Goal: Task Accomplishment & Management: Use online tool/utility

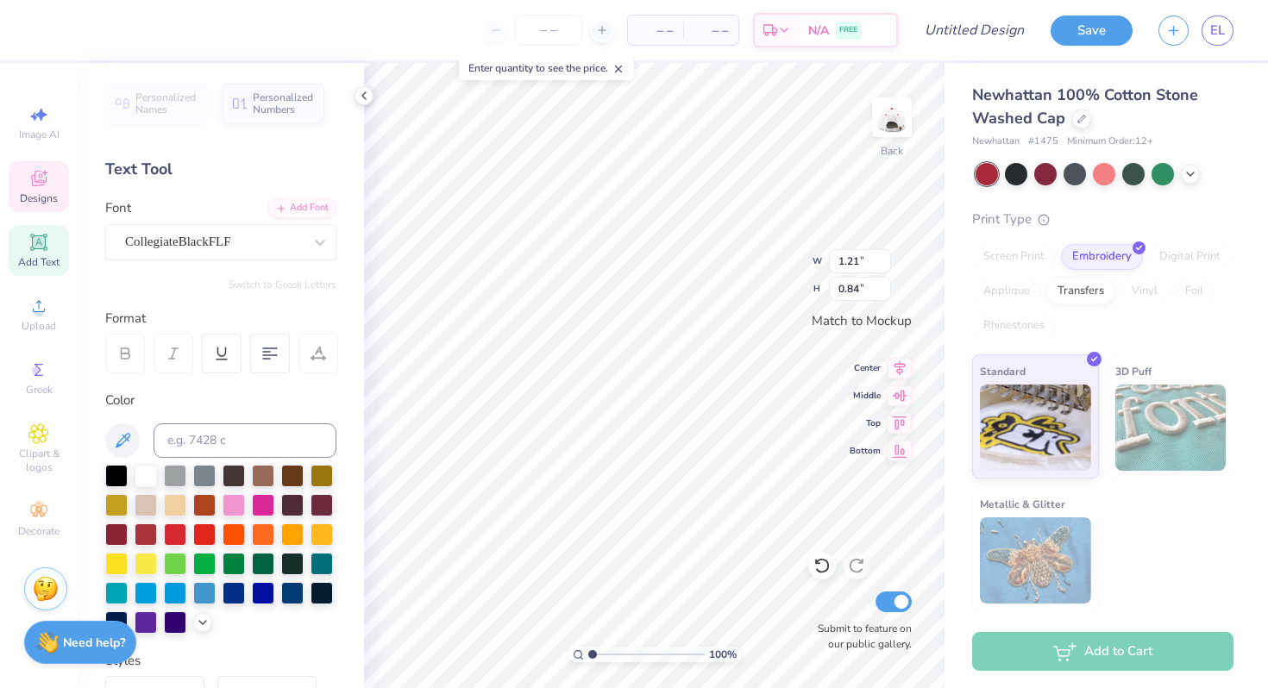
type textarea "Tri"
type textarea "GAMMA"
click at [1044, 173] on div at bounding box center [1045, 172] width 22 height 22
click at [117, 535] on div at bounding box center [116, 533] width 22 height 22
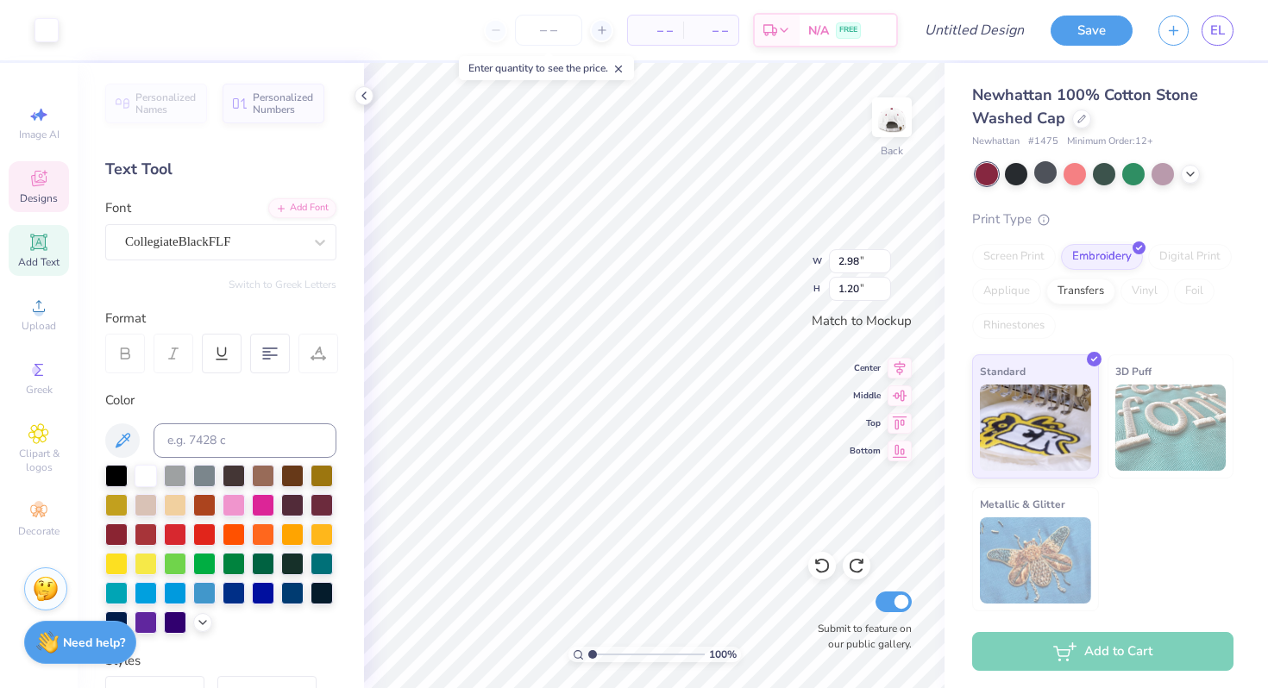
type input "3.46"
type input "1.32"
click at [144, 502] on div at bounding box center [146, 504] width 22 height 22
type input "1.21"
type input "0.71"
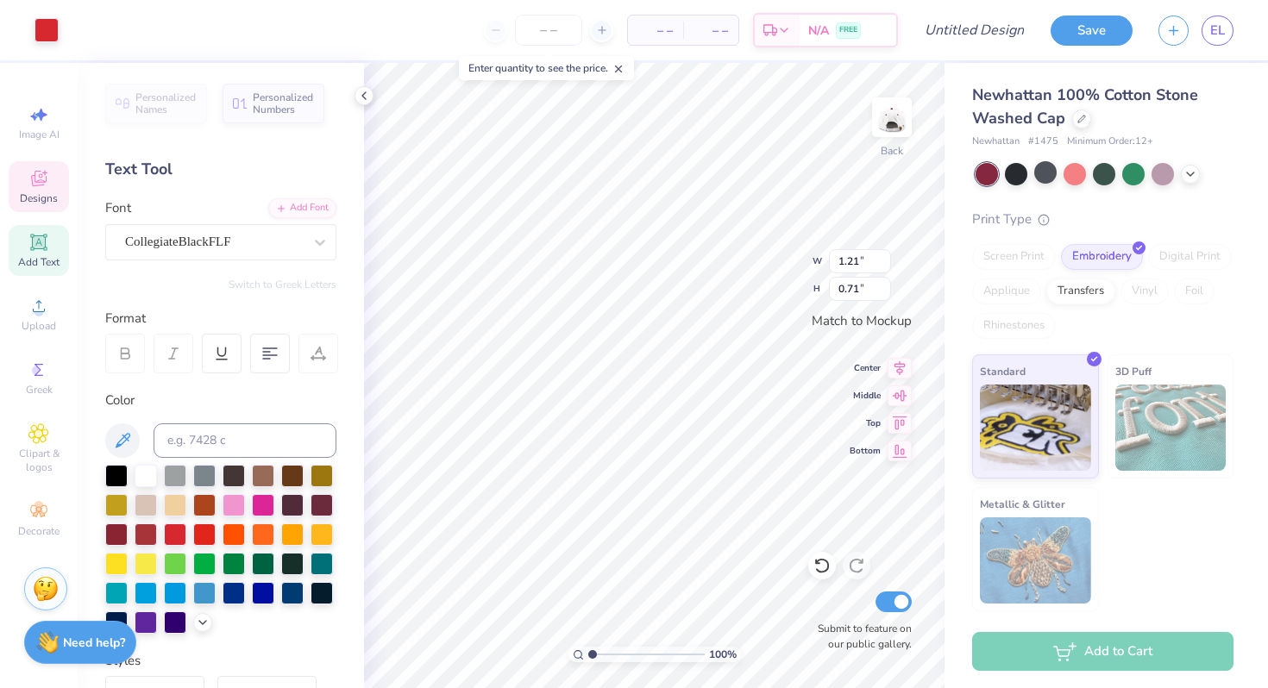
type input "3.46"
type input "1.32"
click at [50, 24] on div at bounding box center [47, 28] width 24 height 24
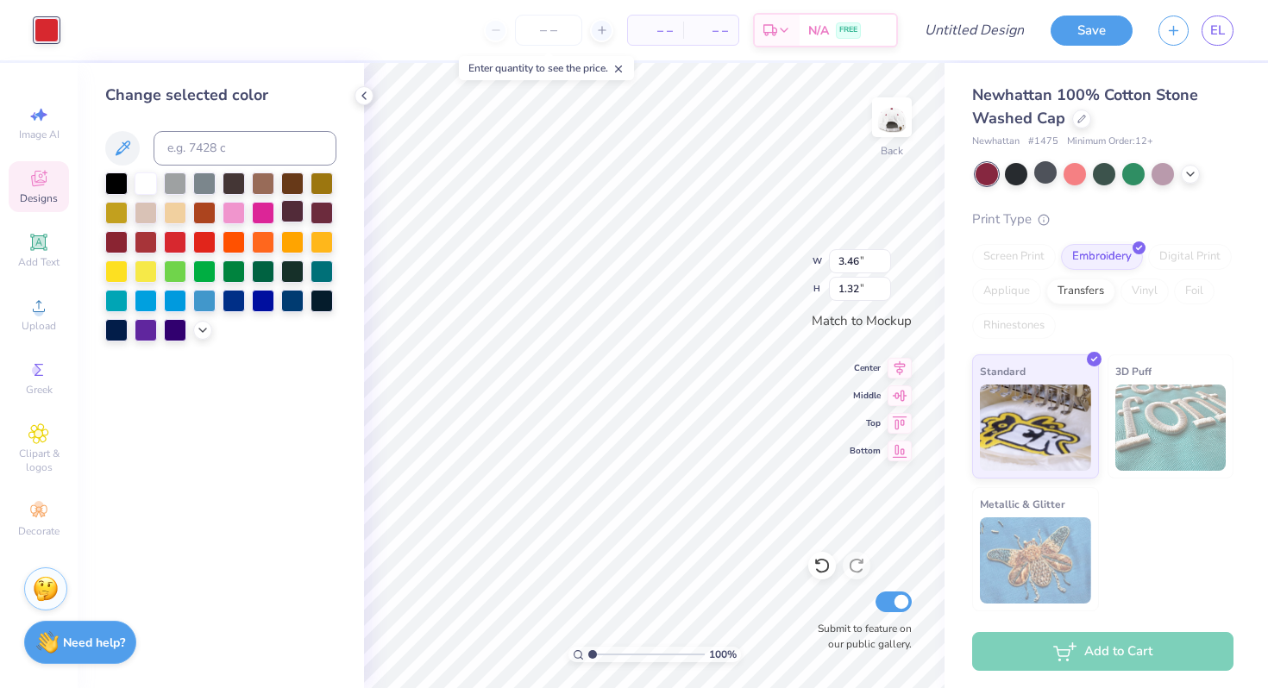
click at [296, 214] on div at bounding box center [292, 211] width 22 height 22
click at [330, 211] on div at bounding box center [322, 211] width 22 height 22
click at [128, 235] on div at bounding box center [116, 240] width 22 height 22
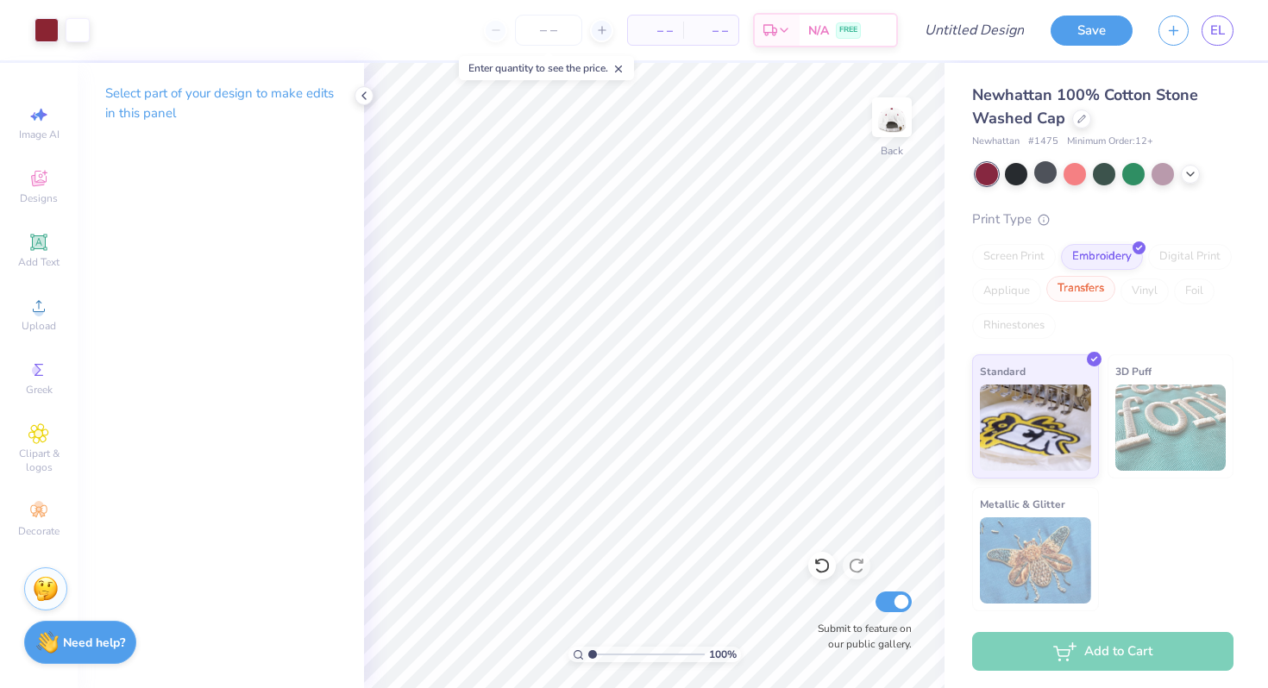
click at [1090, 289] on div "Transfers" at bounding box center [1080, 289] width 69 height 26
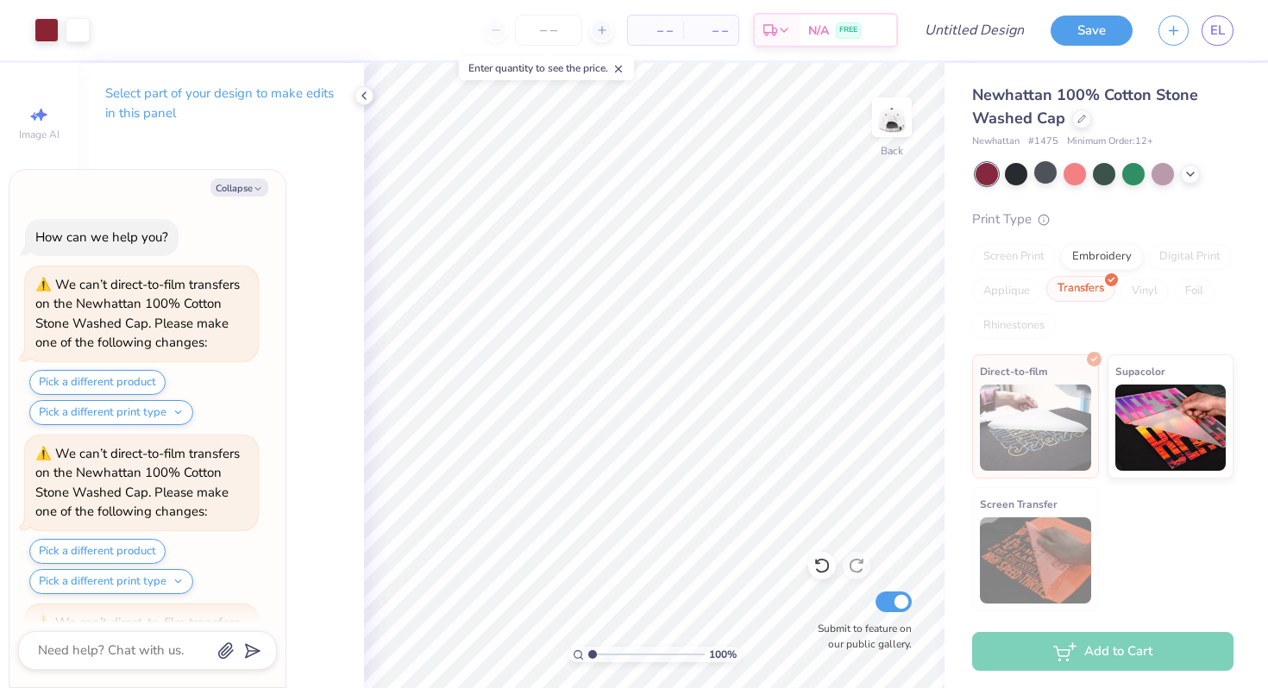
scroll to position [154, 0]
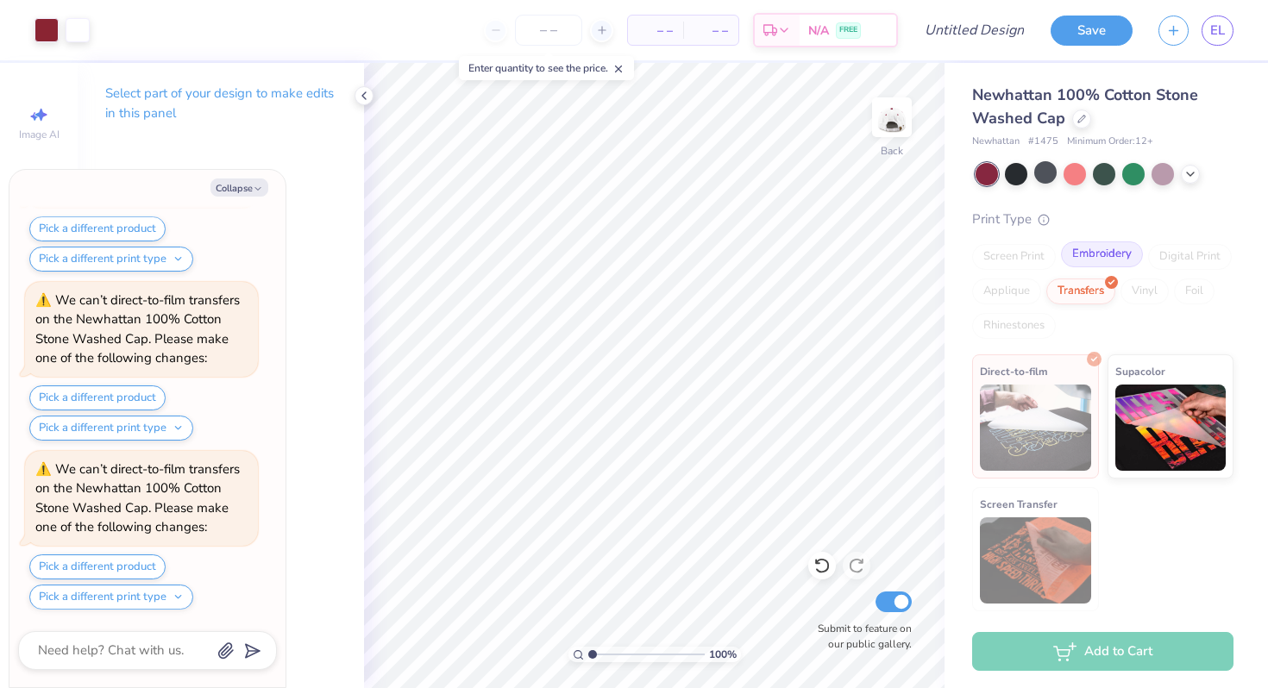
click at [1115, 259] on div "Embroidery" at bounding box center [1102, 255] width 82 height 26
type textarea "x"
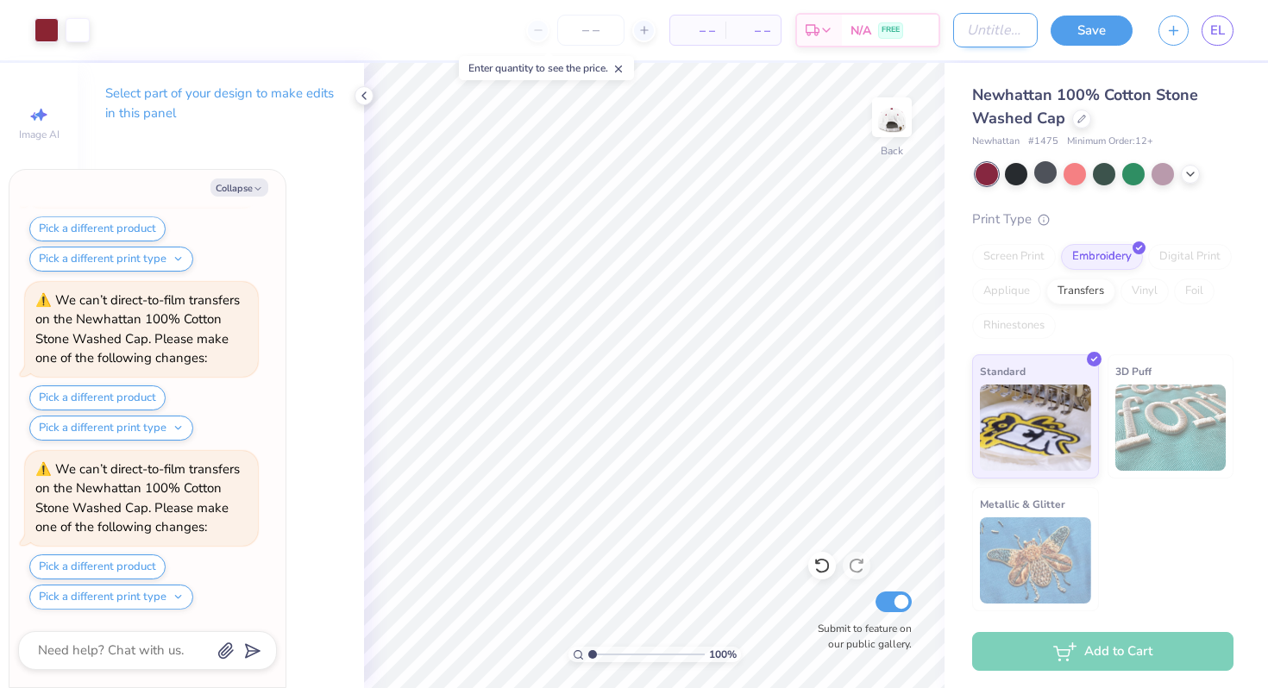
click at [1003, 26] on input "Design Title" at bounding box center [995, 30] width 85 height 35
type input "F"
click at [1076, 28] on button "Save" at bounding box center [1092, 28] width 82 height 30
click at [361, 96] on icon at bounding box center [364, 96] width 14 height 14
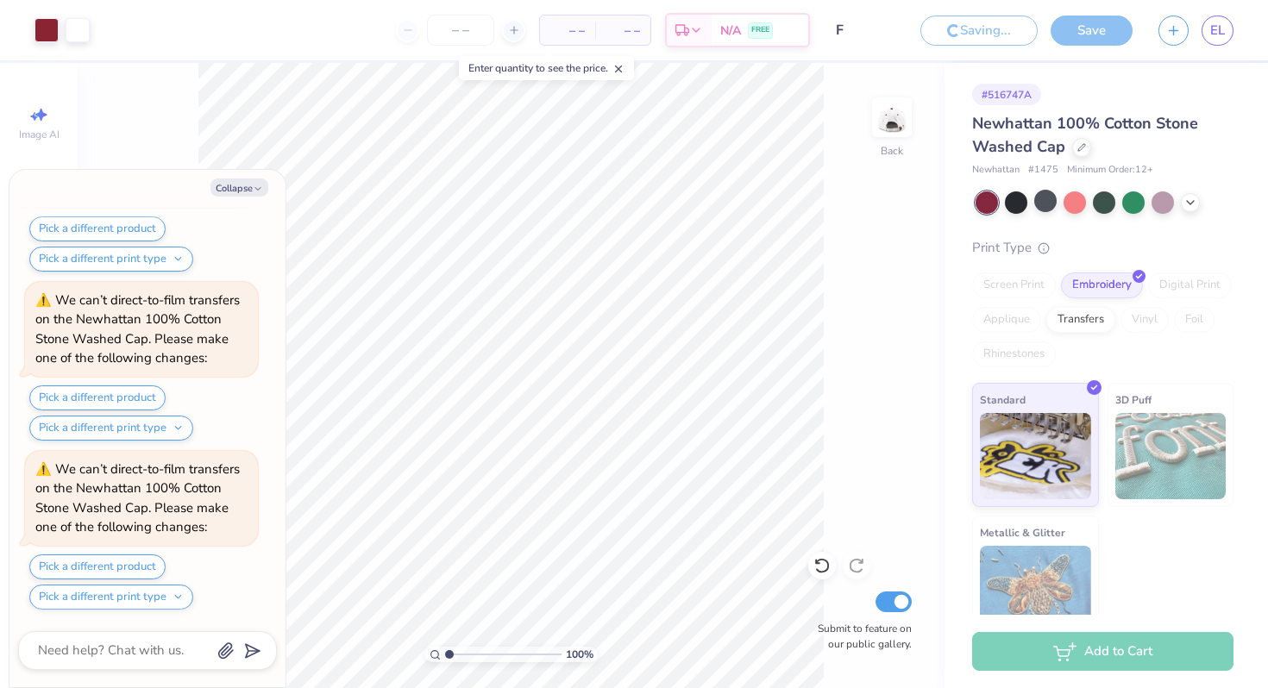
type textarea "x"
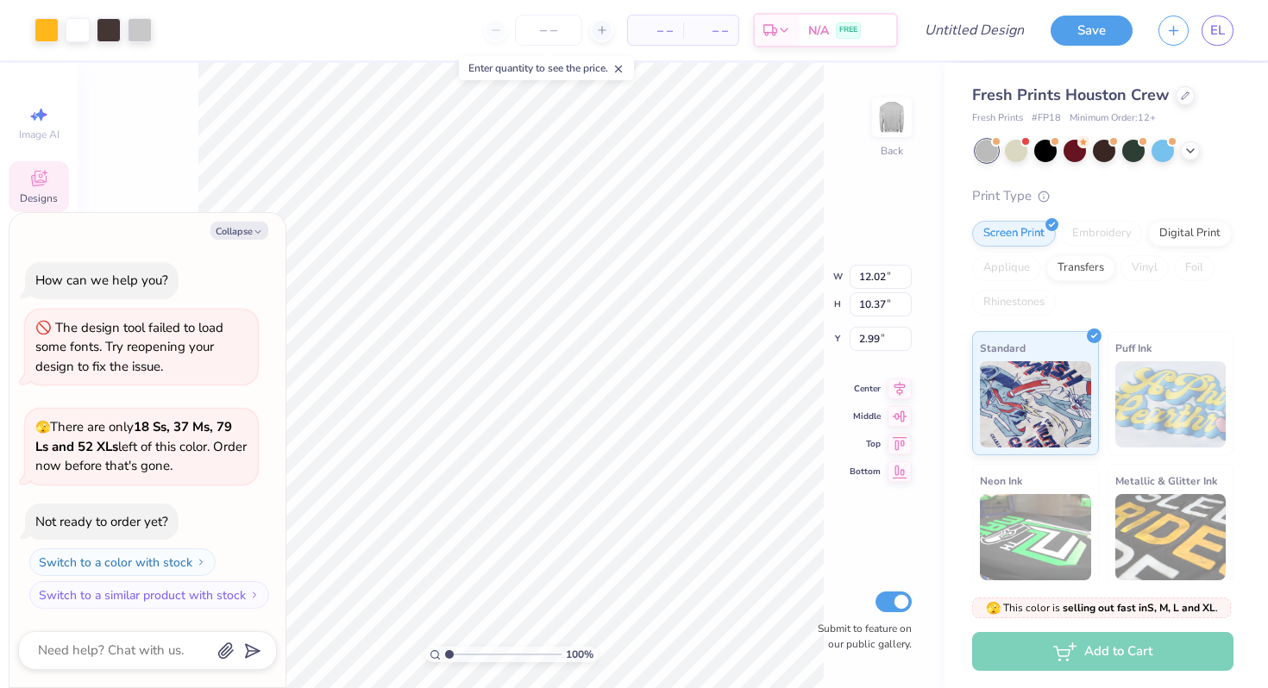
type textarea "x"
type input "5.09"
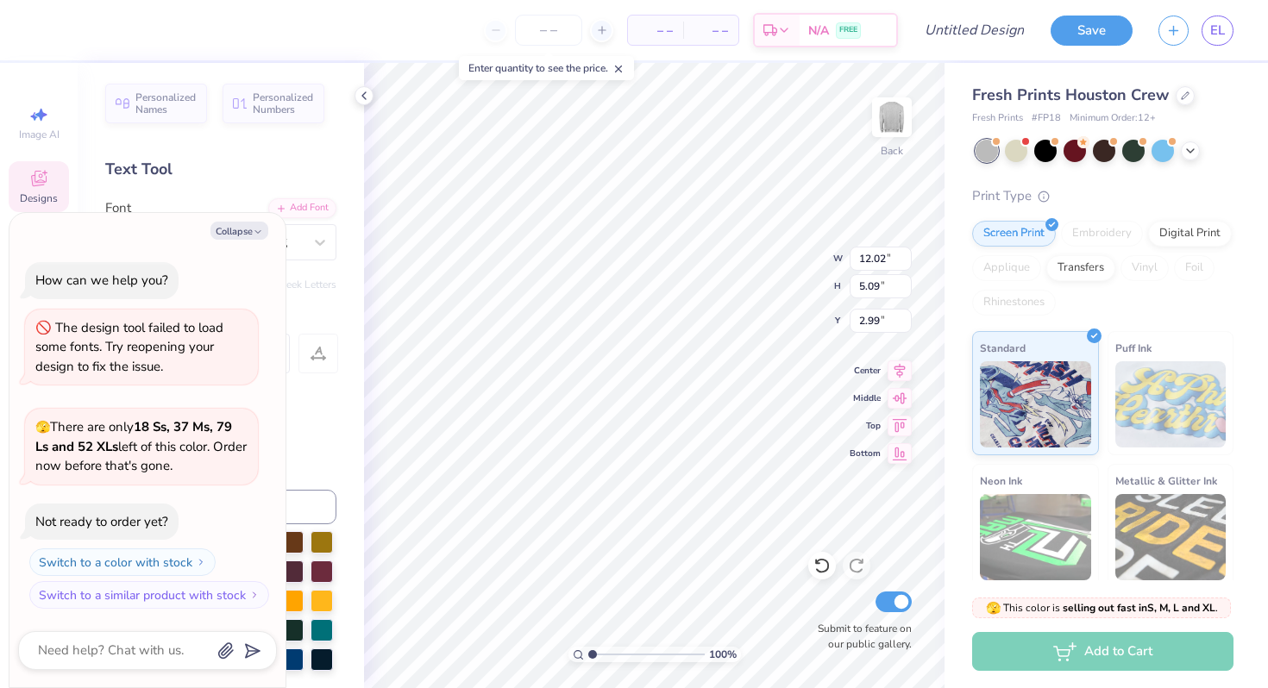
scroll to position [0, 3]
click at [1074, 147] on div at bounding box center [1075, 149] width 22 height 22
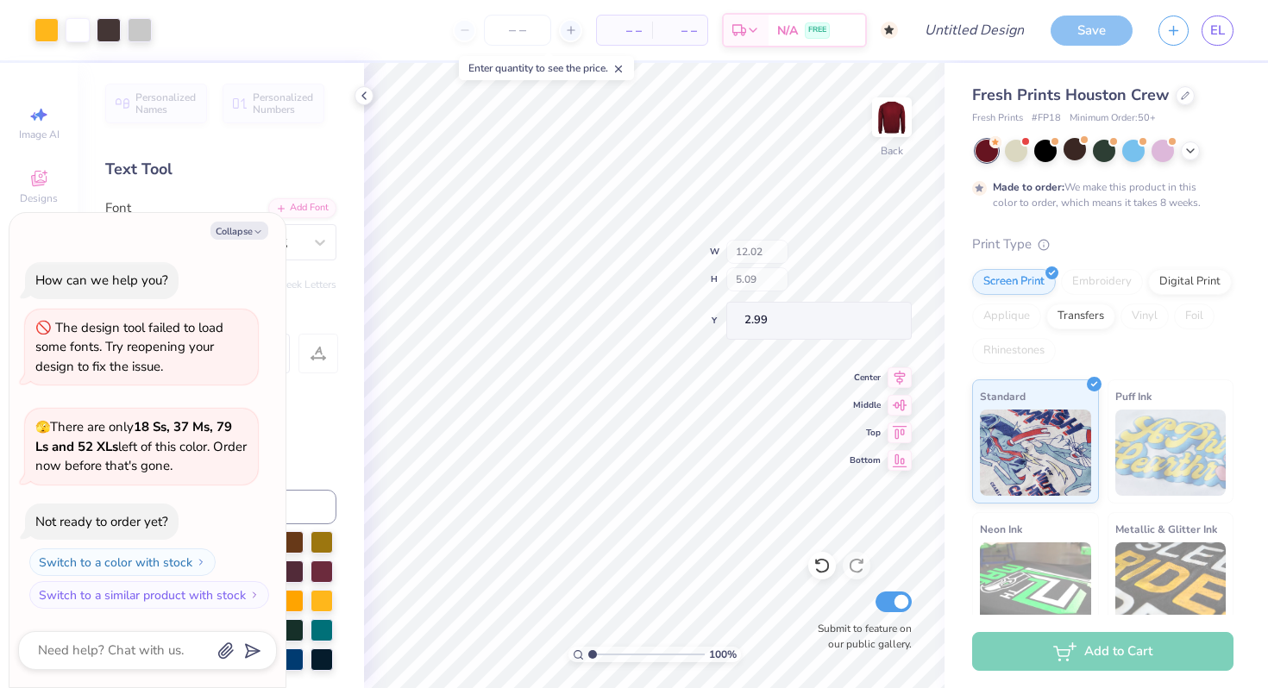
scroll to position [100, 0]
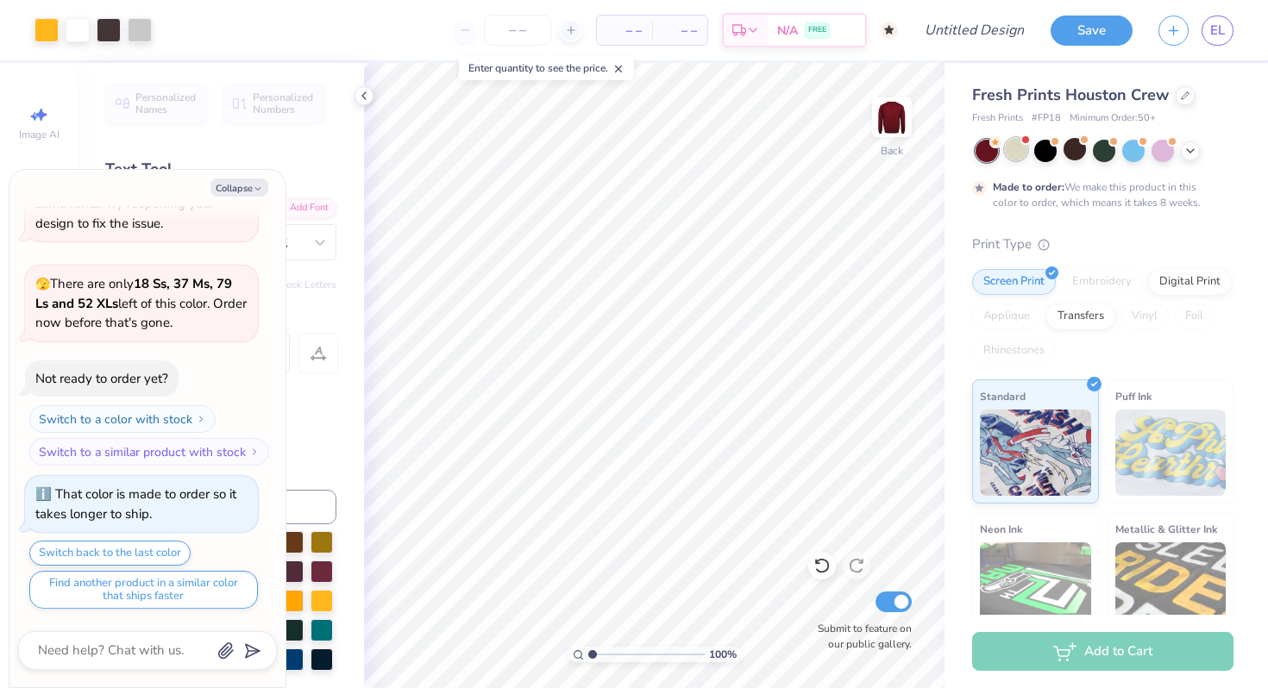
click at [1023, 154] on div at bounding box center [1016, 149] width 22 height 22
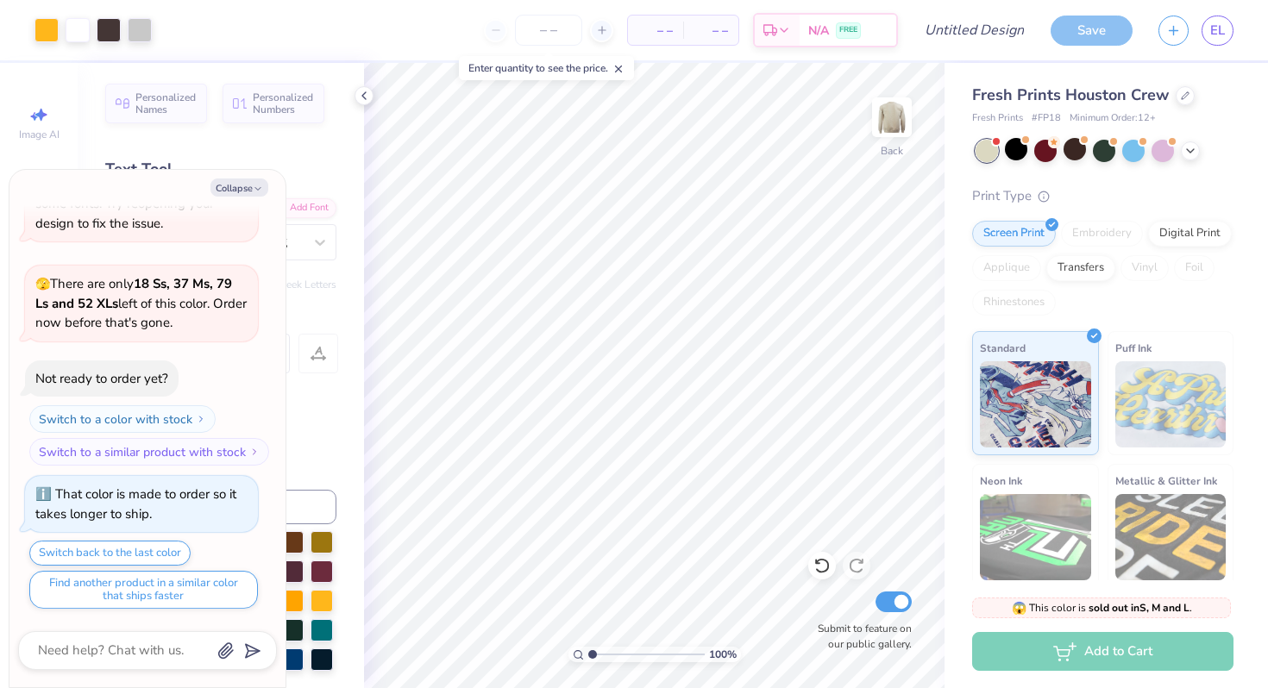
scroll to position [430, 0]
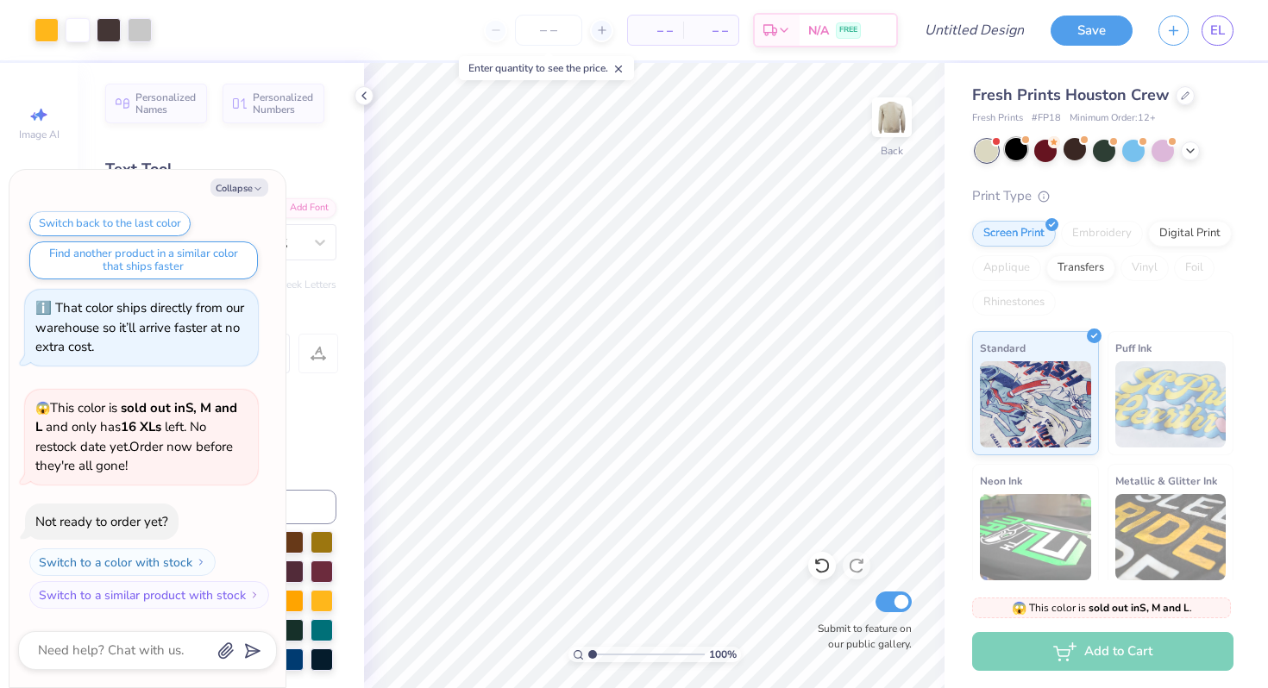
click at [1016, 154] on div at bounding box center [1016, 149] width 22 height 22
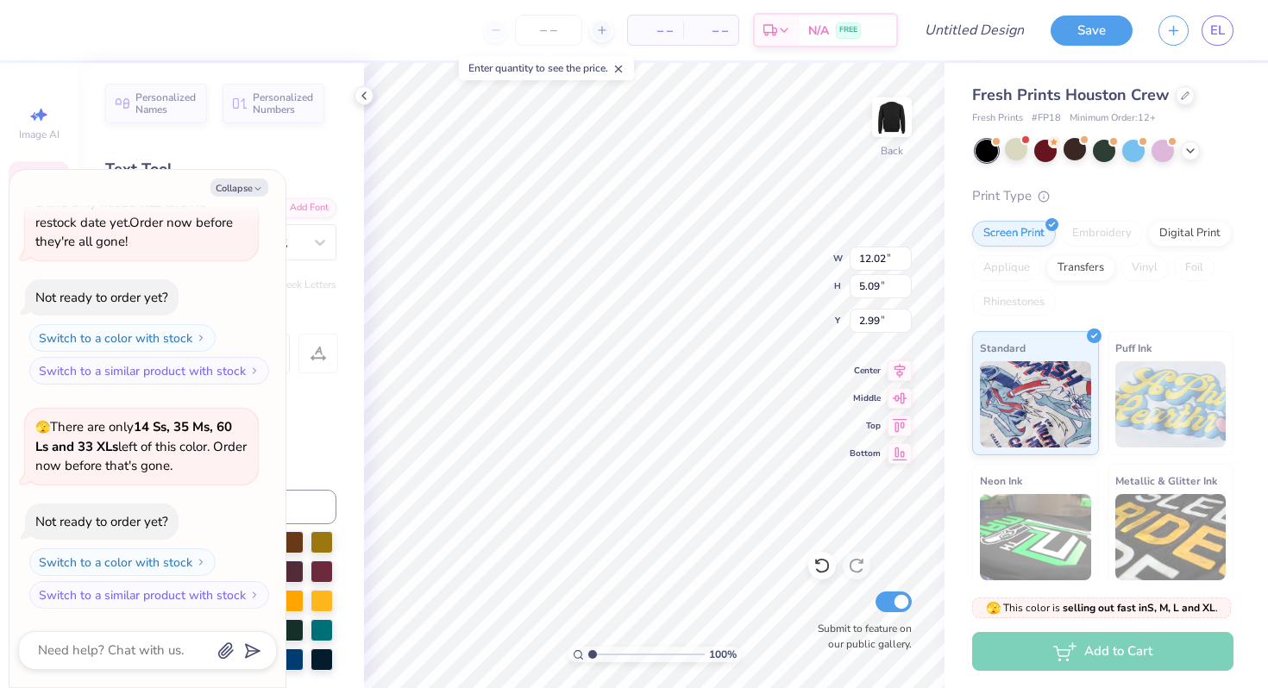
type textarea "x"
type textarea "G SIGMA"
type textarea "x"
type textarea "GAM SIGMA"
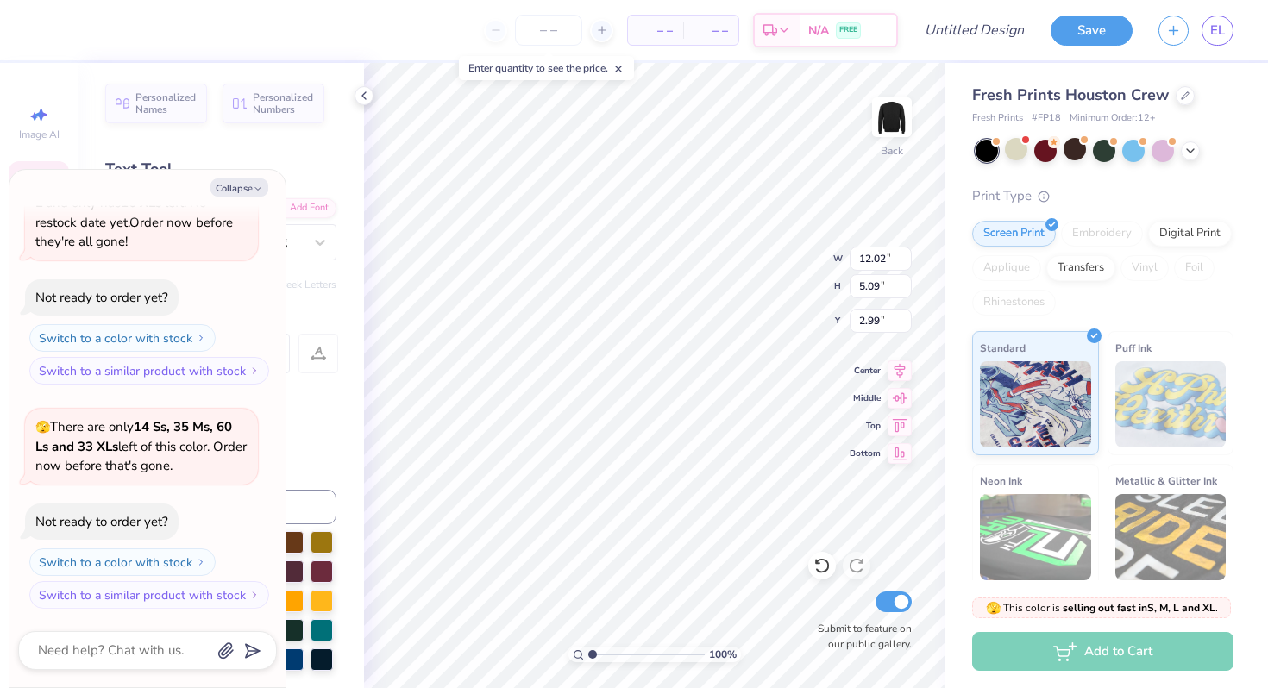
type textarea "x"
type textarea "GAMM SIGMA"
type textarea "x"
type textarea "GAMMA SIGMA"
type textarea "x"
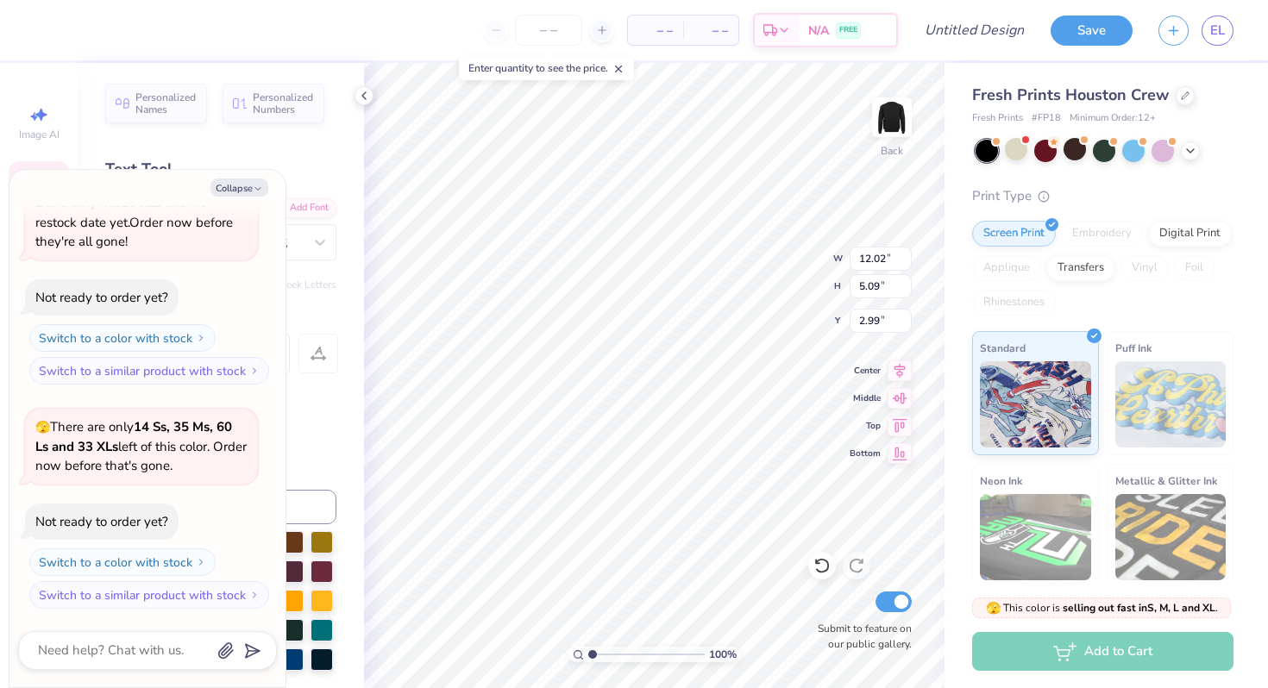
type textarea "GAMMA GA SIGMA"
type textarea "x"
type textarea "GAMMA GA< SIGMA"
type textarea "x"
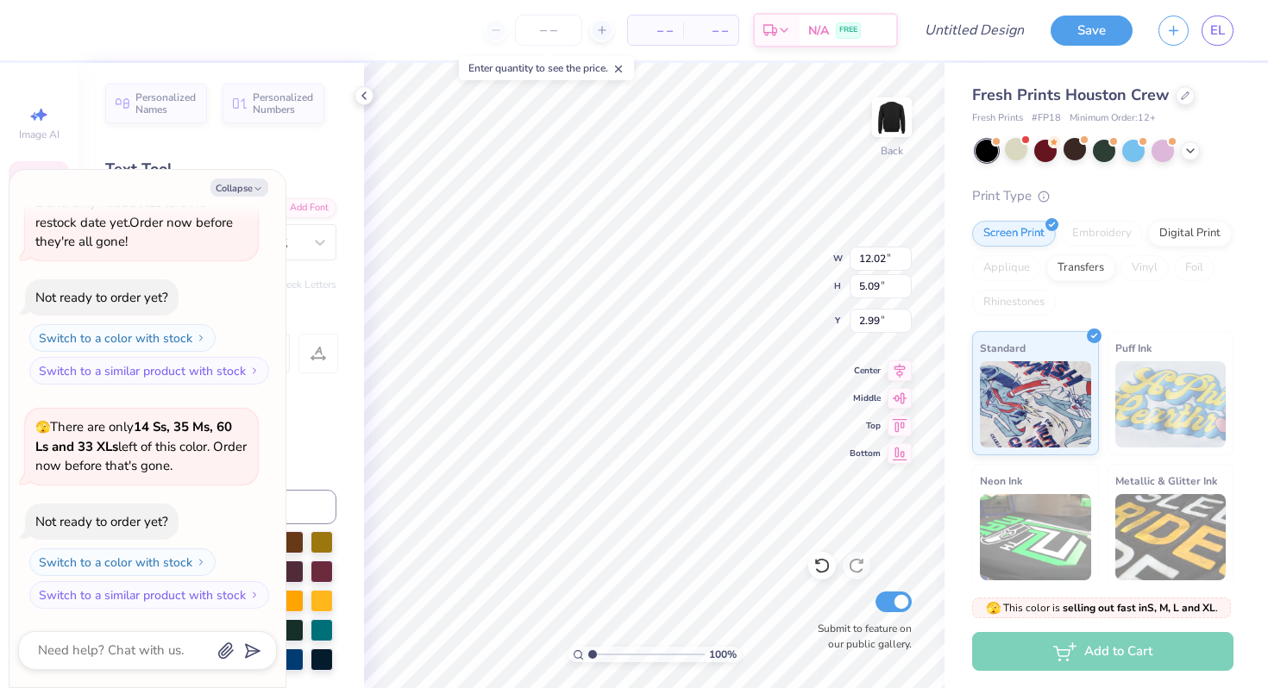
type textarea "GAMMA GA<< SIGMA"
type textarea "x"
type textarea "GAMMA GA< SIGMA"
type textarea "x"
type textarea "GAMM SIGMA"
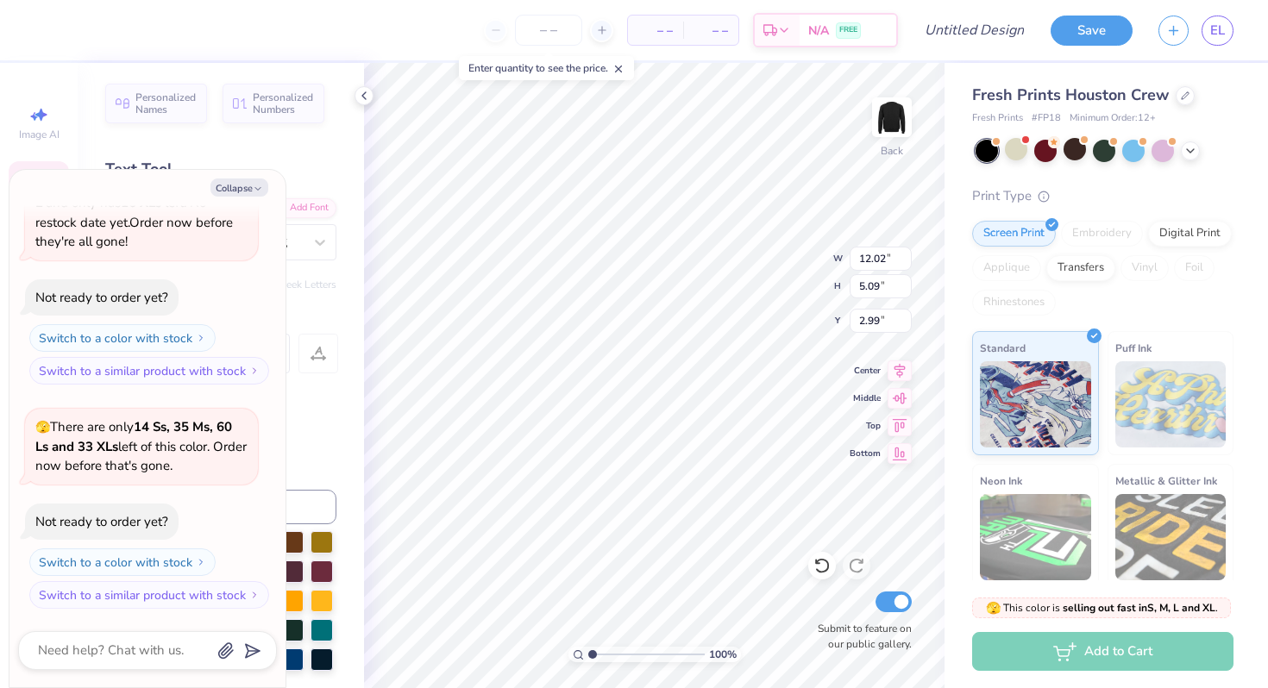
type textarea "x"
type textarea "GAM SIGMA"
type textarea "x"
type textarea "GA SIGMA"
type textarea "x"
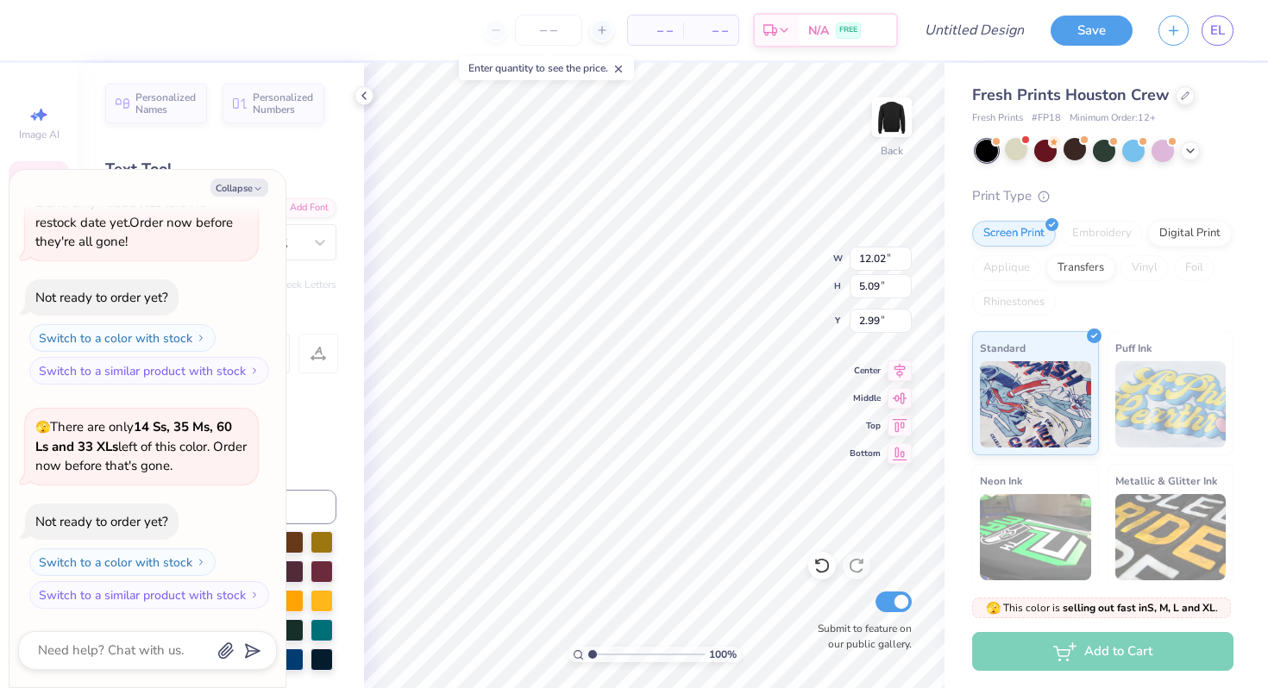
type textarea "G SIGMA"
type textarea "x"
type textarea "SIGMA"
type textarea "x"
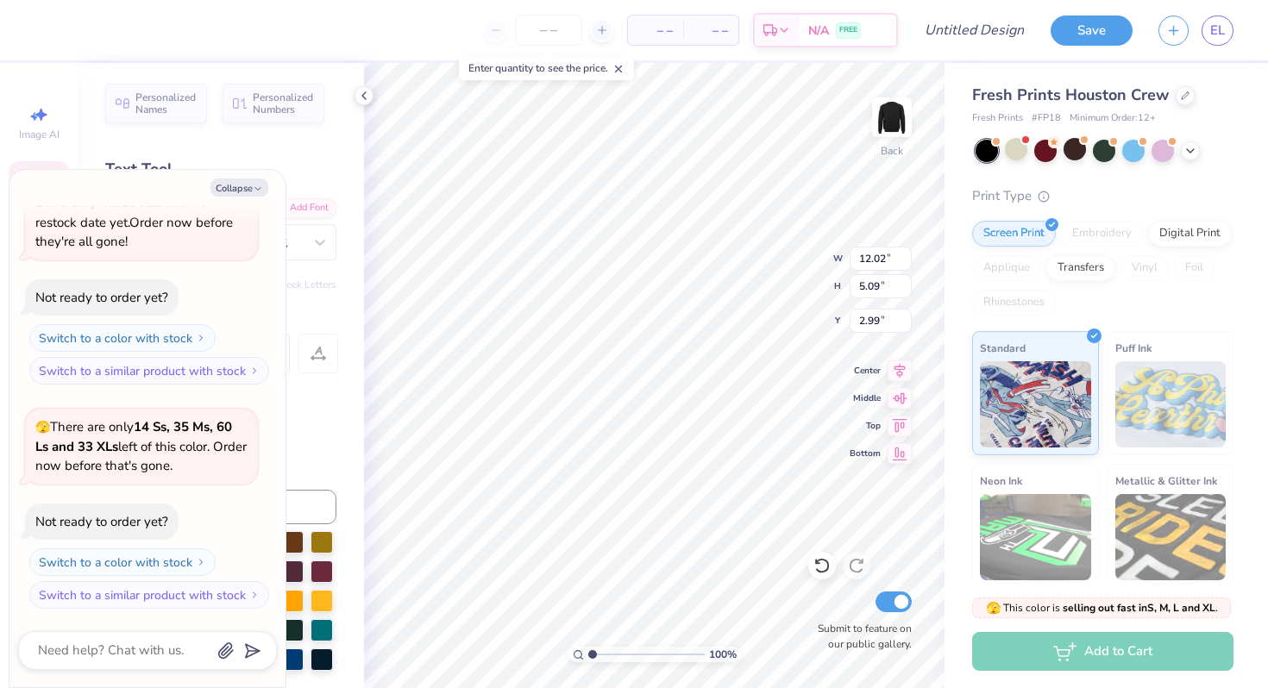
type textarea "T SIGMA"
type textarea "x"
type textarea "TR SIGMA"
type textarea "x"
type textarea "TRI SIGMA"
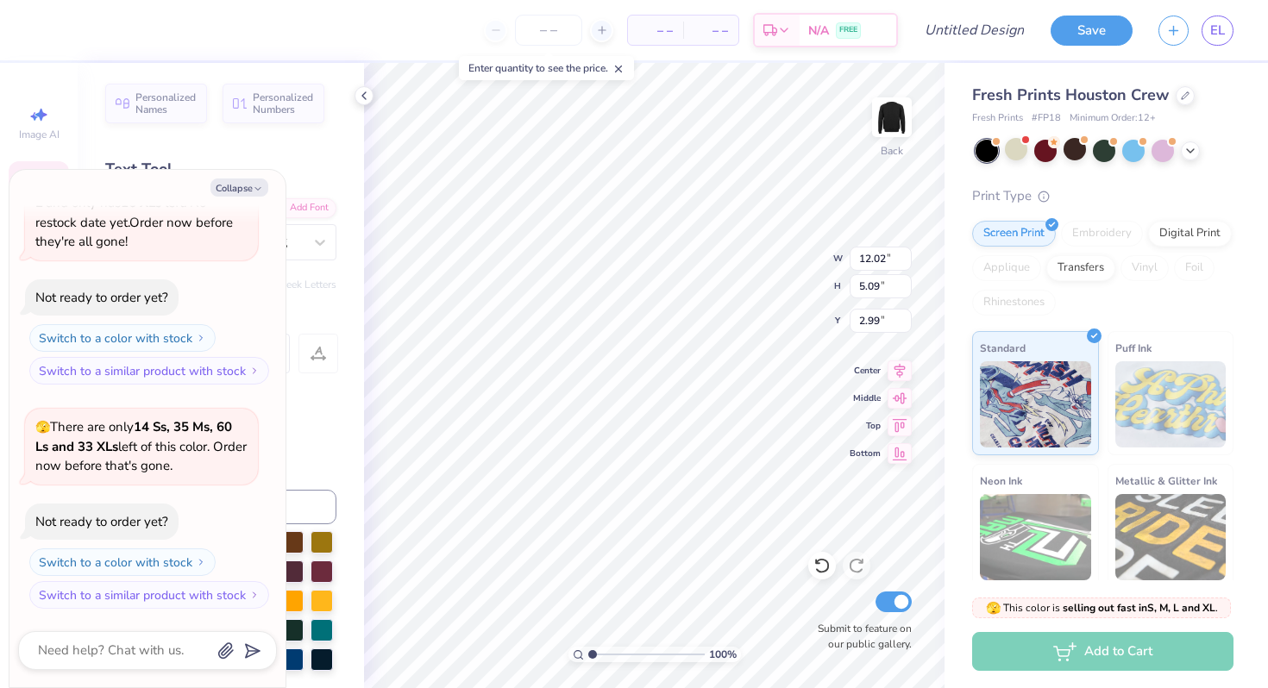
scroll to position [0, 2]
type textarea "x"
type textarea "TRI G"
type textarea "x"
type textarea "TRI GAM"
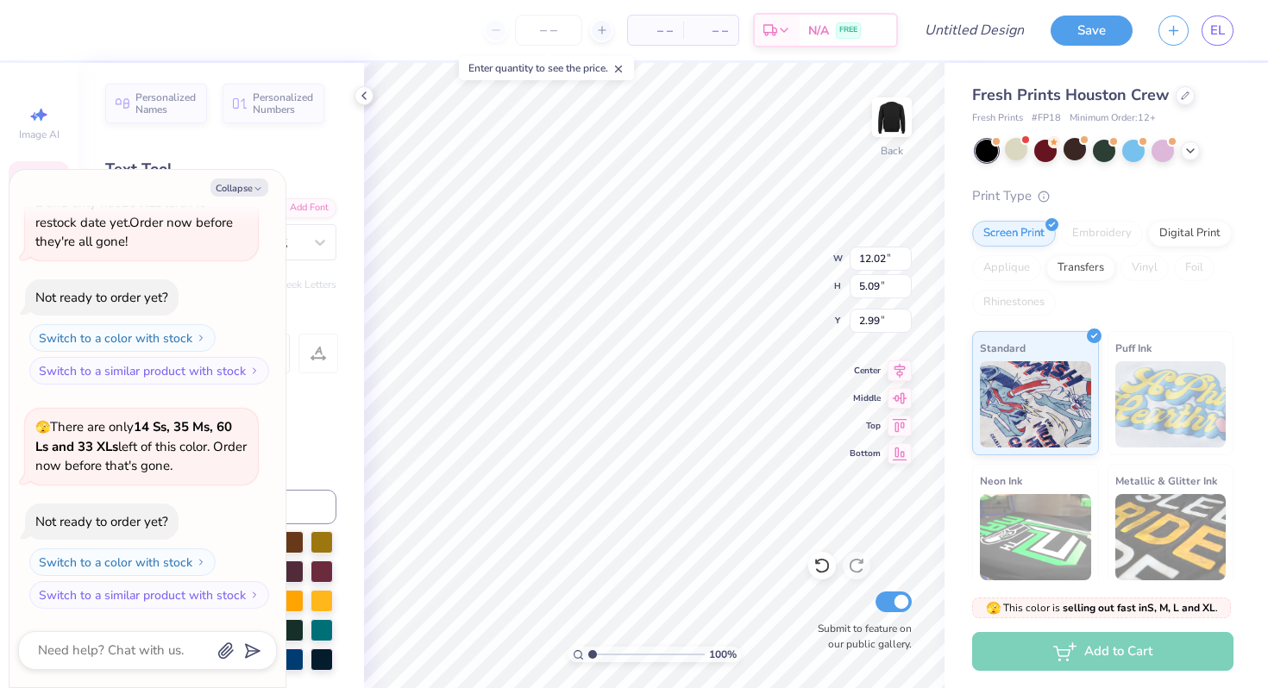
type textarea "x"
type textarea "TRI GAMM"
type textarea "x"
type textarea "TRI GAMMA"
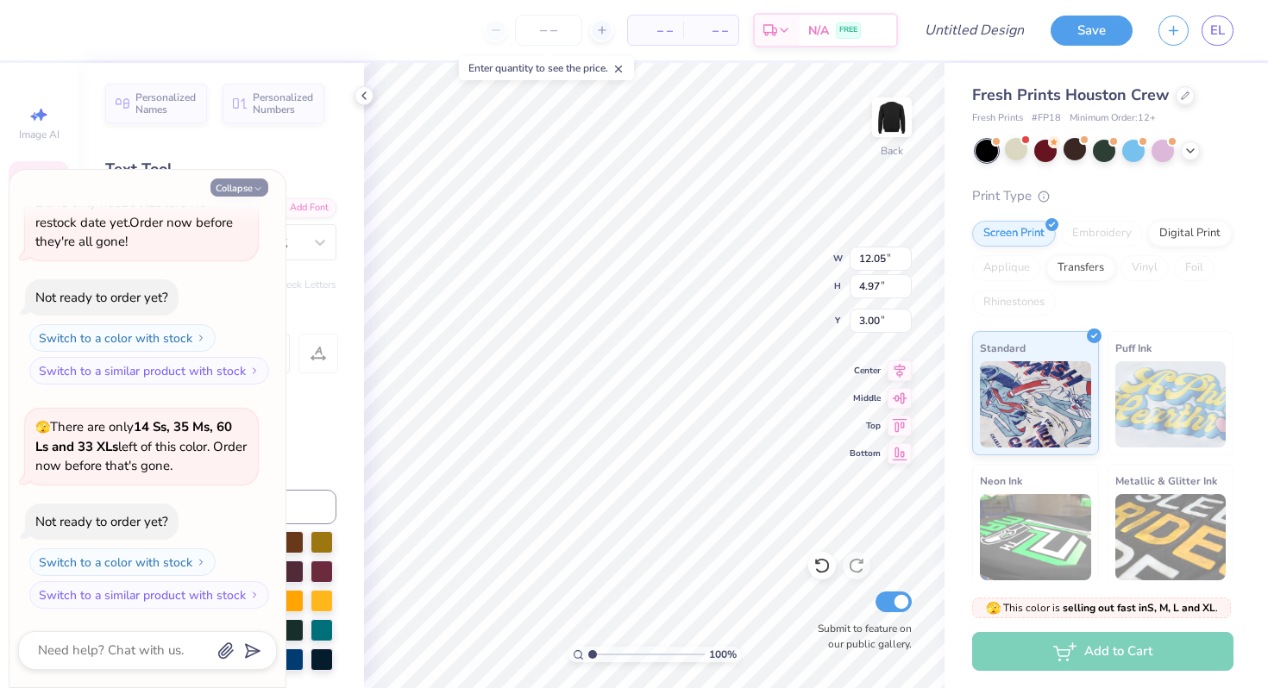
click at [252, 185] on button "Collapse" at bounding box center [239, 188] width 58 height 18
type textarea "x"
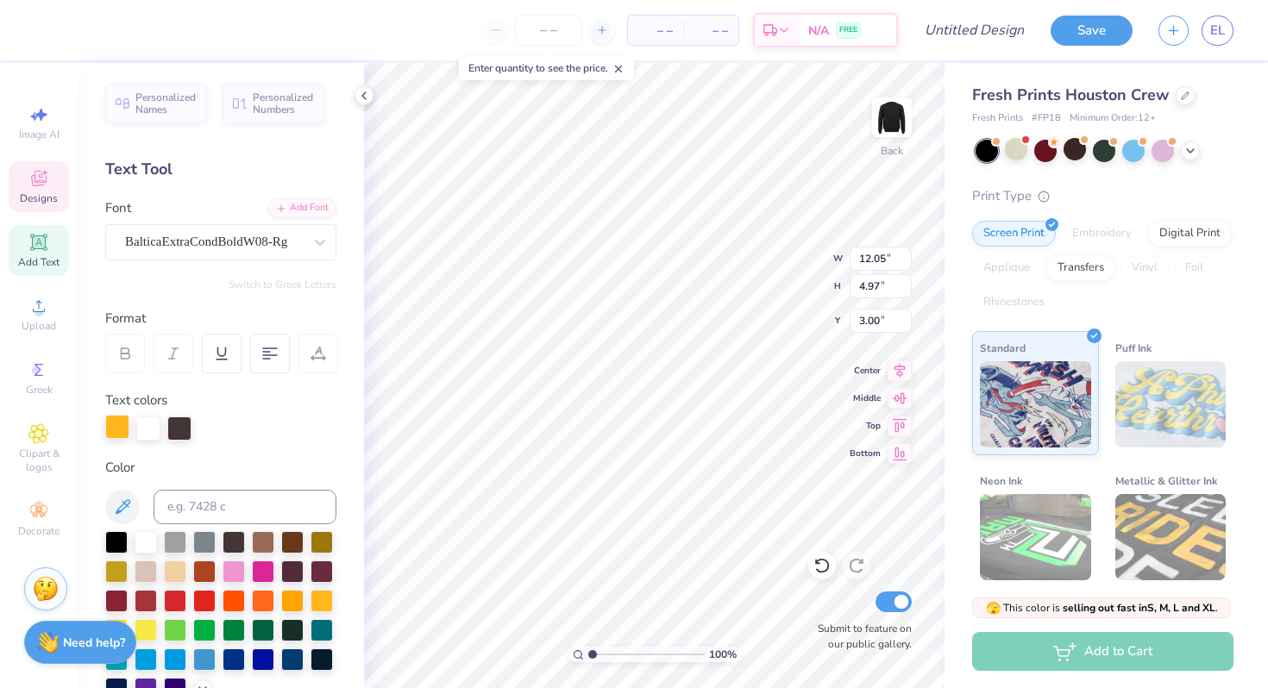
click at [121, 422] on div at bounding box center [117, 427] width 24 height 24
click at [118, 602] on div at bounding box center [116, 599] width 22 height 22
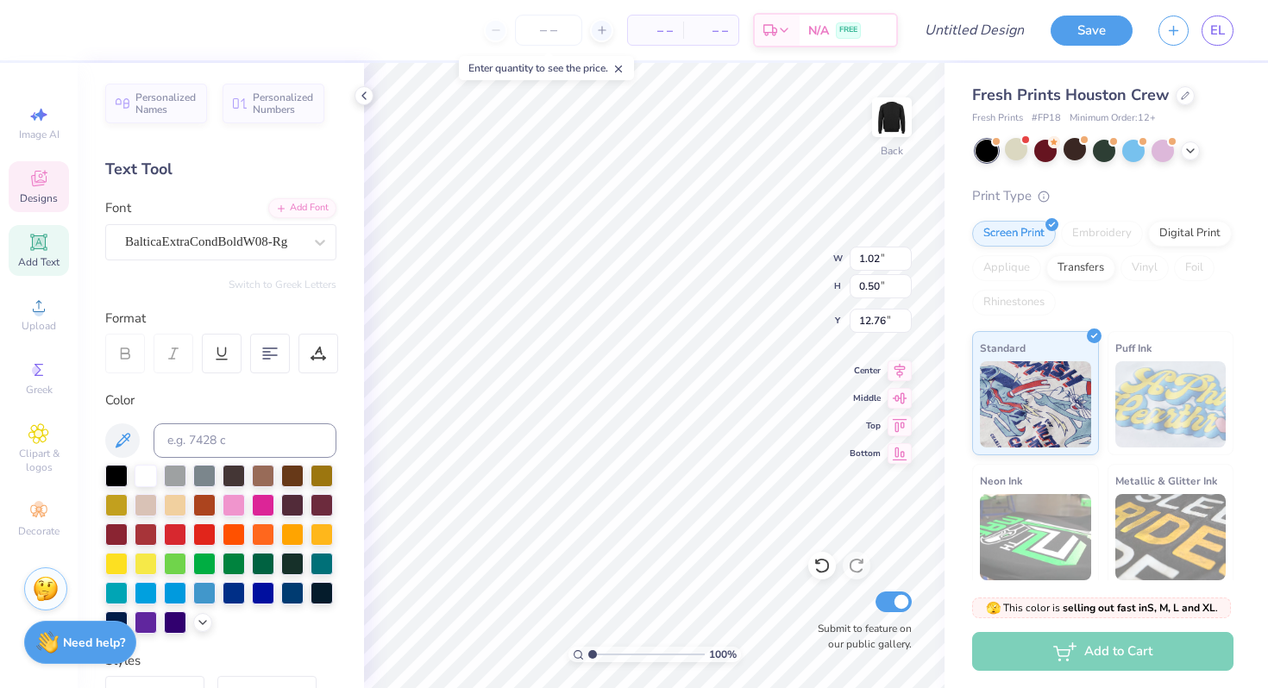
type input "1.02"
type input "0.50"
type input "12.76"
type textarea "1963"
type input "0.97"
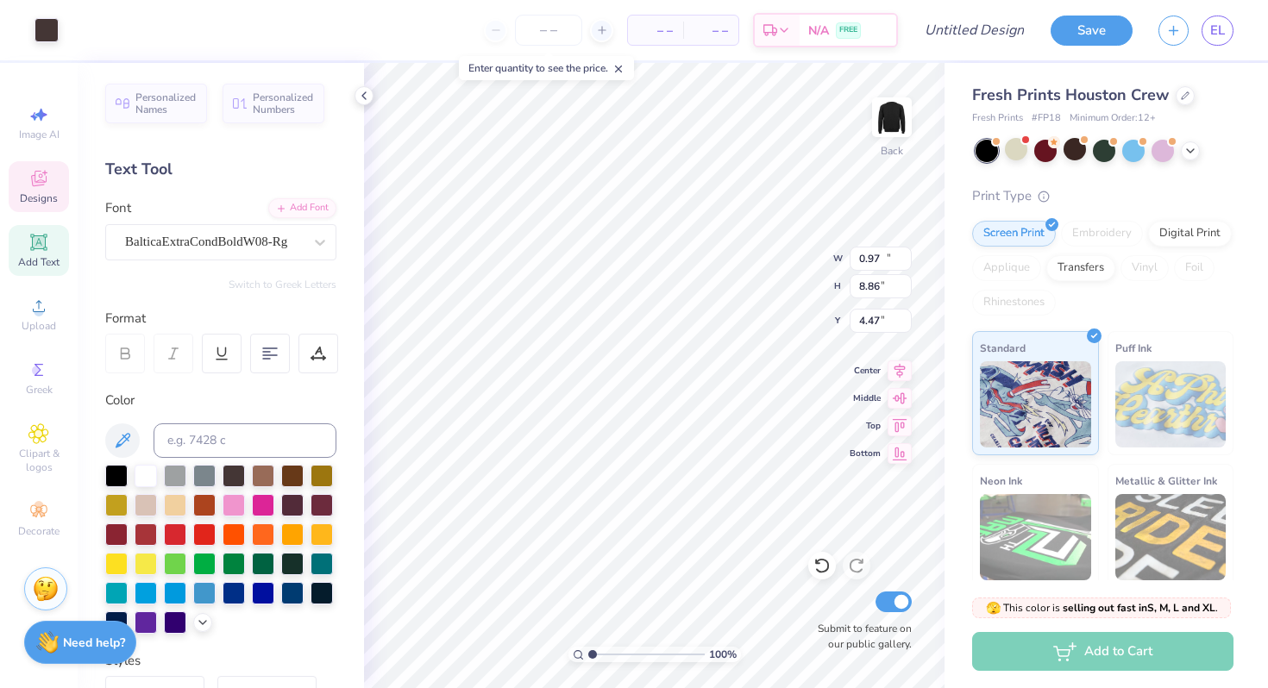
type input "0.49"
type input "12.80"
type input "10.43"
type input "8.86"
type input "4.47"
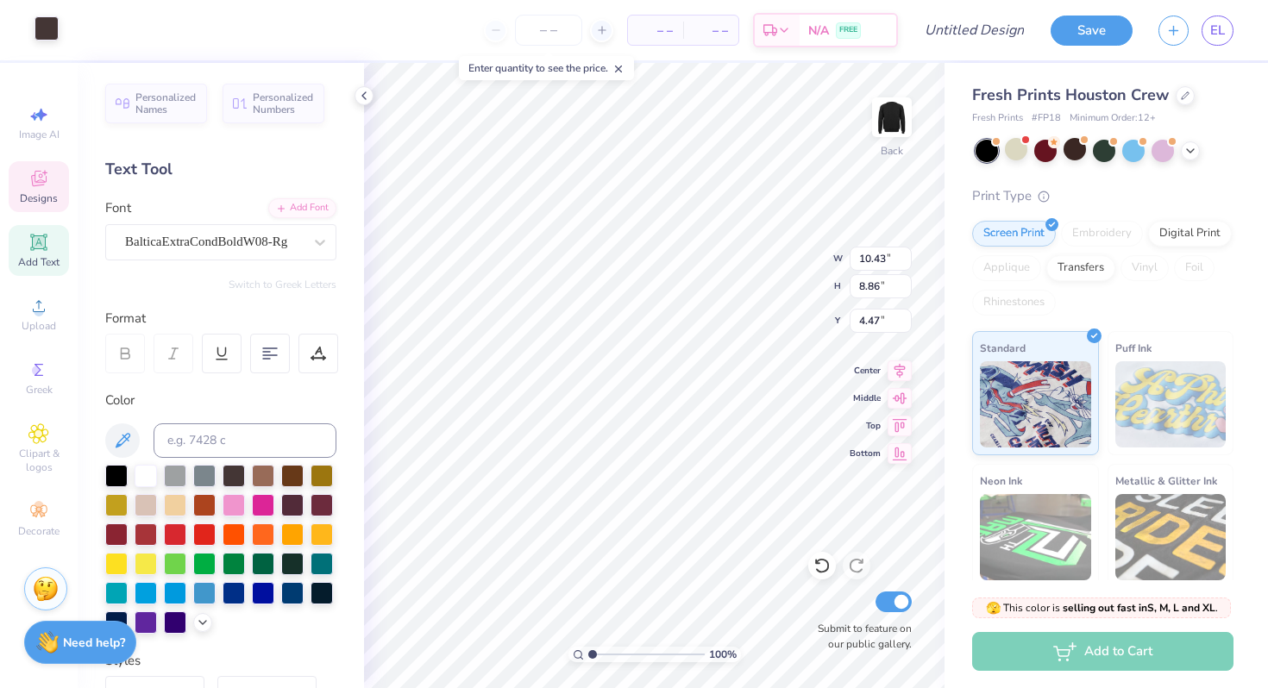
click at [45, 21] on div at bounding box center [47, 28] width 24 height 24
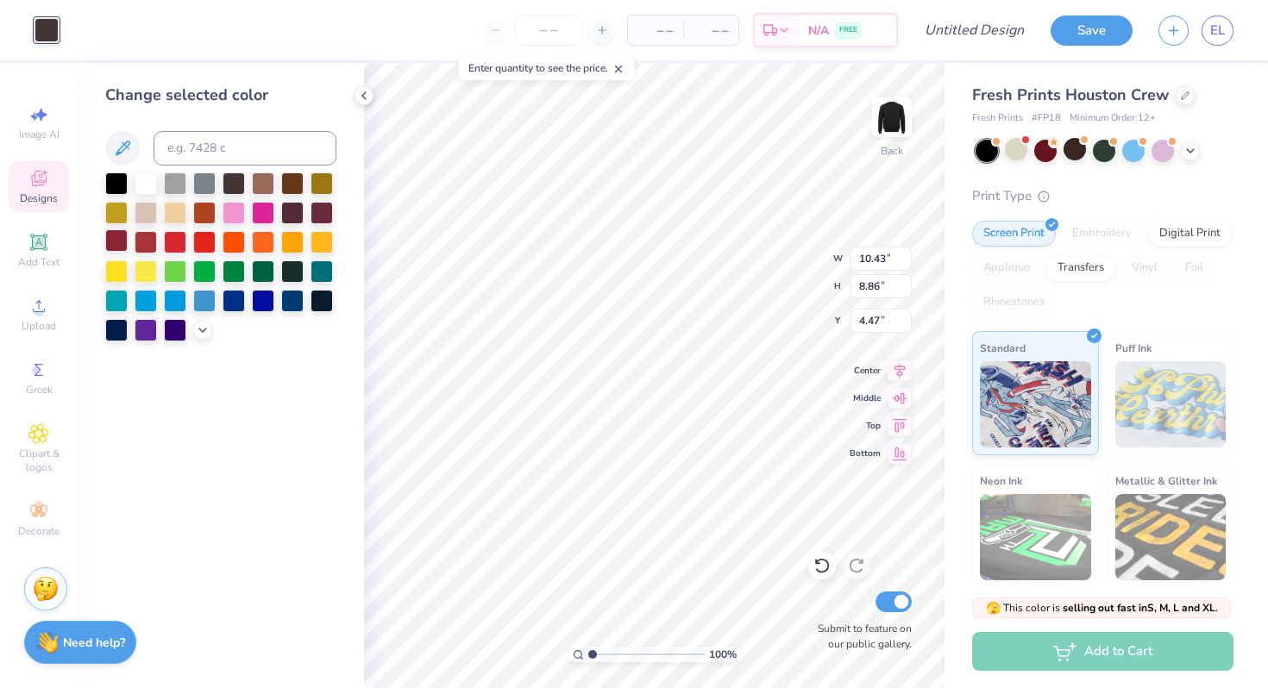
click at [119, 239] on div at bounding box center [116, 240] width 22 height 22
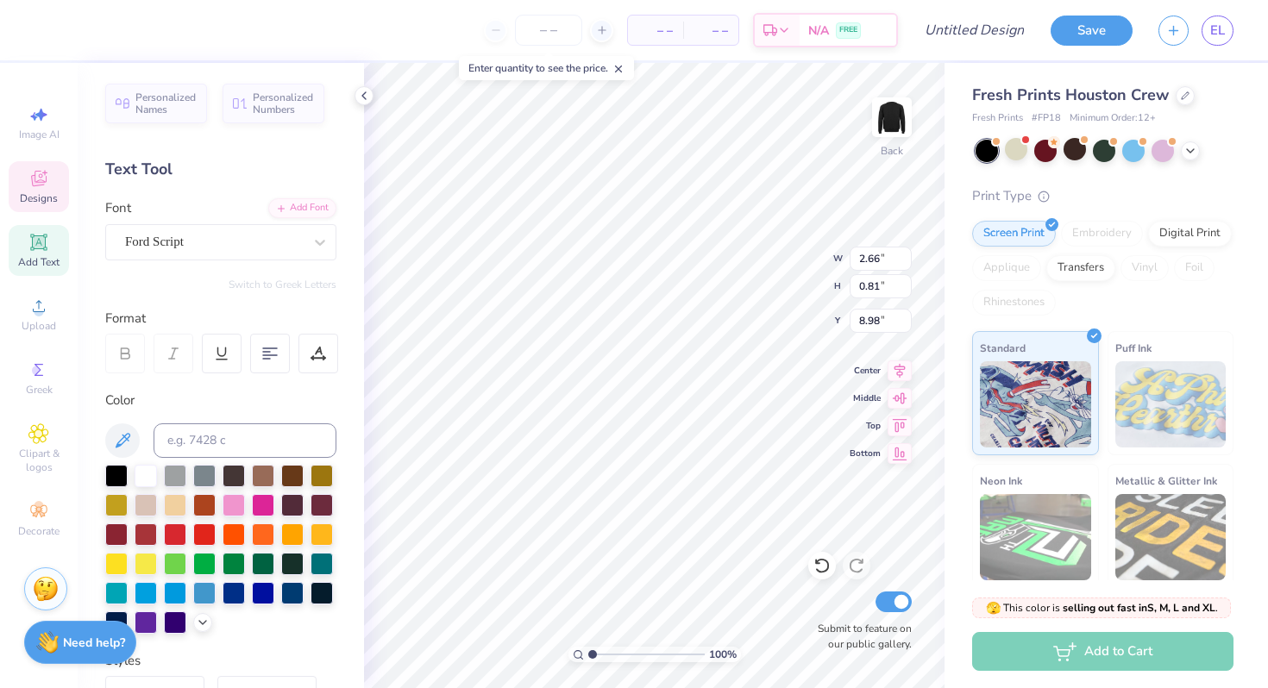
type input "2.66"
type input "0.81"
type input "8.98"
type input "3.54"
type input "0.60"
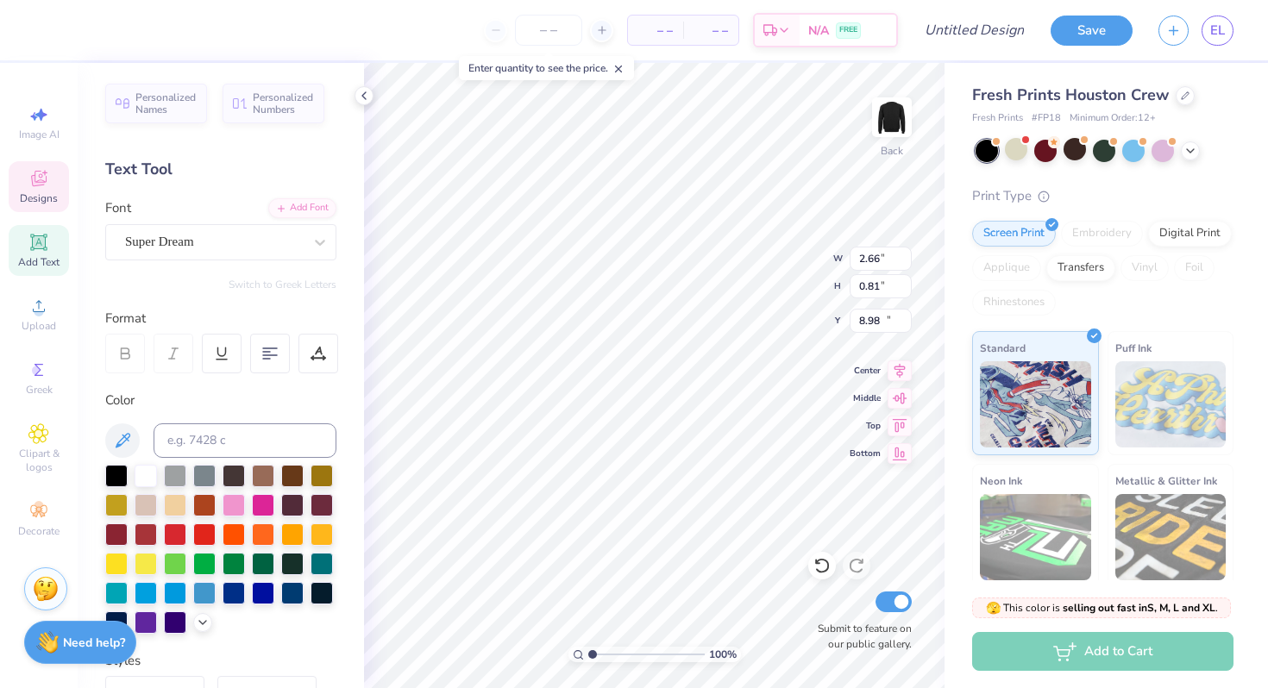
type input "11.56"
type input "10.43"
type input "8.86"
type input "4.43"
type textarea "EST"
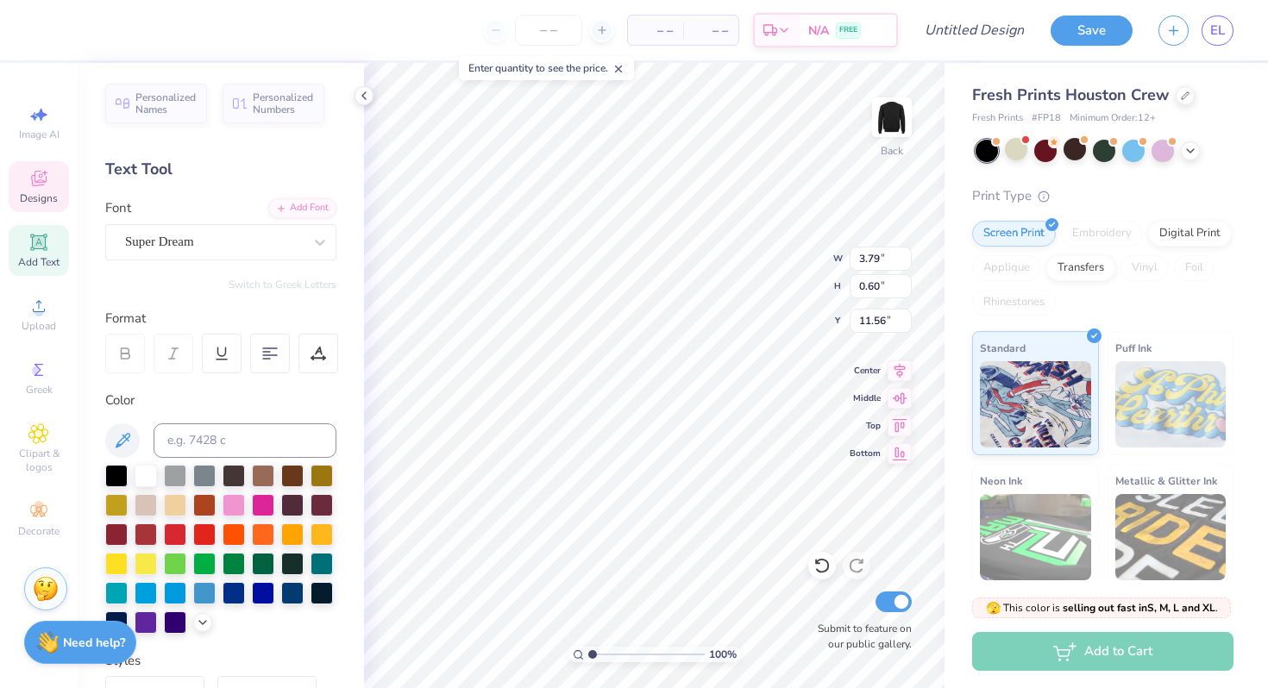
type input "3.79"
type textarea "!"
type textarea "1963"
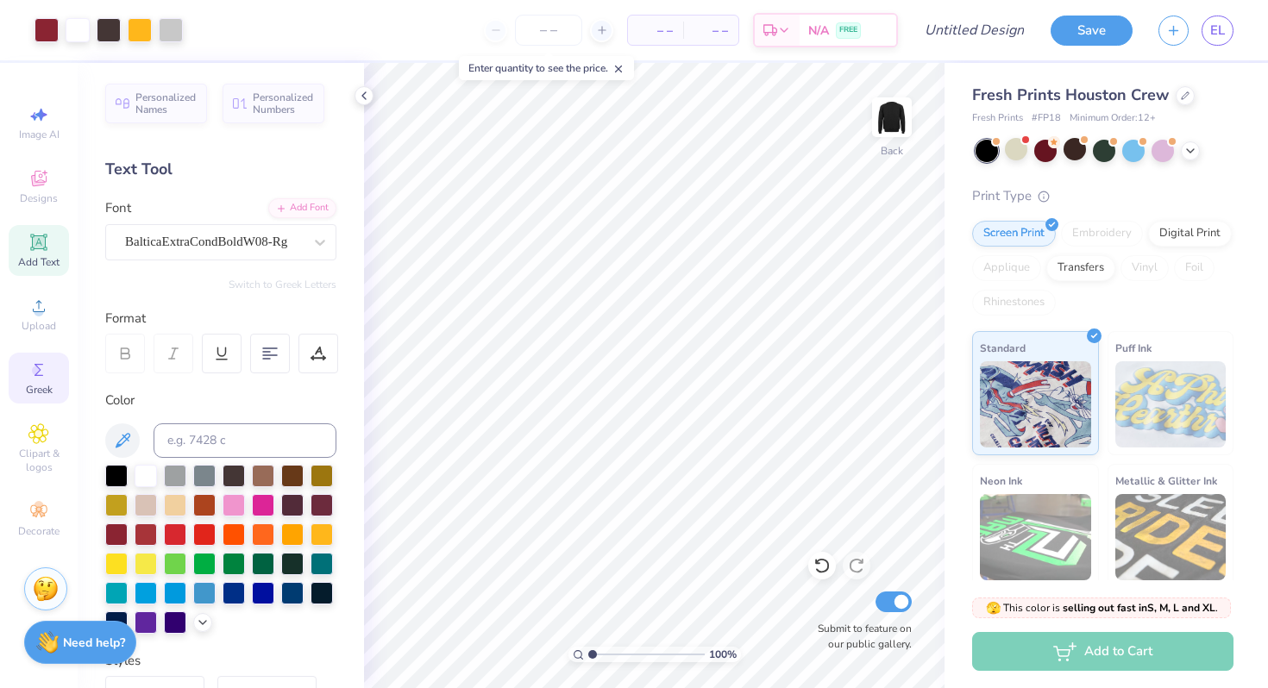
click at [45, 365] on icon at bounding box center [38, 370] width 21 height 21
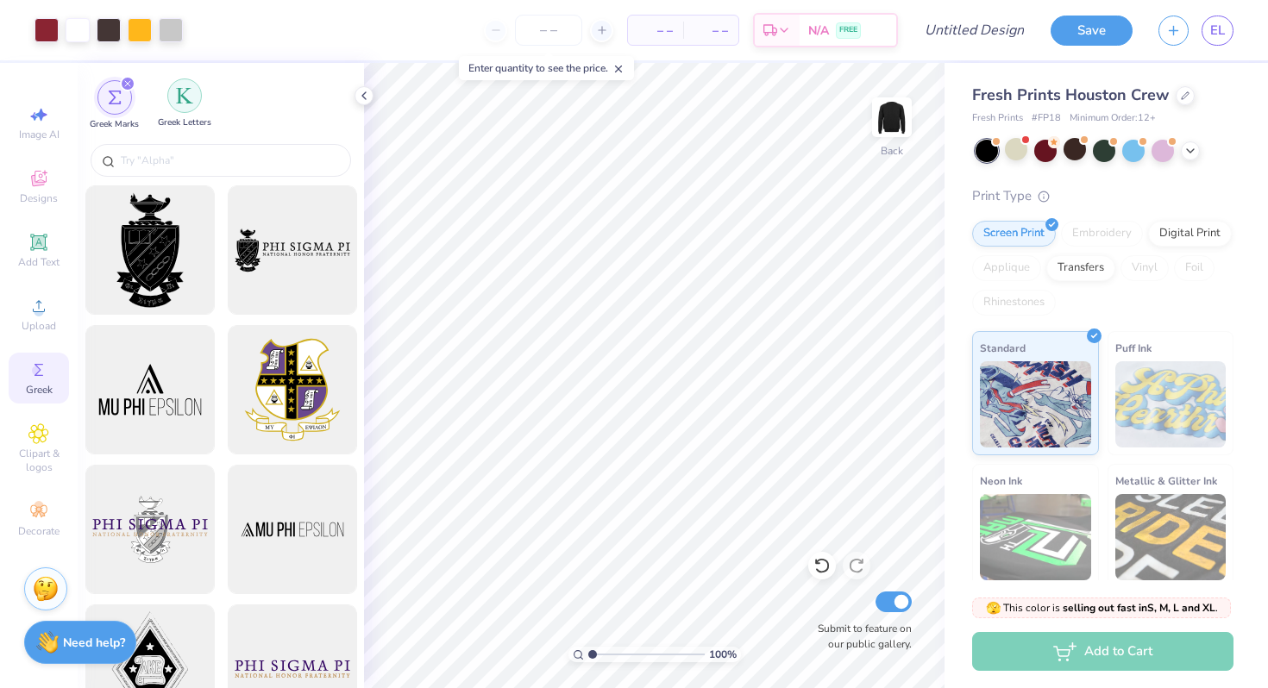
click at [173, 99] on div "filter for Greek Letters" at bounding box center [184, 95] width 35 height 35
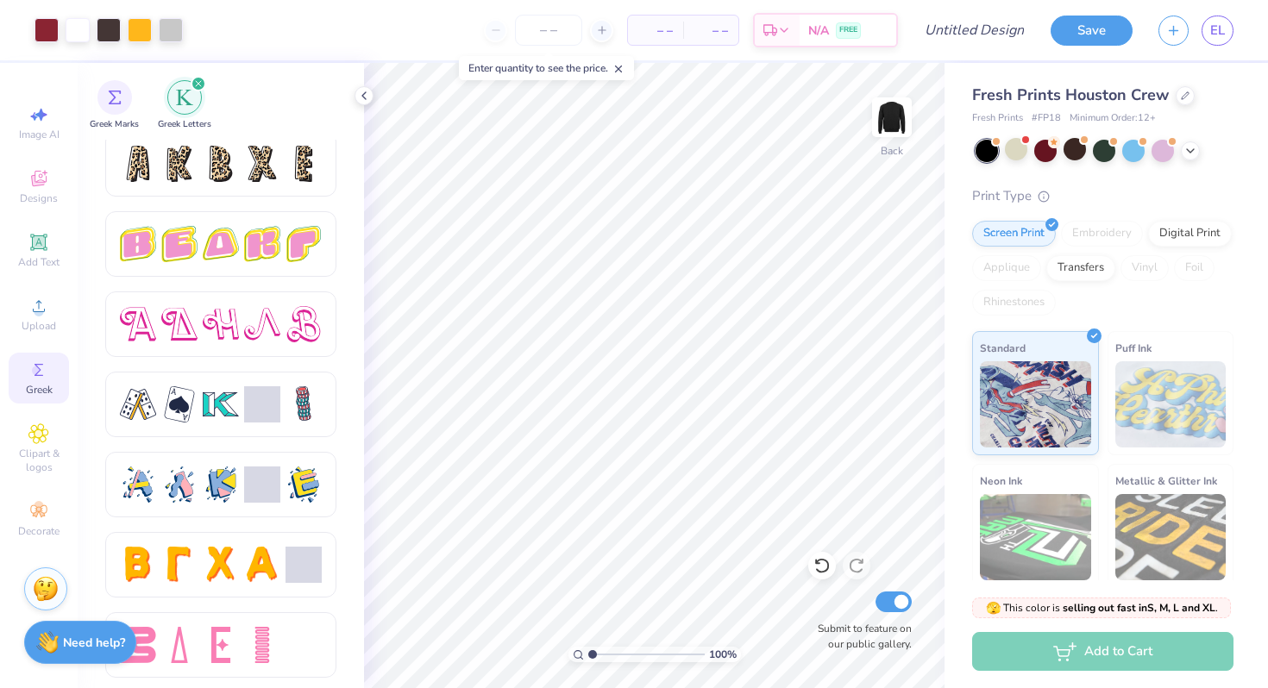
scroll to position [2898, 0]
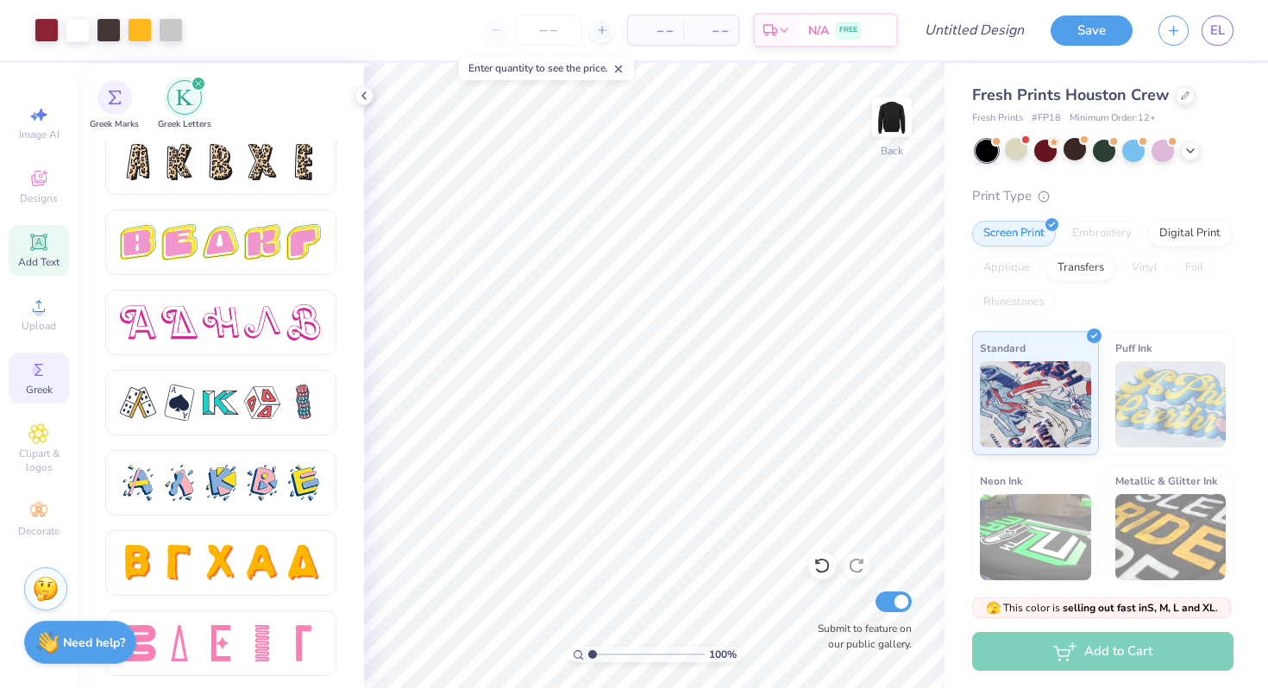
click at [41, 232] on icon at bounding box center [38, 242] width 21 height 21
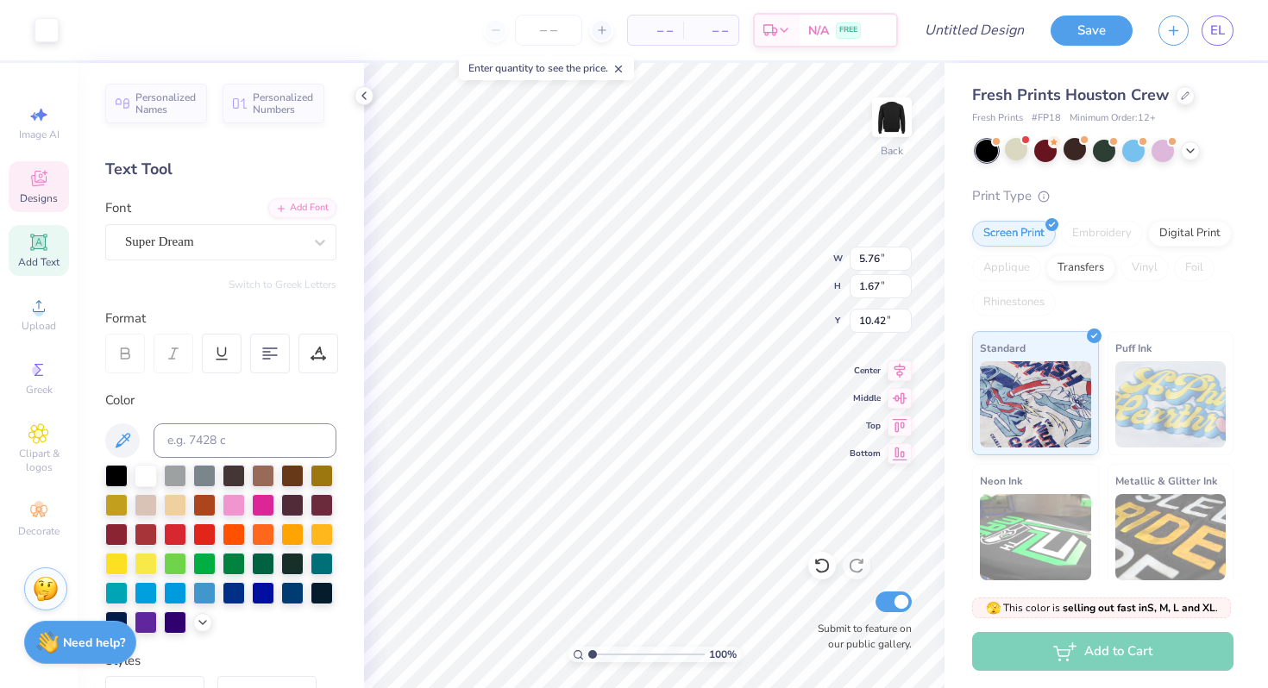
click at [44, 186] on icon at bounding box center [38, 178] width 21 height 21
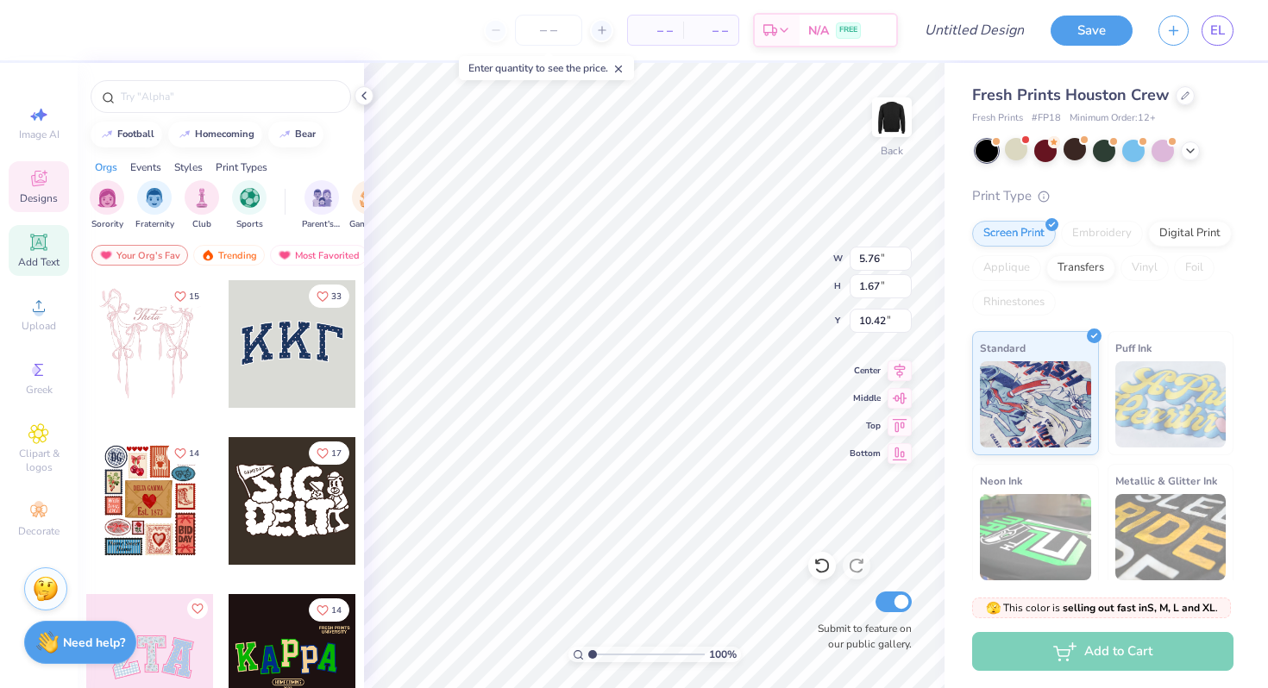
click at [40, 226] on div "Add Text" at bounding box center [39, 250] width 60 height 51
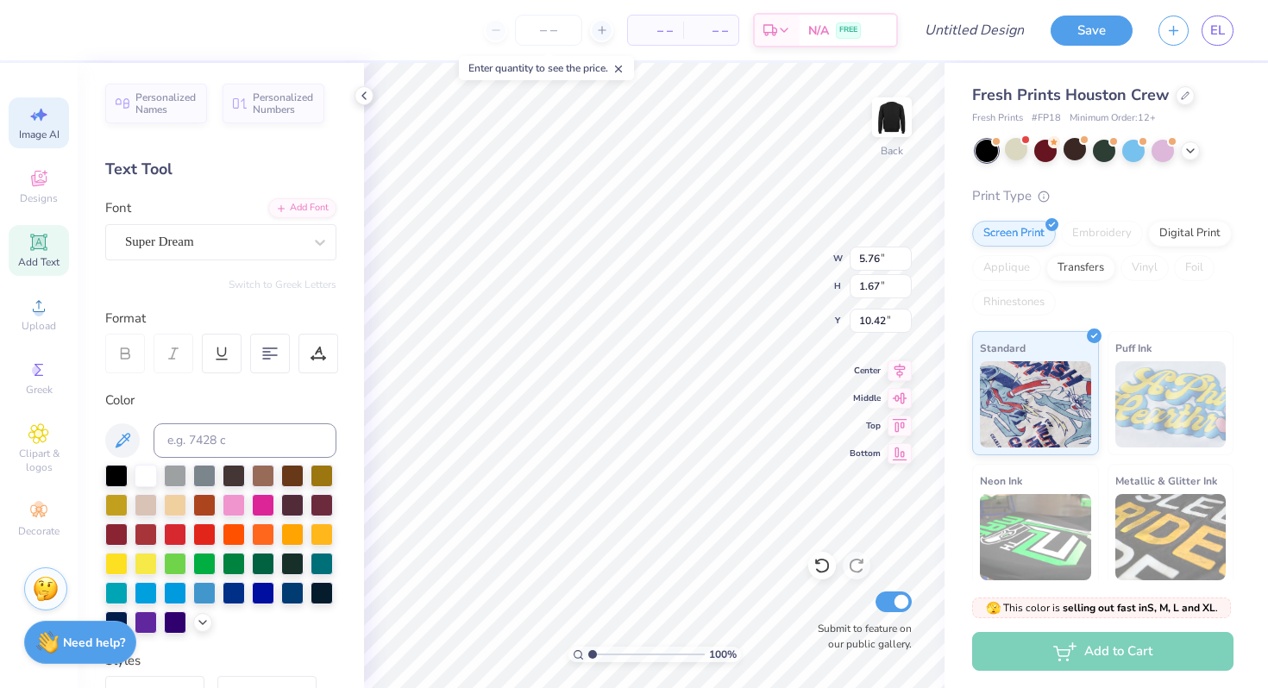
click at [47, 143] on div "Image AI" at bounding box center [39, 122] width 60 height 51
select select "4"
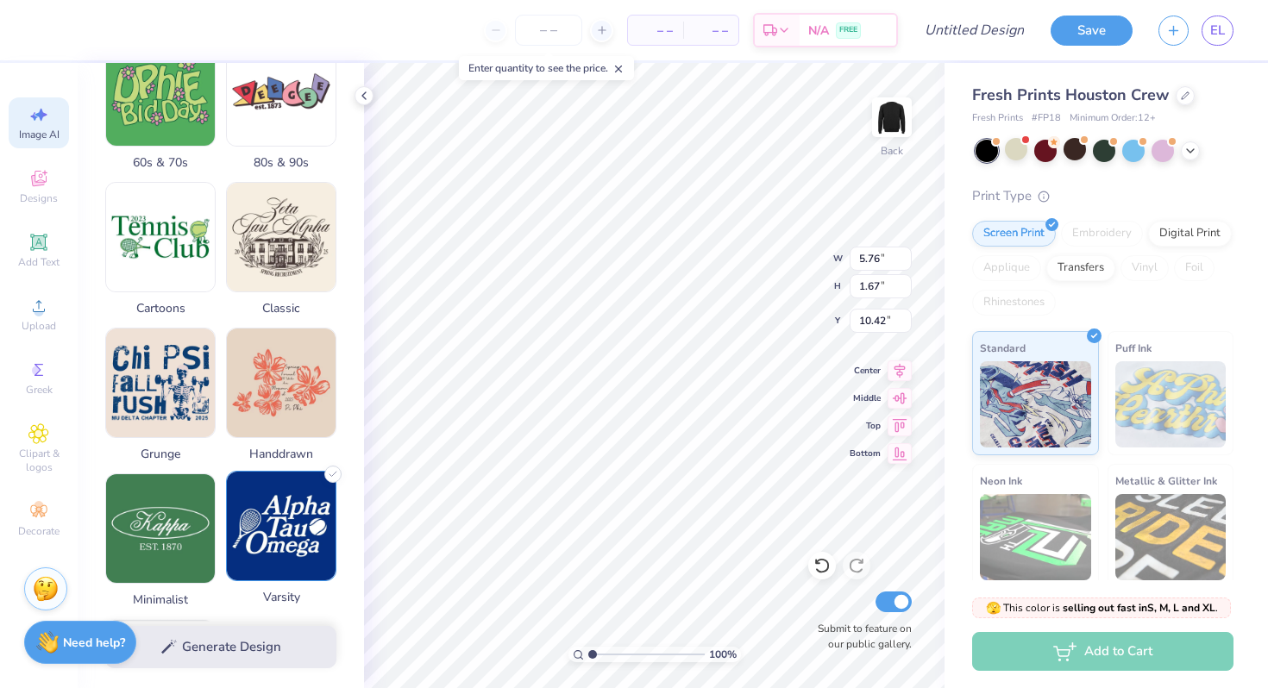
scroll to position [787, 0]
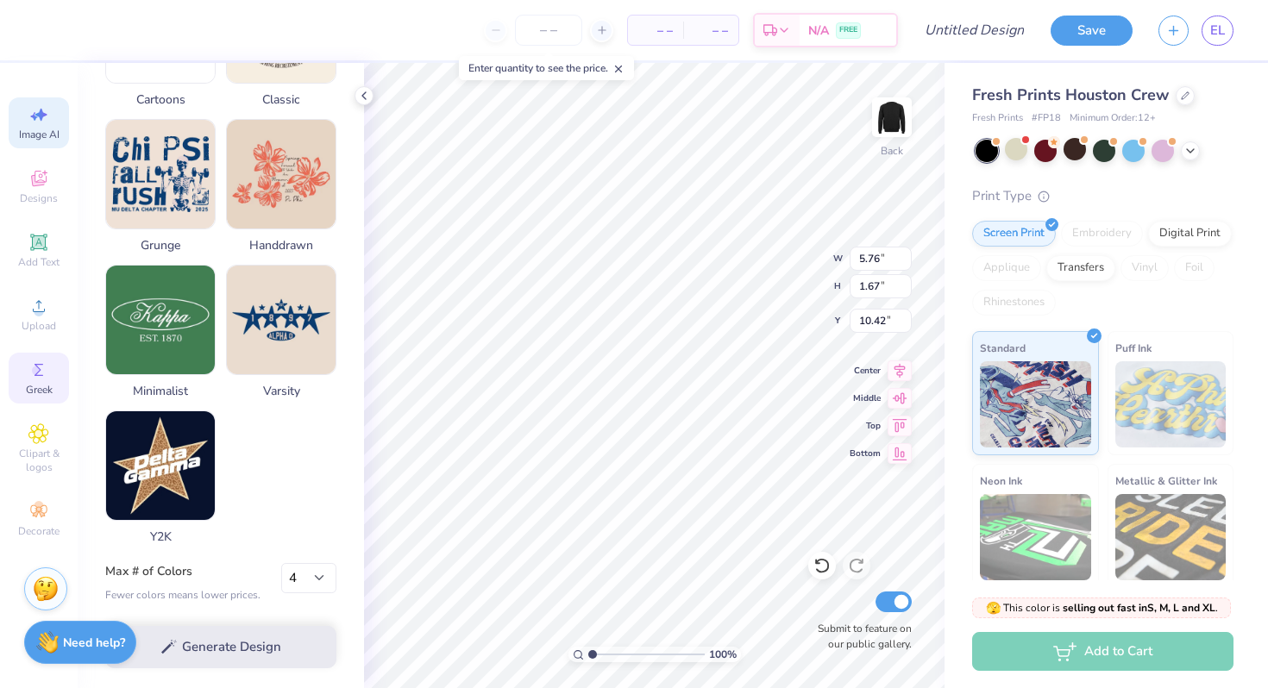
click at [39, 386] on span "Greek" at bounding box center [39, 390] width 27 height 14
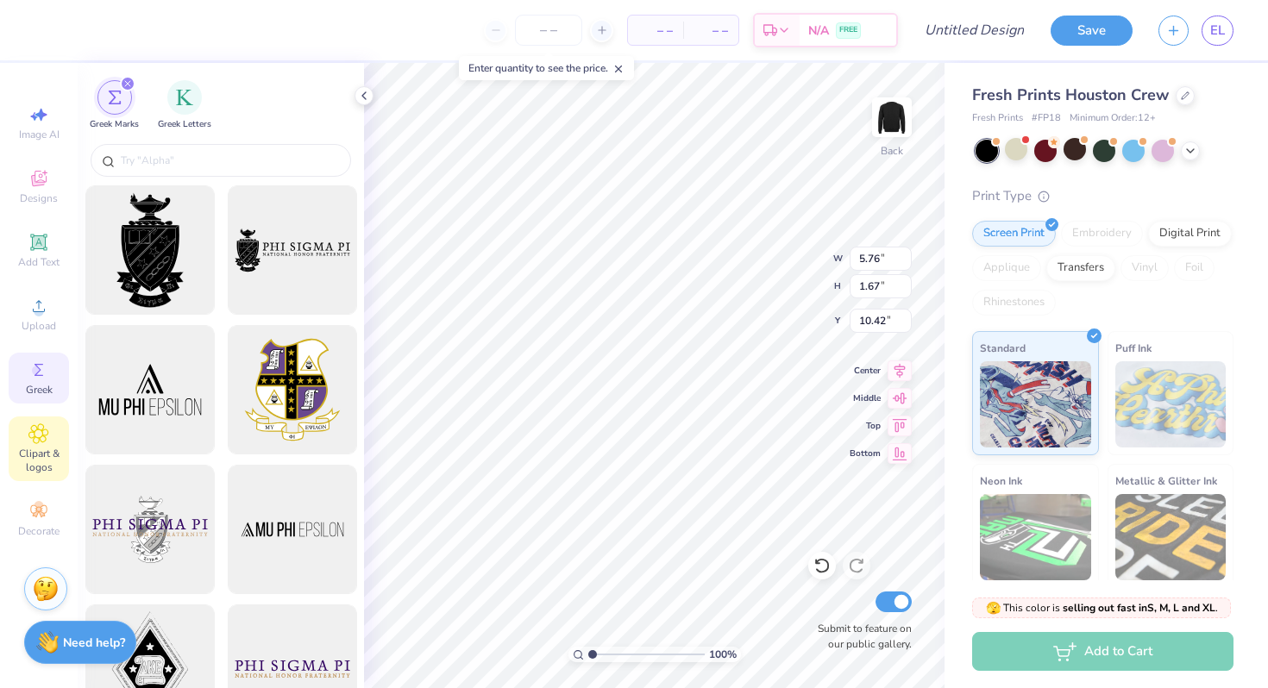
click at [39, 437] on icon at bounding box center [39, 434] width 9 height 9
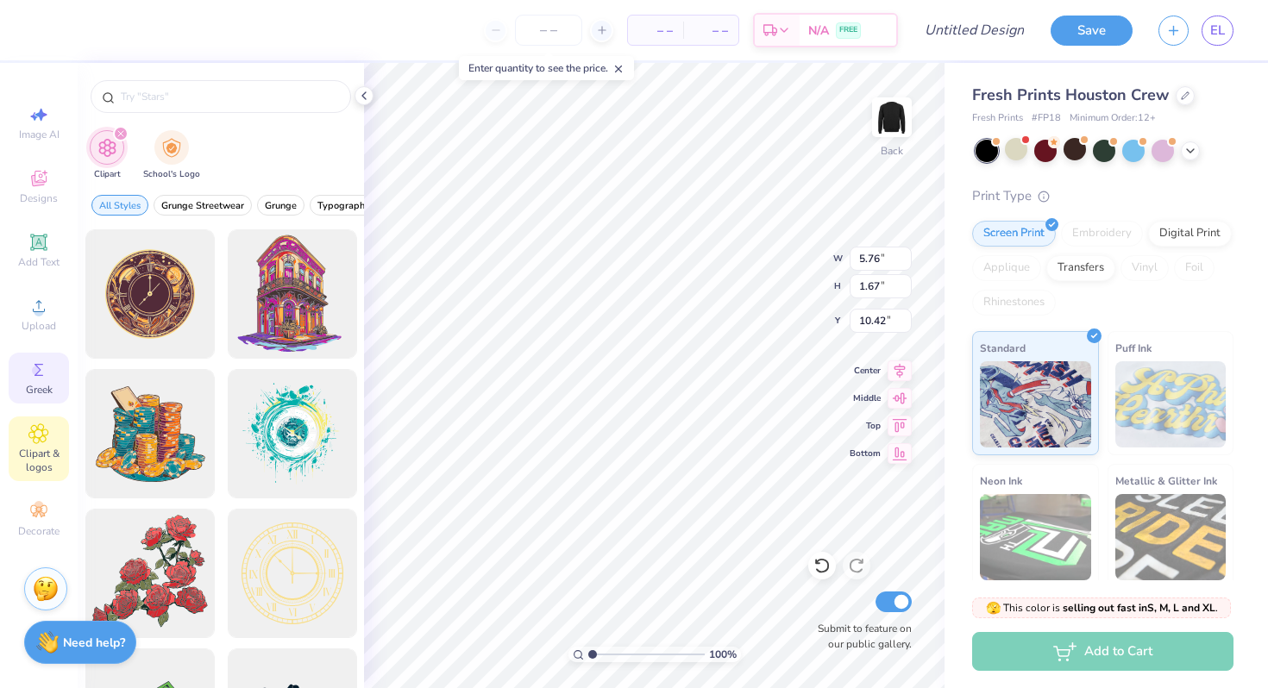
click at [43, 390] on span "Greek" at bounding box center [39, 390] width 27 height 14
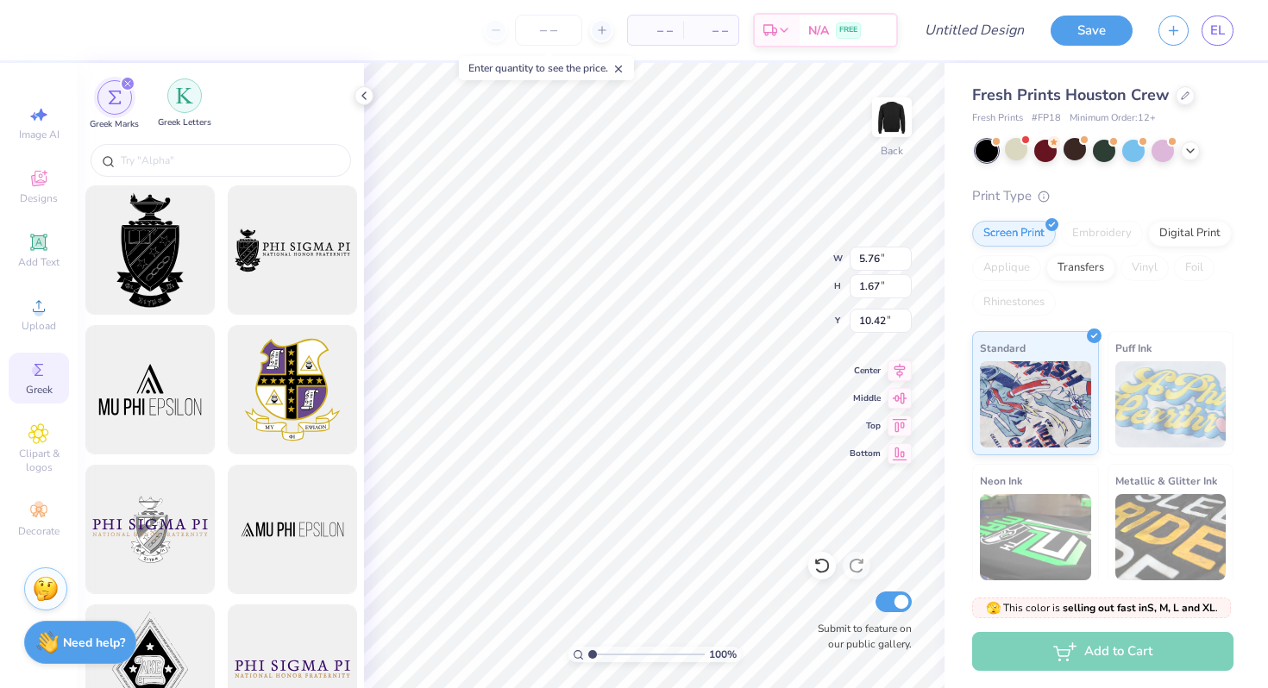
click at [181, 104] on div "filter for Greek Letters" at bounding box center [184, 95] width 35 height 35
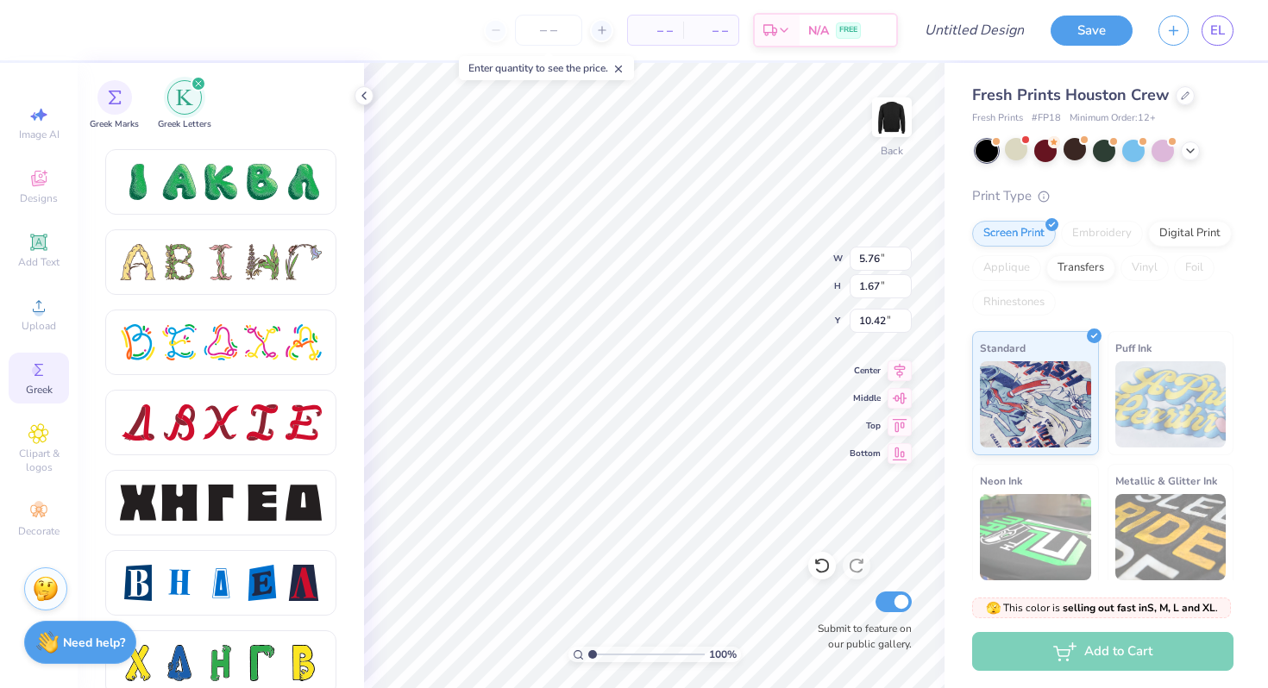
scroll to position [2027, 0]
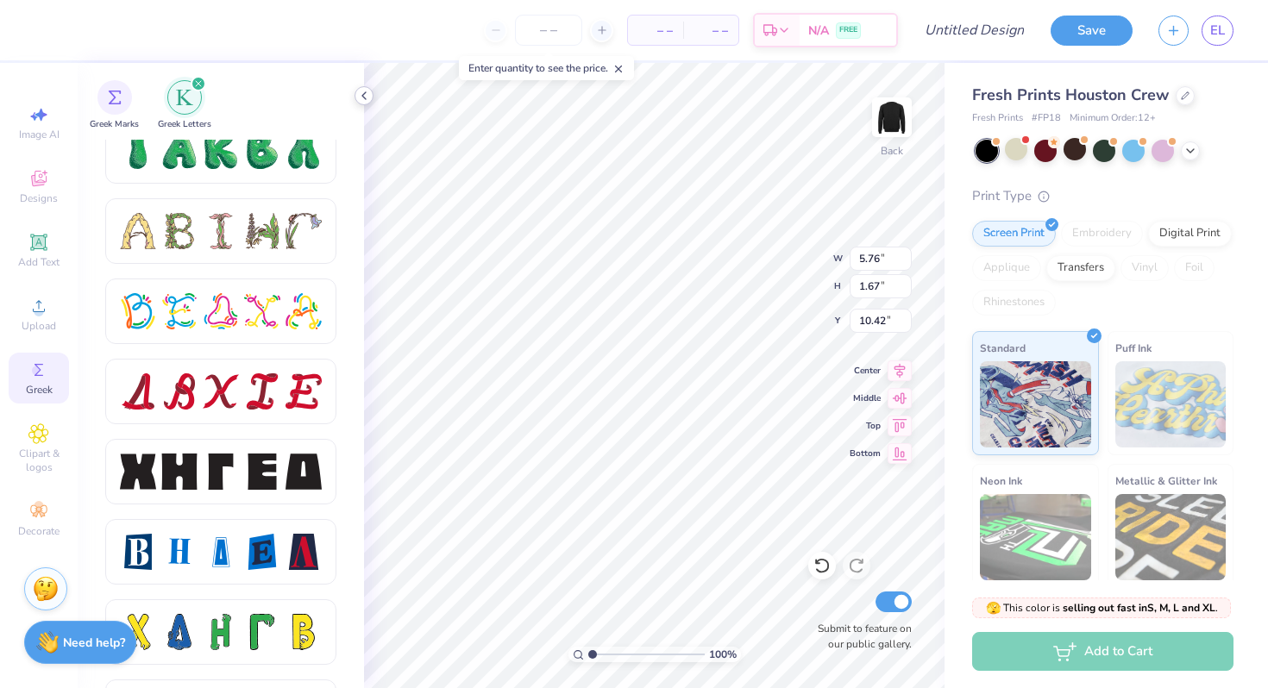
click at [370, 91] on icon at bounding box center [364, 96] width 14 height 14
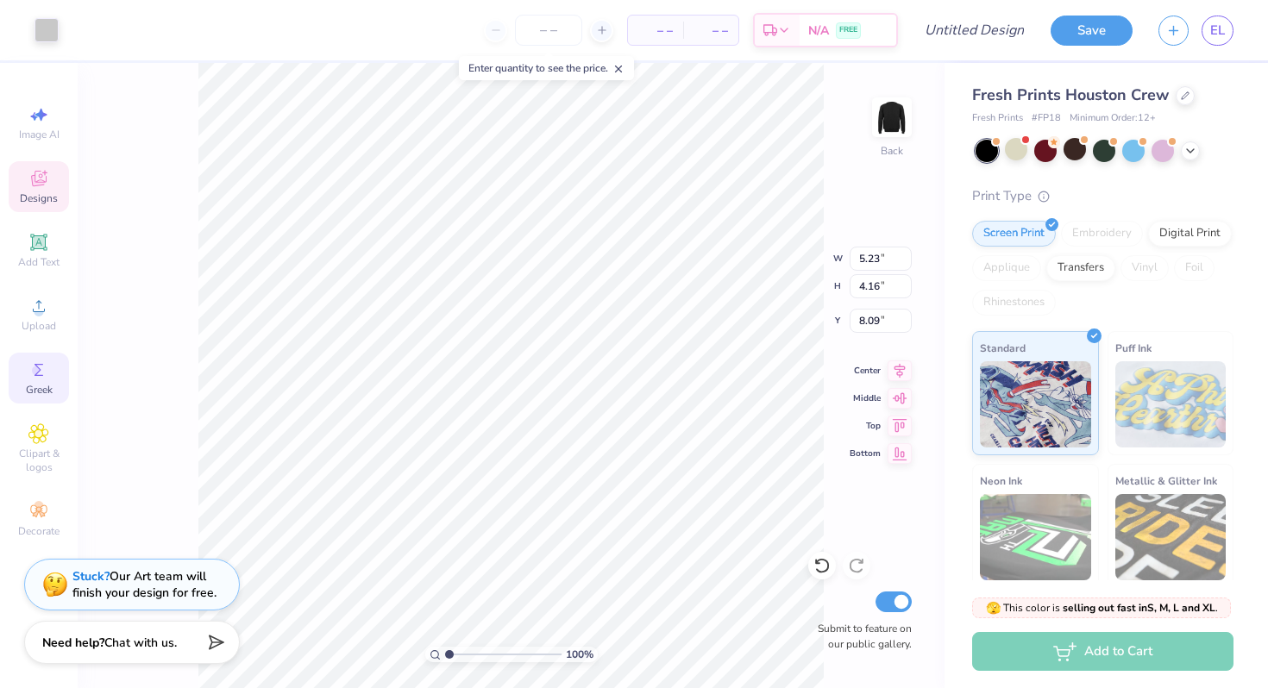
type input "5.23"
type input "4.16"
type input "8.09"
type input "5.76"
type input "1.67"
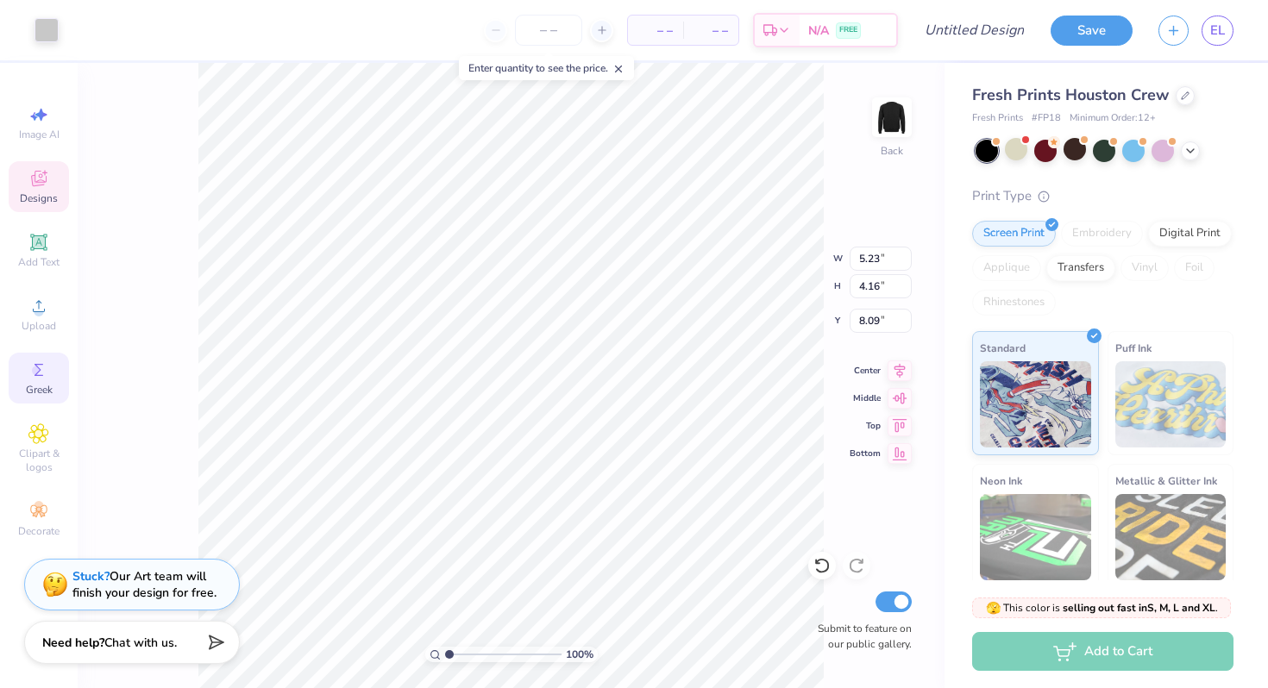
type input "10.42"
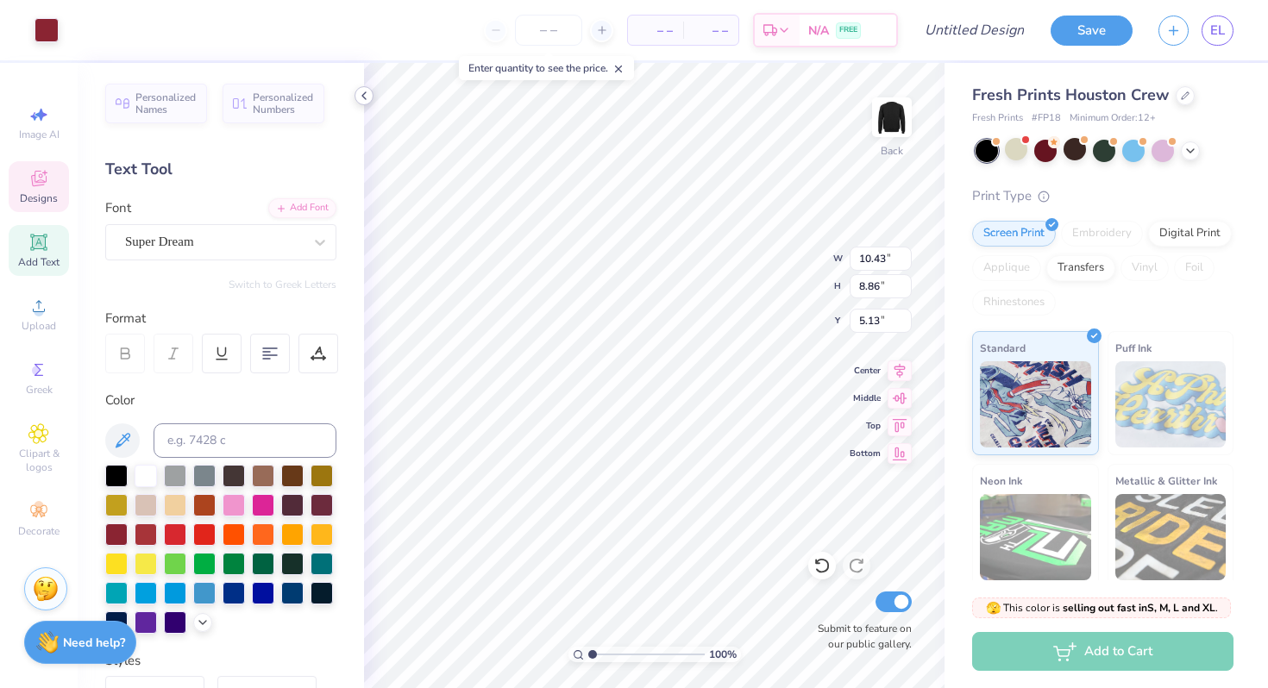
type input "4.50"
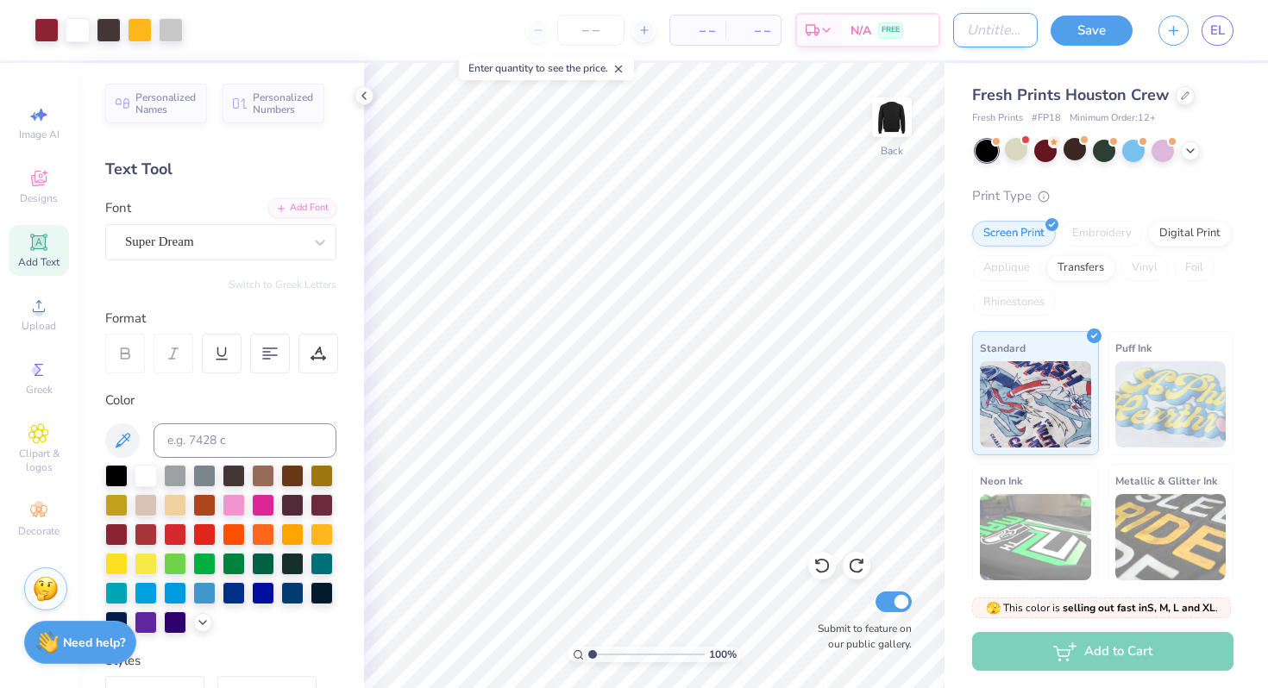
click at [1006, 41] on input "Design Title" at bounding box center [995, 30] width 85 height 35
type input "f"
click at [1100, 30] on button "Save" at bounding box center [1092, 28] width 82 height 30
click at [363, 92] on icon at bounding box center [364, 96] width 14 height 14
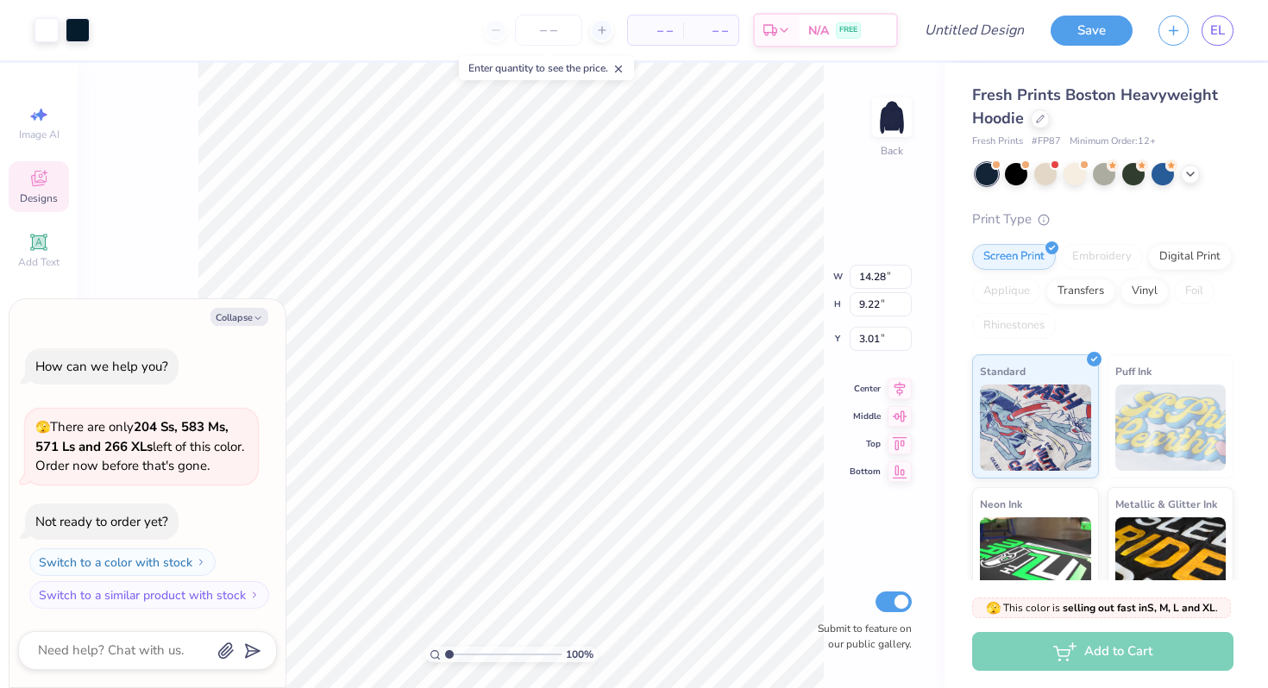
type textarea "x"
type input "12.49"
type input "5.46"
type input "6.31"
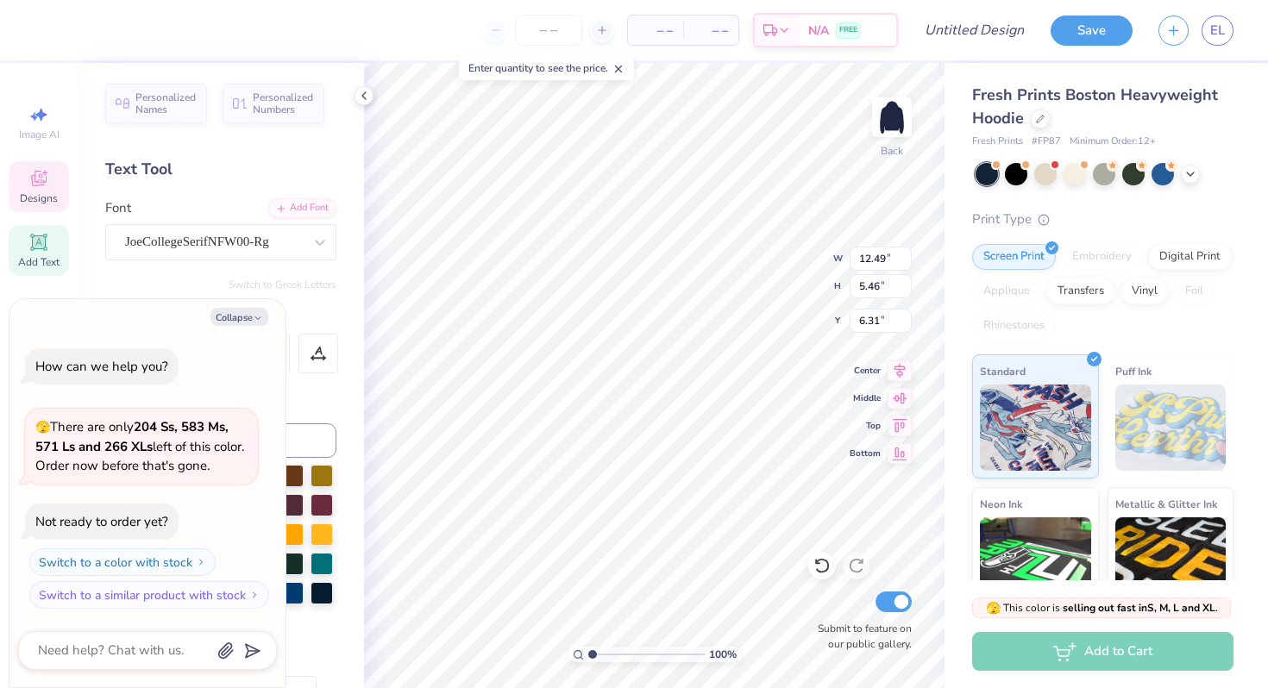
type textarea "x"
type textarea "PIE"
type textarea "x"
type textarea "PE"
type textarea "x"
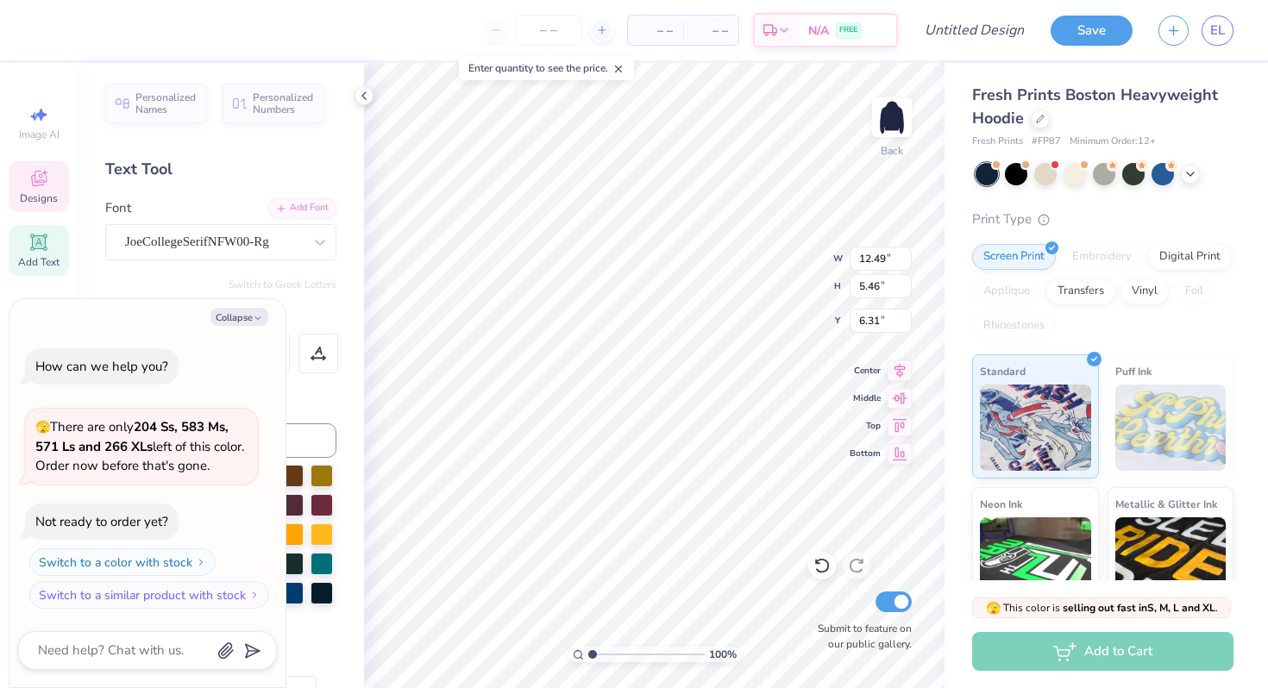
type textarea "E"
type textarea "x"
type textarea "GE"
type textarea "x"
type textarea "GAE"
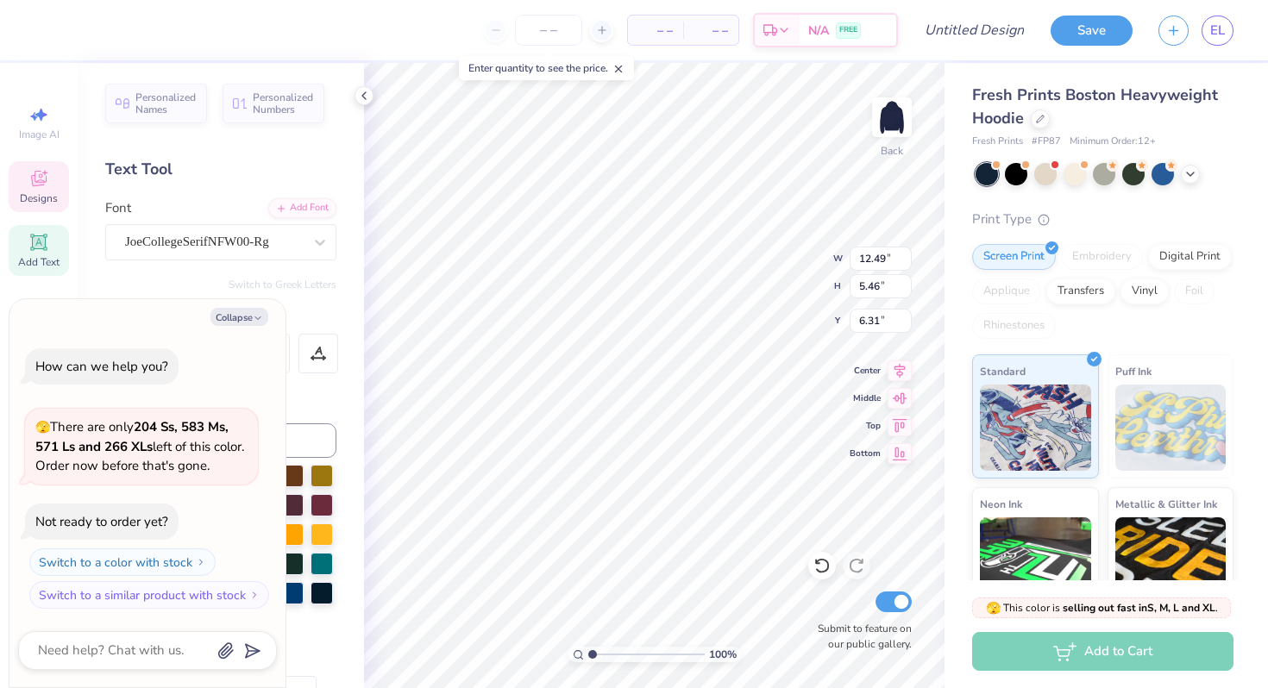
type textarea "x"
type input "10.06"
type input "5.26"
type input "6.41"
type textarea "x"
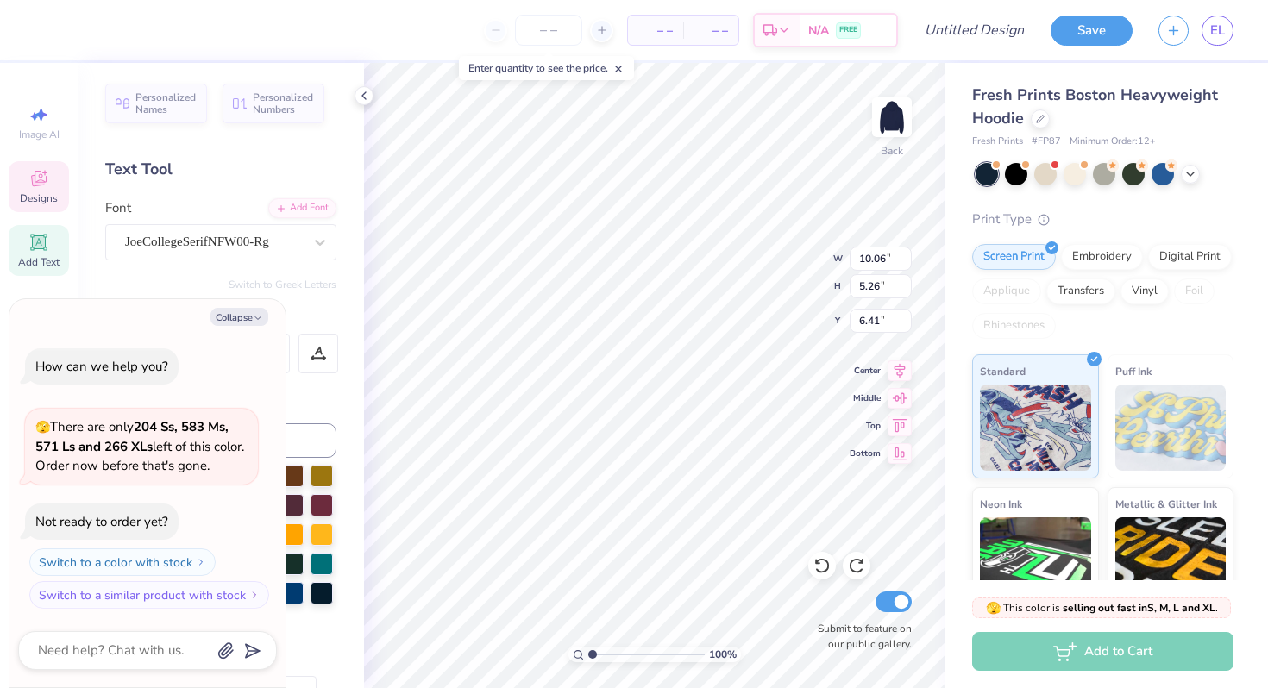
type textarea "GA"
type textarea "x"
type textarea "GAm"
type textarea "x"
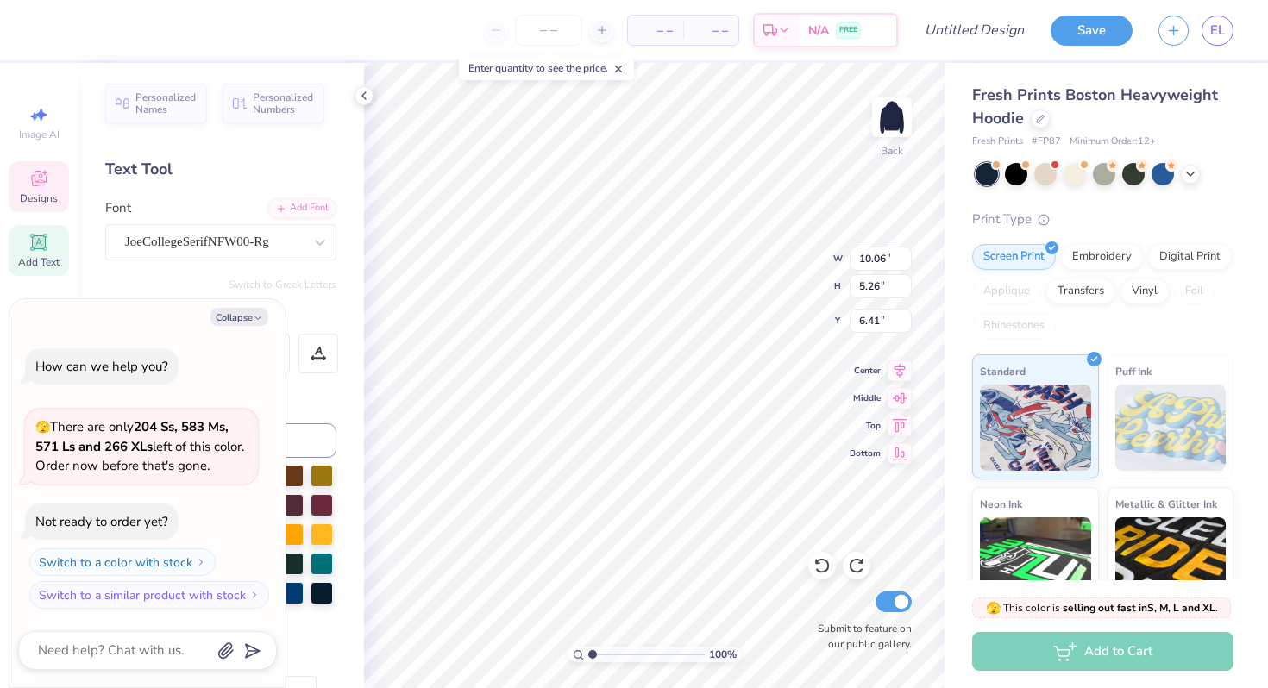
type textarea "GAmma"
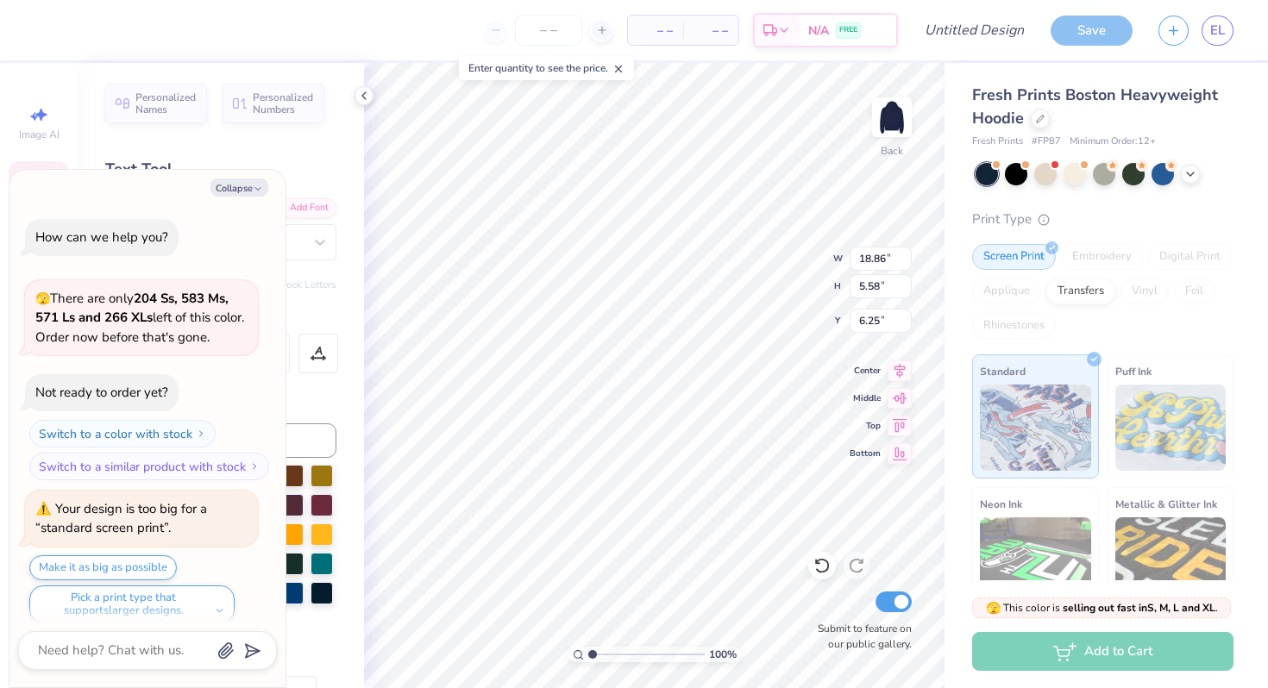
scroll to position [14, 0]
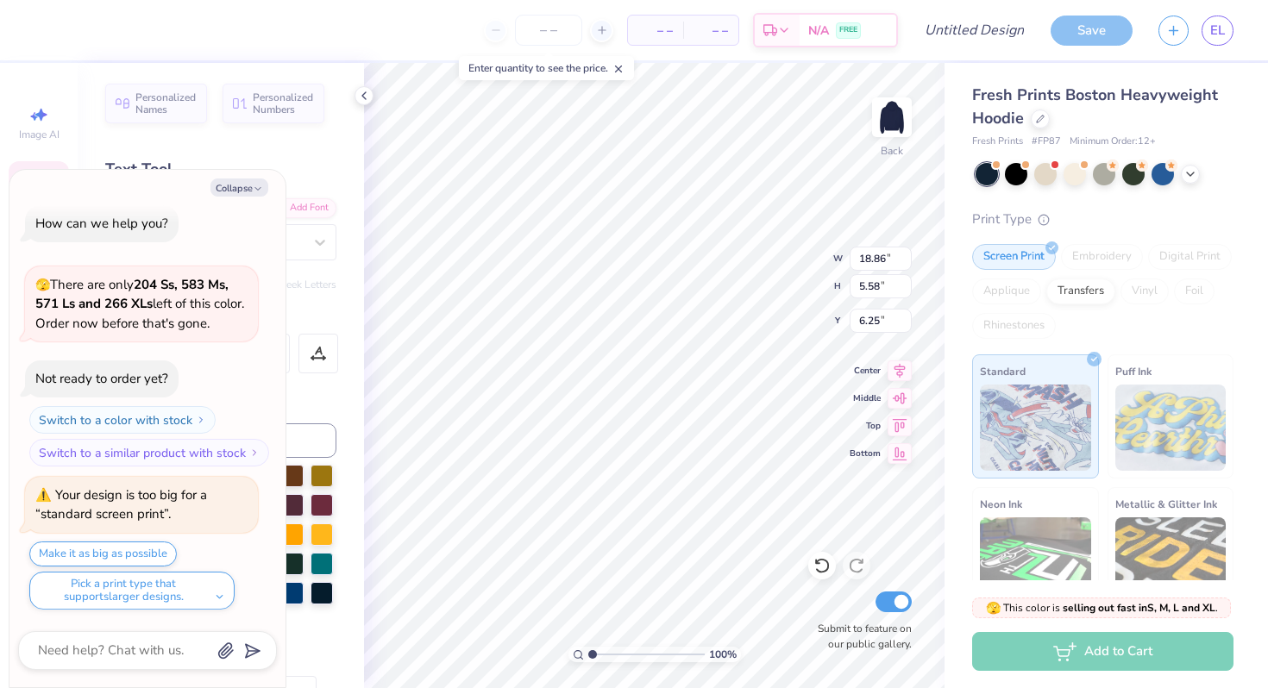
type textarea "x"
type input "14.25"
type input "4.21"
type input "7.62"
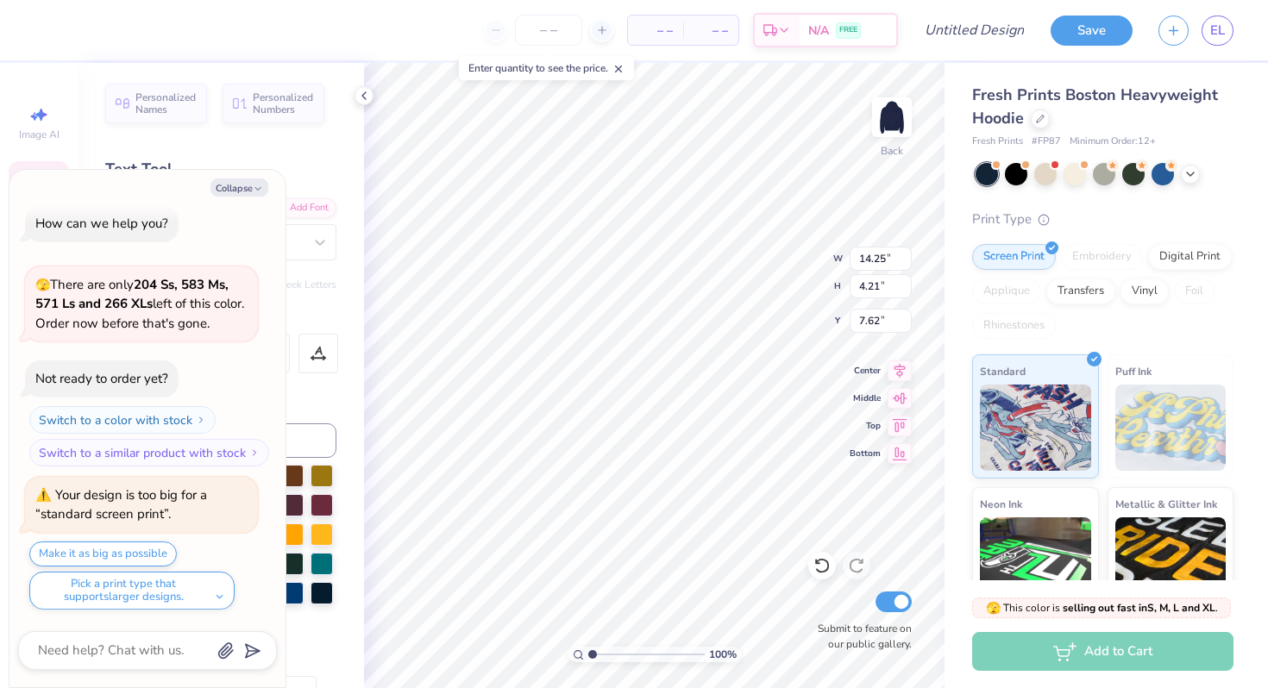
type textarea "x"
type input "6.01"
type textarea "x"
type input "6.47"
type textarea "x"
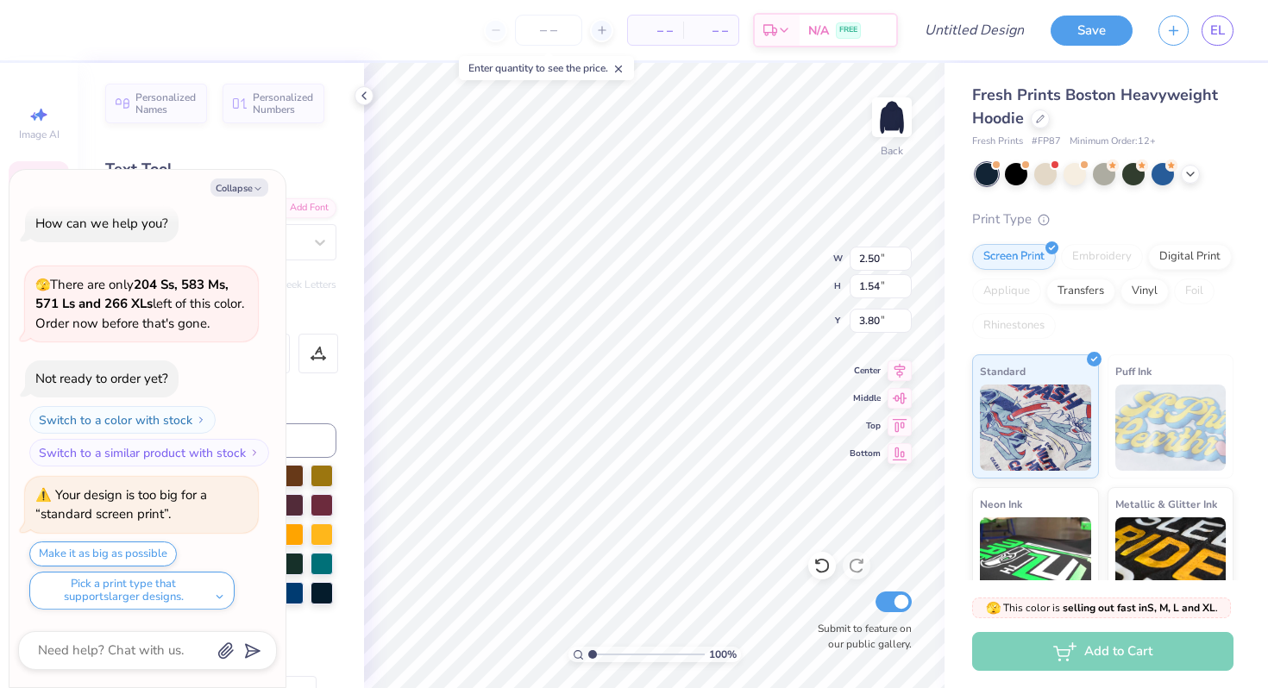
type textarea "6"
type textarea "x"
type textarea "63"
click at [767, 286] on div "100 % Back W 2.50 2.50 " H 1.54 1.54 " Y 3.80 3.80 " Center Middle Top Bottom S…" at bounding box center [654, 375] width 581 height 625
click at [1200, 173] on div at bounding box center [1105, 174] width 258 height 22
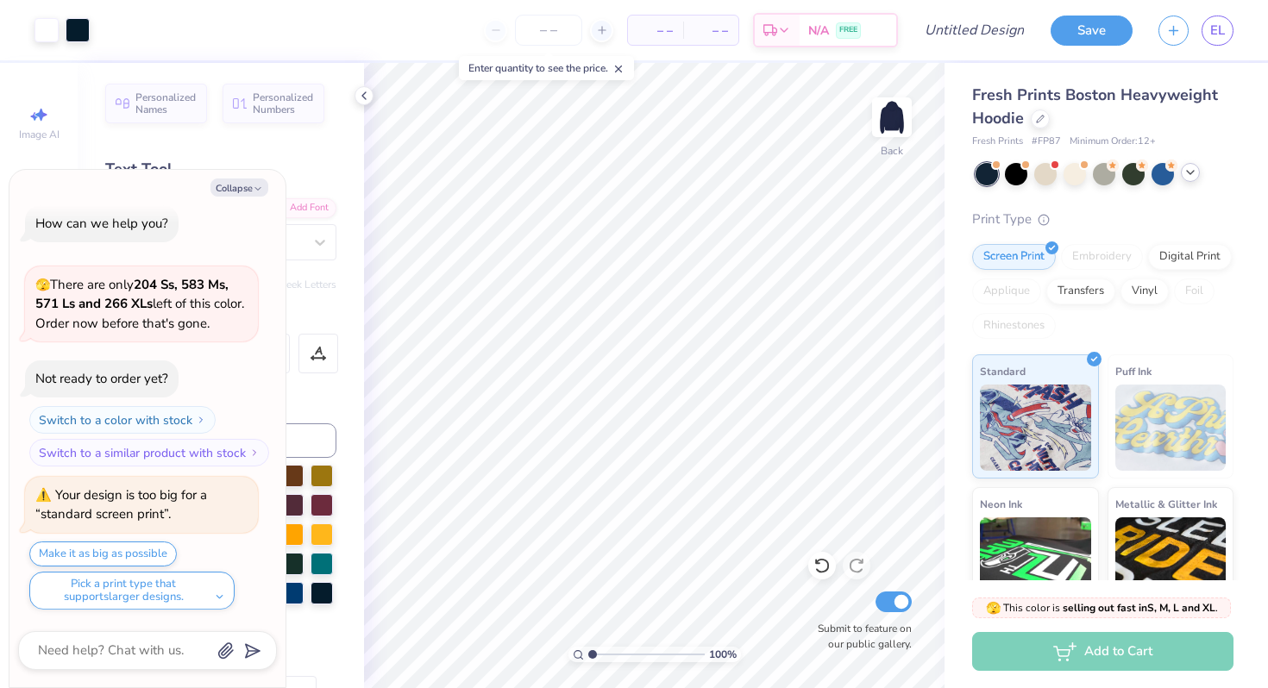
click at [1192, 173] on icon at bounding box center [1190, 173] width 14 height 14
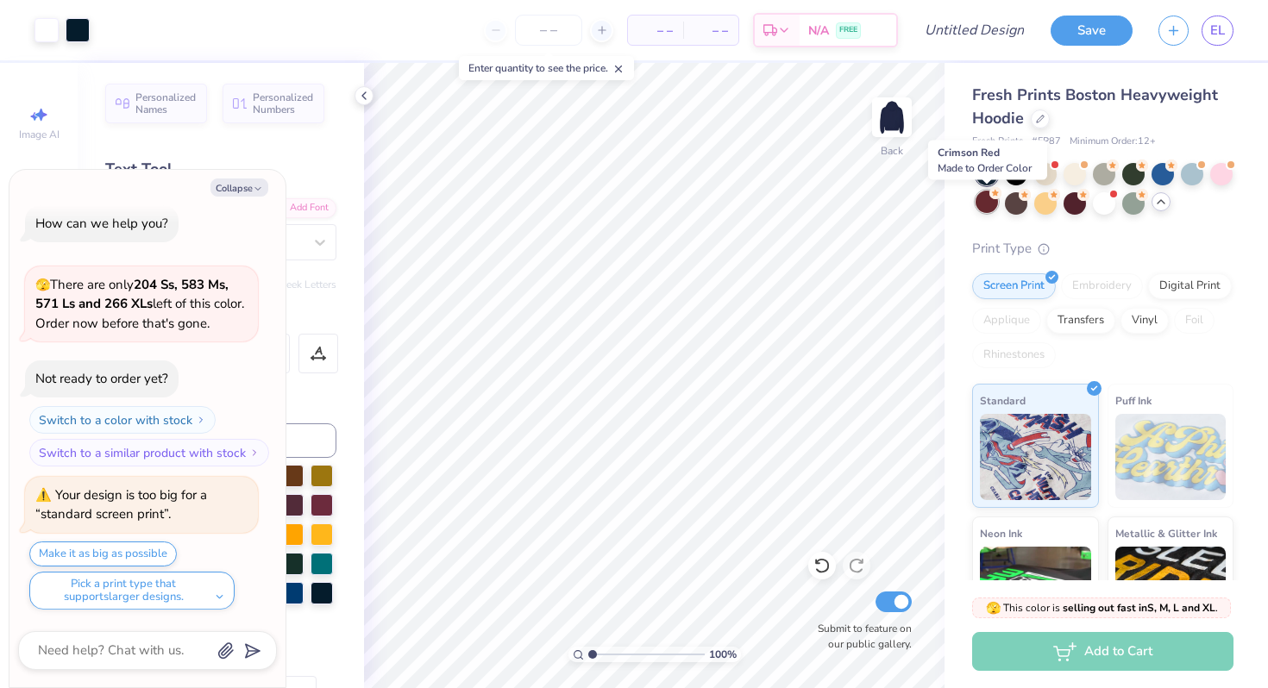
click at [986, 199] on div at bounding box center [987, 202] width 22 height 22
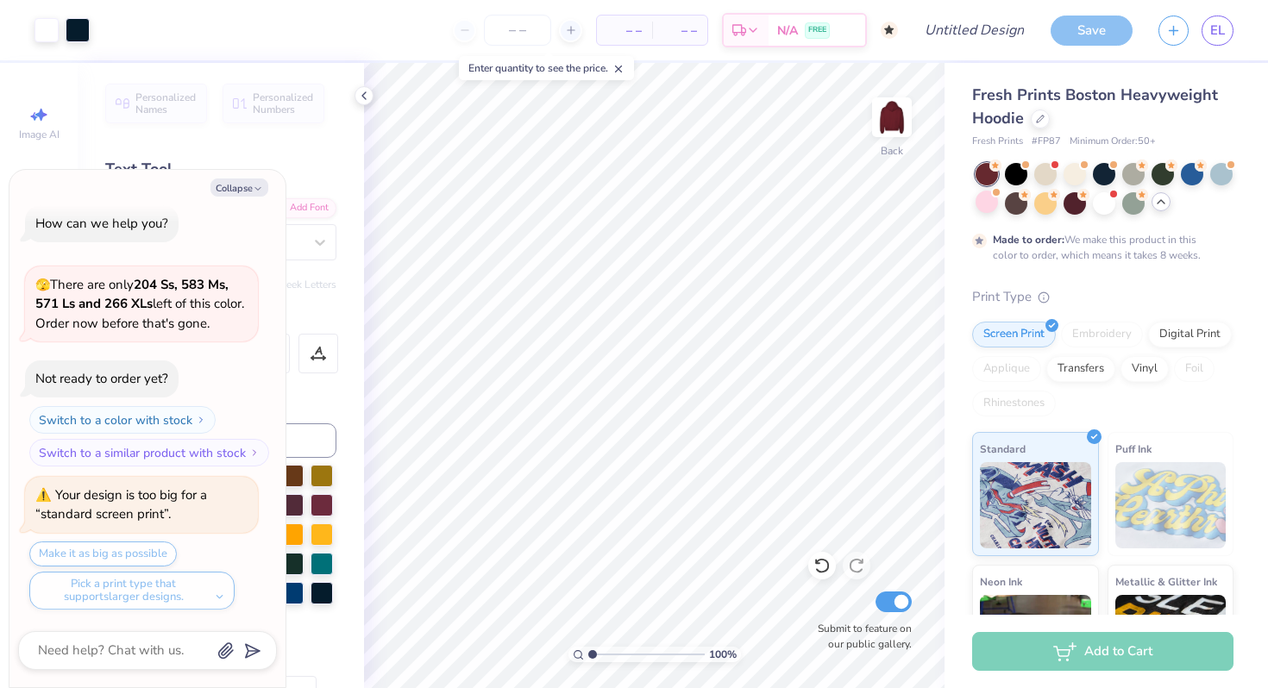
scroll to position [157, 0]
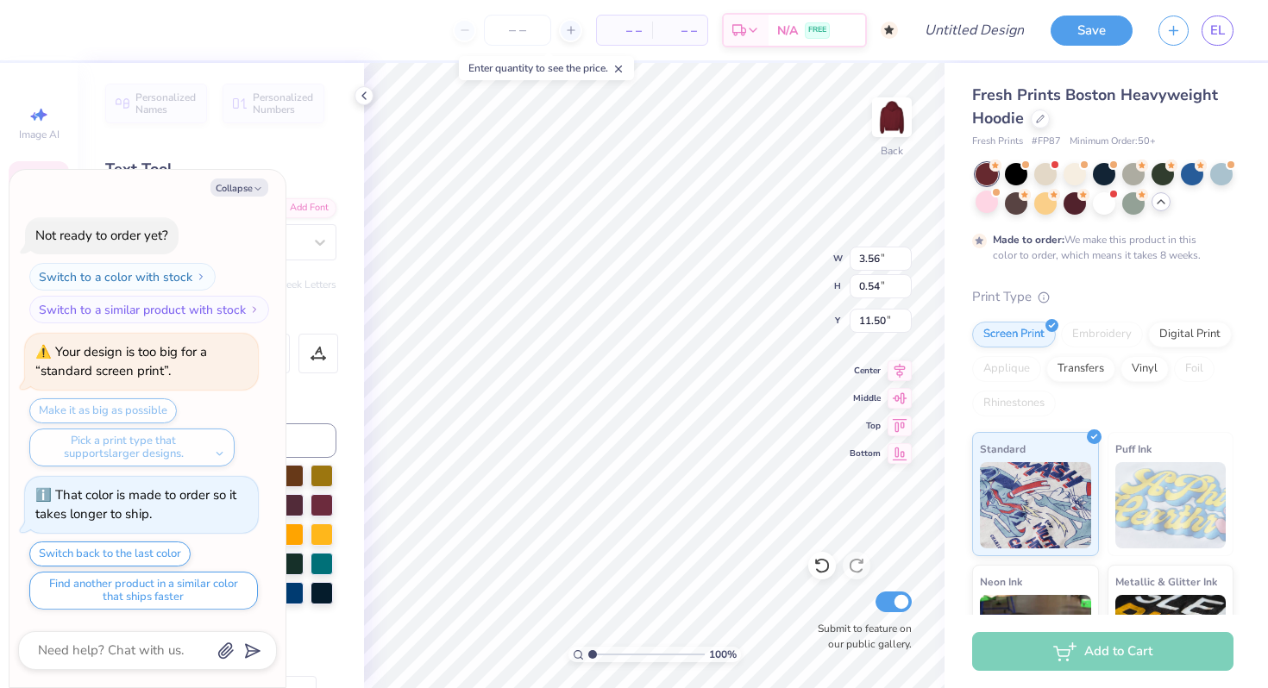
type textarea "x"
type textarea "Game"
type textarea "x"
type textarea "Gam"
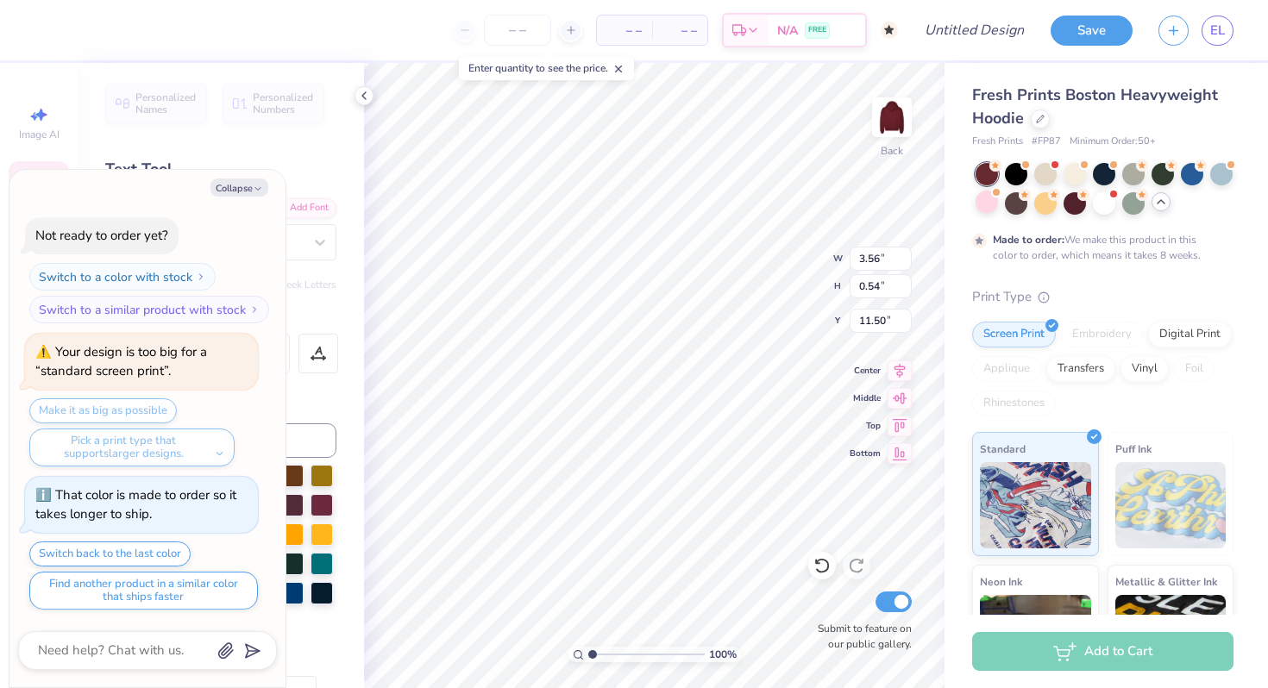
scroll to position [0, 0]
type textarea "x"
type textarea "Ga"
type textarea "x"
type textarea "G"
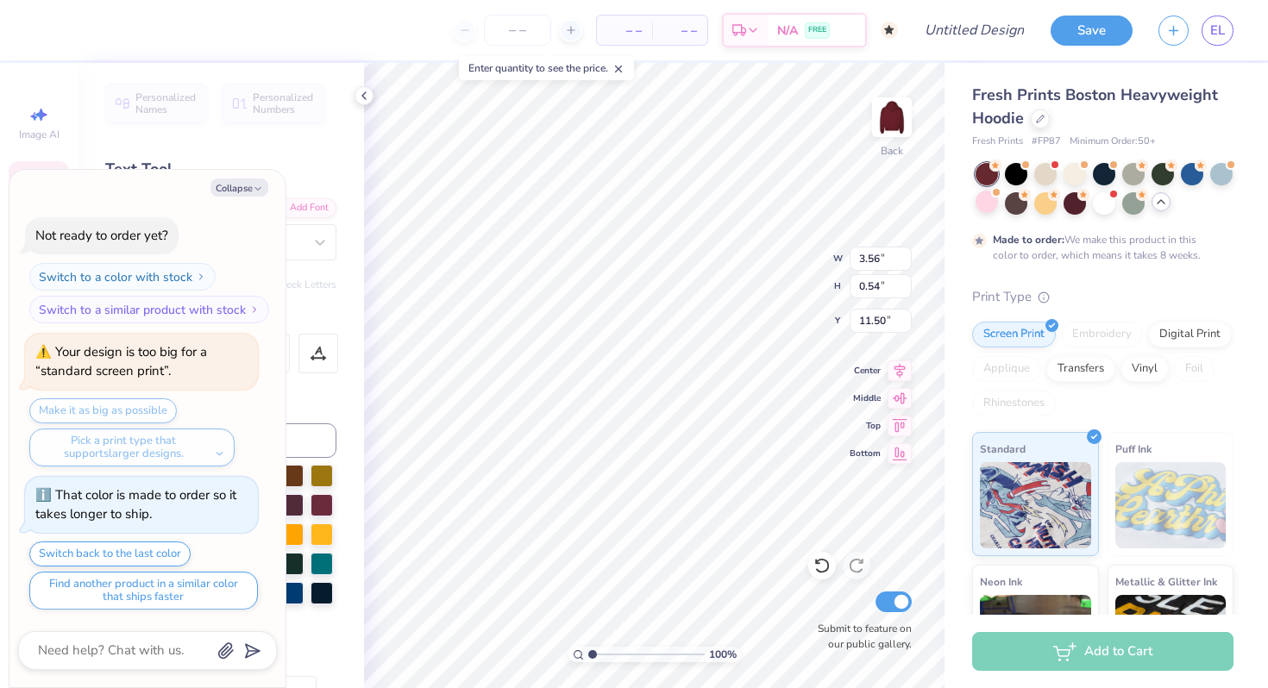
type textarea "x"
type input "4.34"
type input "0.92"
type input "11.31"
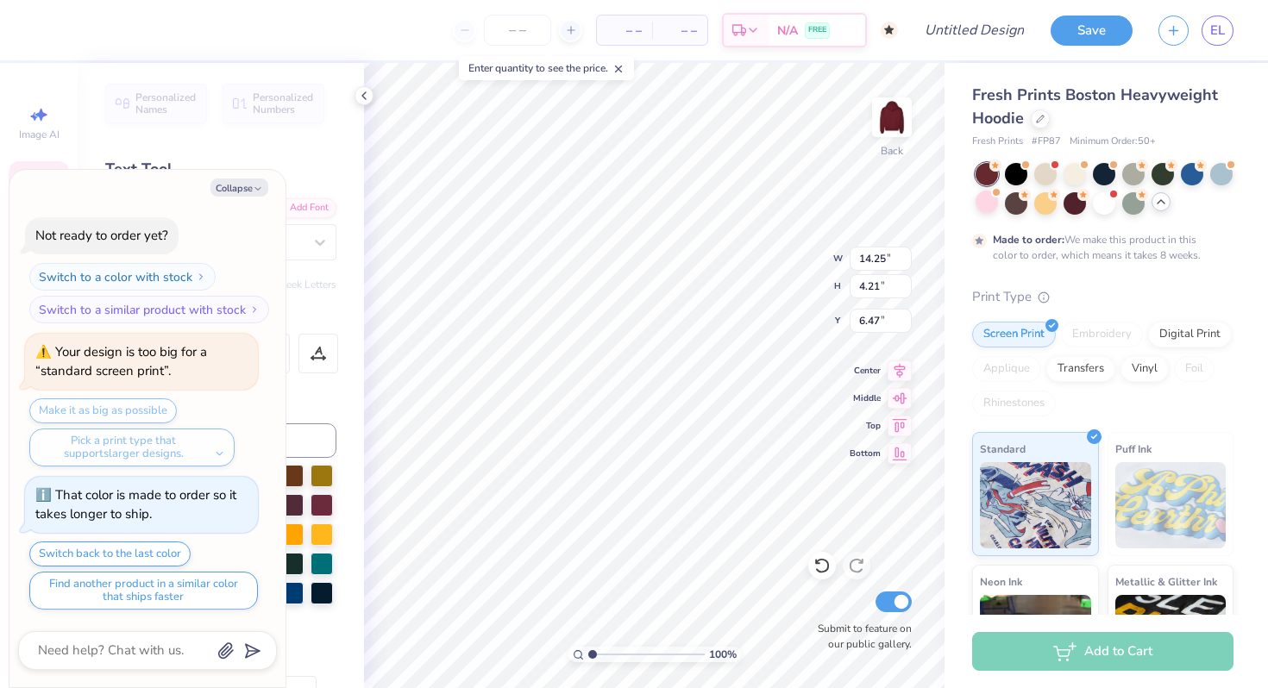
type textarea "x"
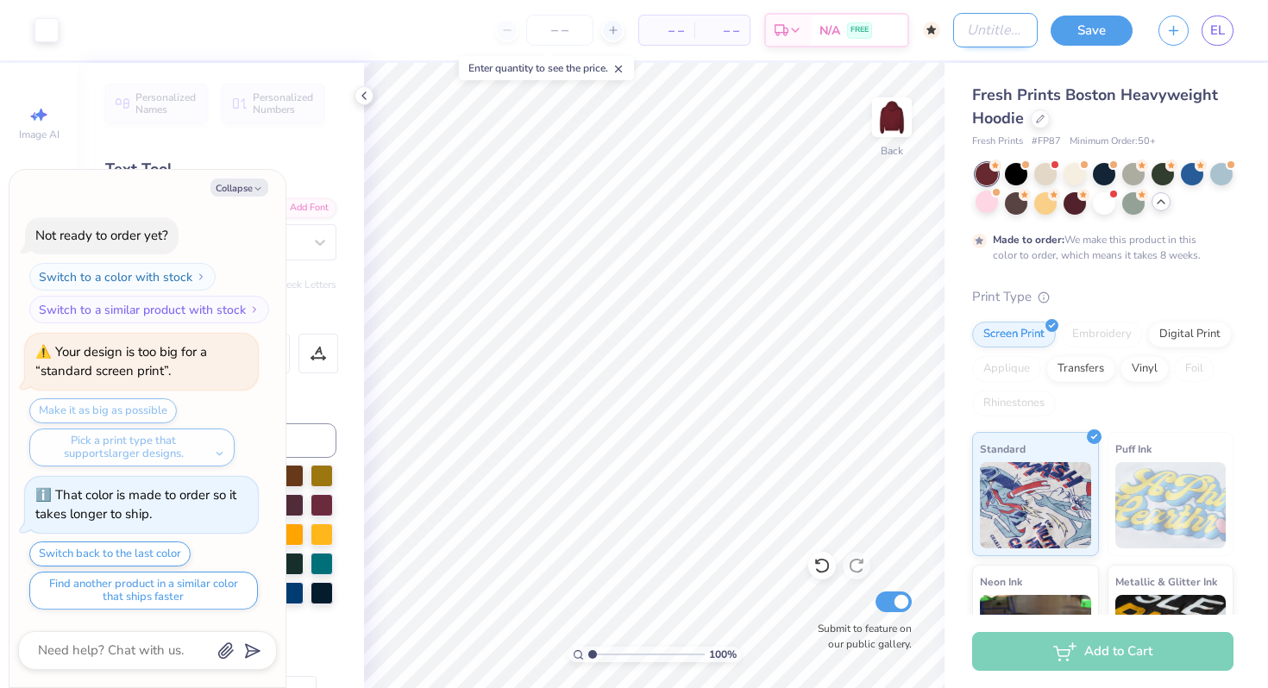
click at [953, 22] on input "Design Title" at bounding box center [995, 30] width 85 height 35
type input "G"
type textarea "x"
type input "G"
click at [1109, 22] on button "Save" at bounding box center [1092, 28] width 82 height 30
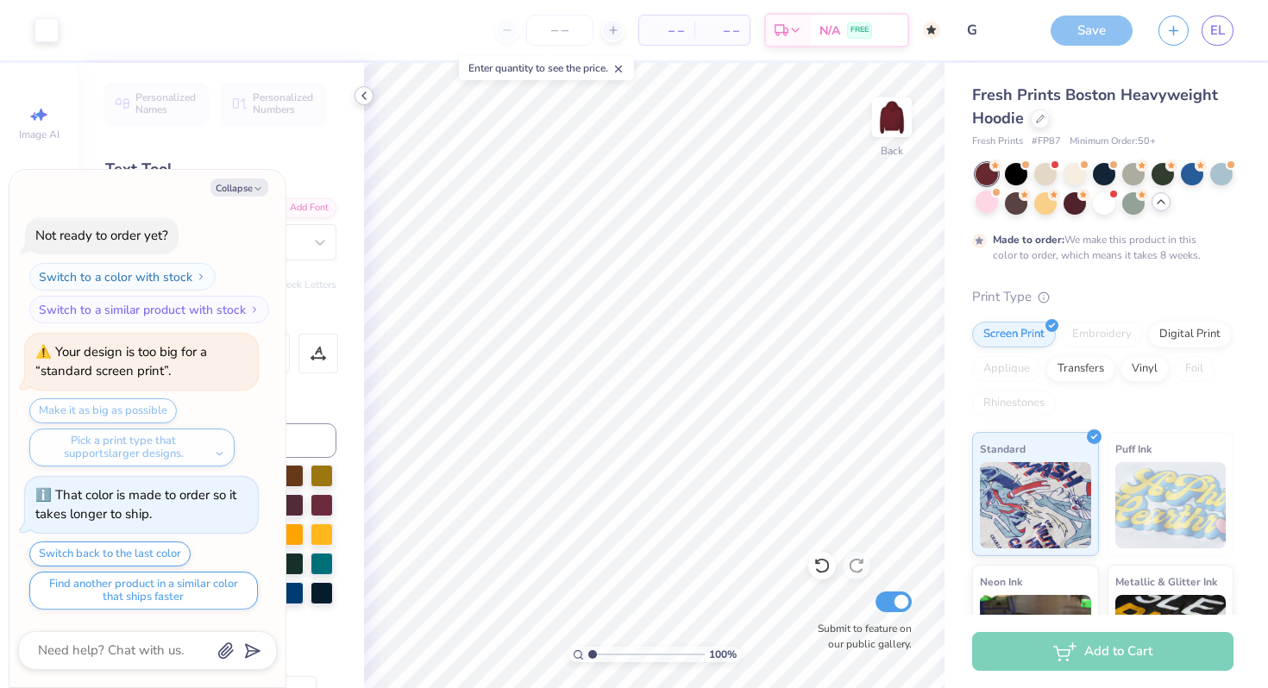
click at [367, 94] on icon at bounding box center [364, 96] width 14 height 14
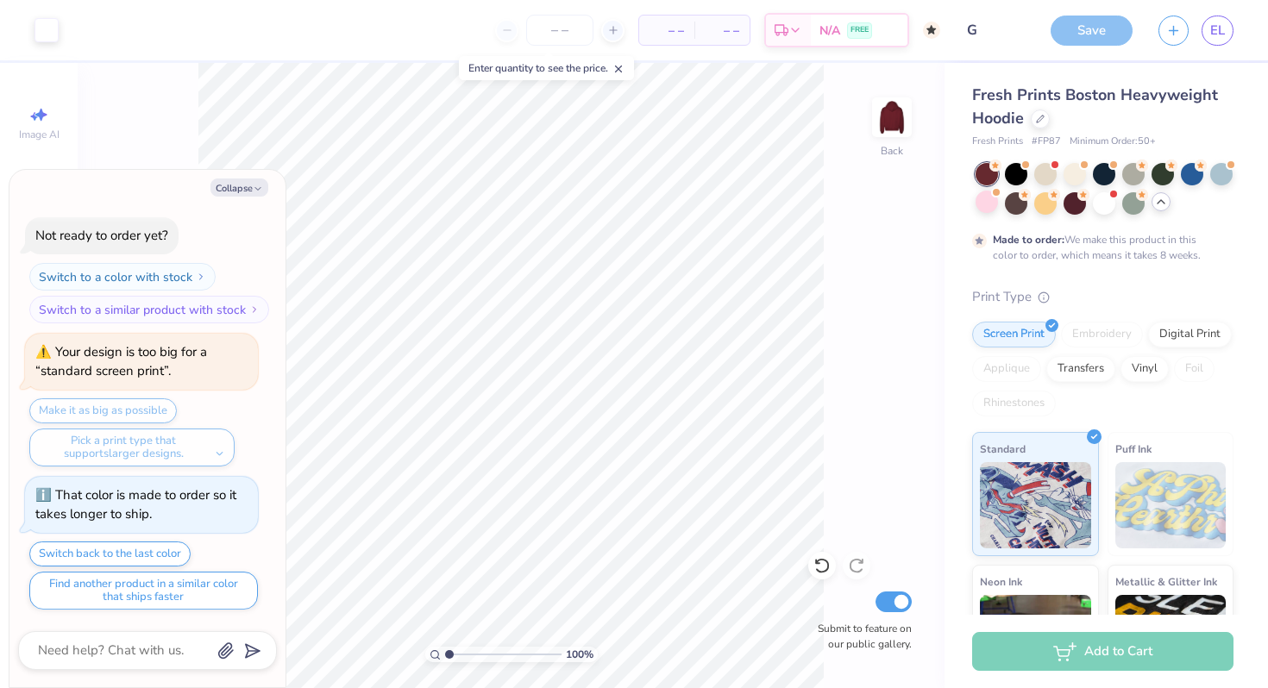
click at [1077, 39] on div "Save" at bounding box center [1092, 31] width 82 height 30
click at [1070, 30] on div "Save" at bounding box center [1092, 31] width 82 height 30
click at [1080, 28] on div "Save" at bounding box center [1092, 31] width 82 height 30
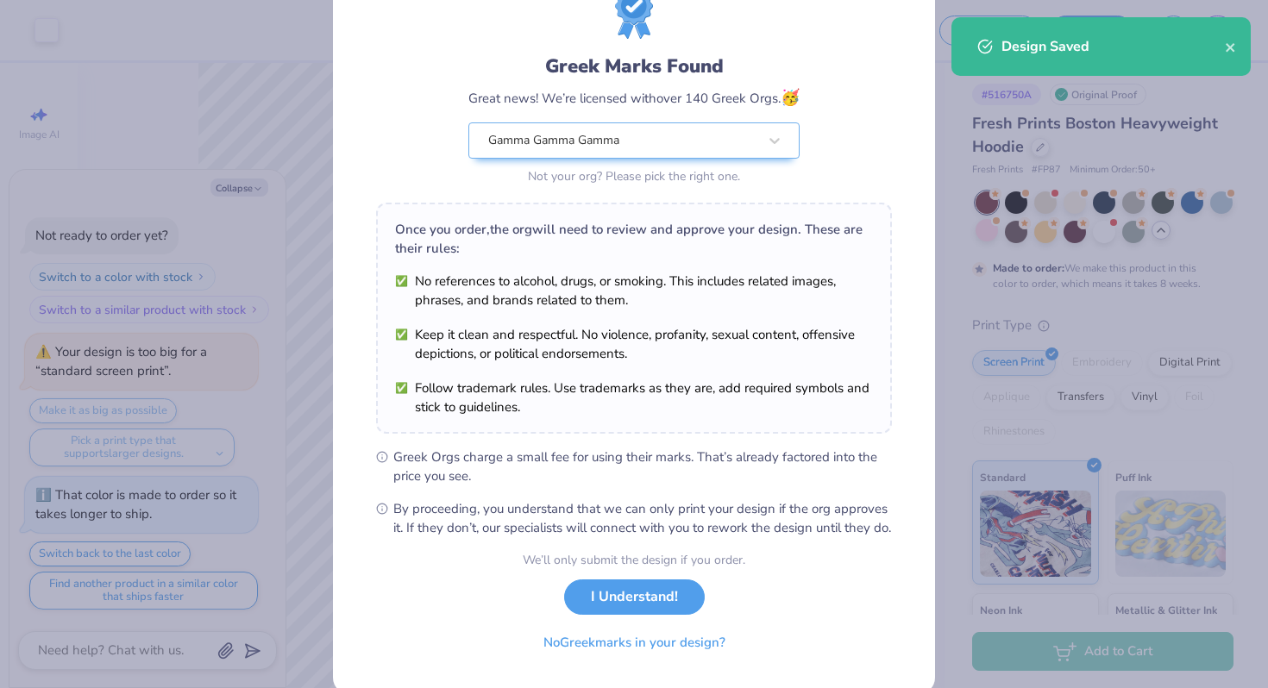
scroll to position [119, 0]
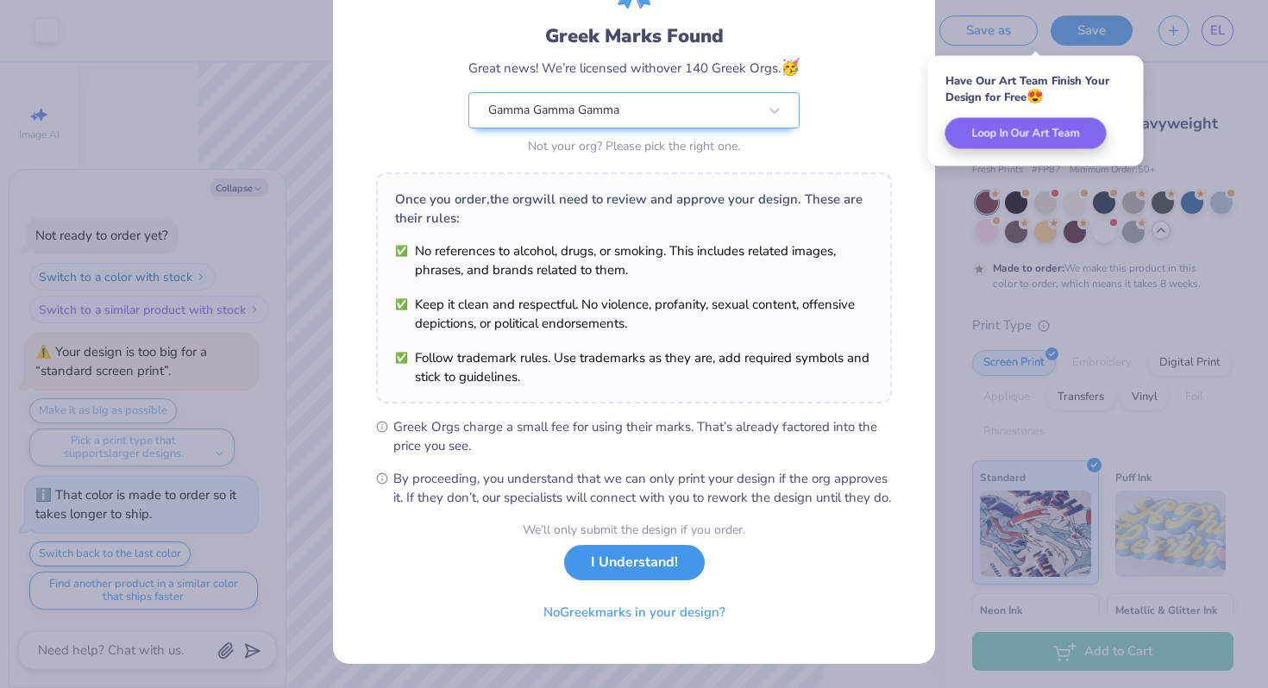
click at [611, 562] on button "I Understand!" at bounding box center [634, 562] width 141 height 35
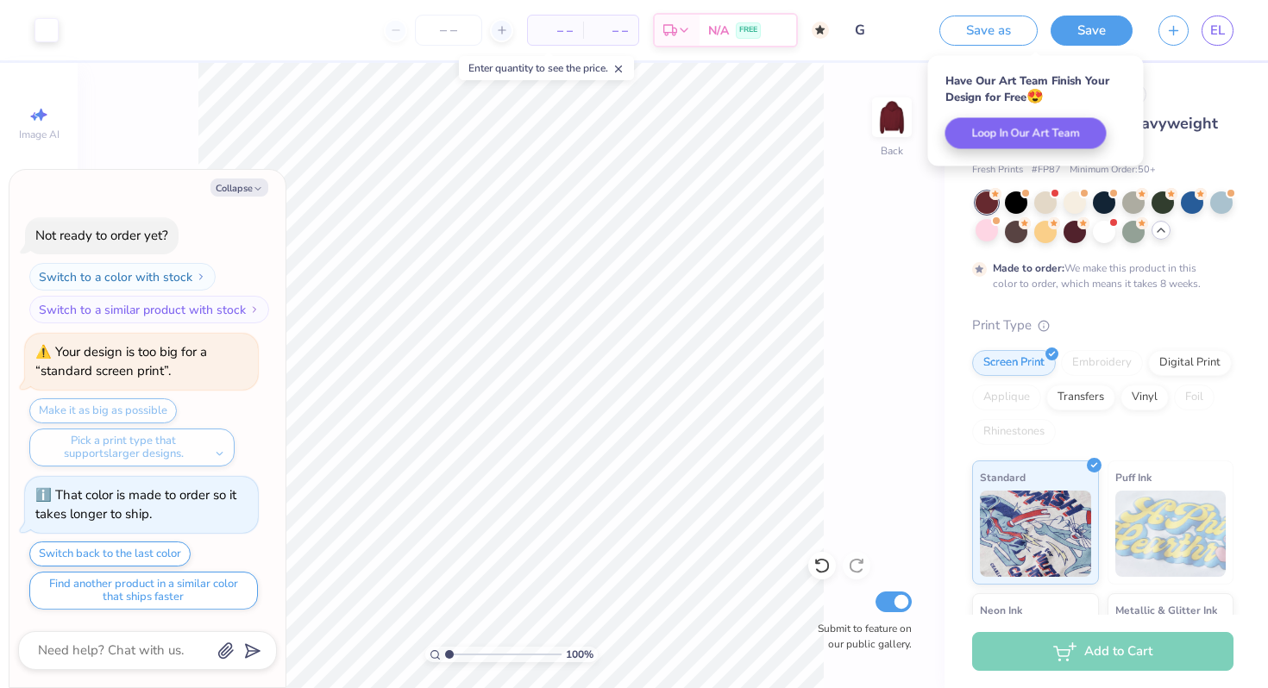
scroll to position [0, 0]
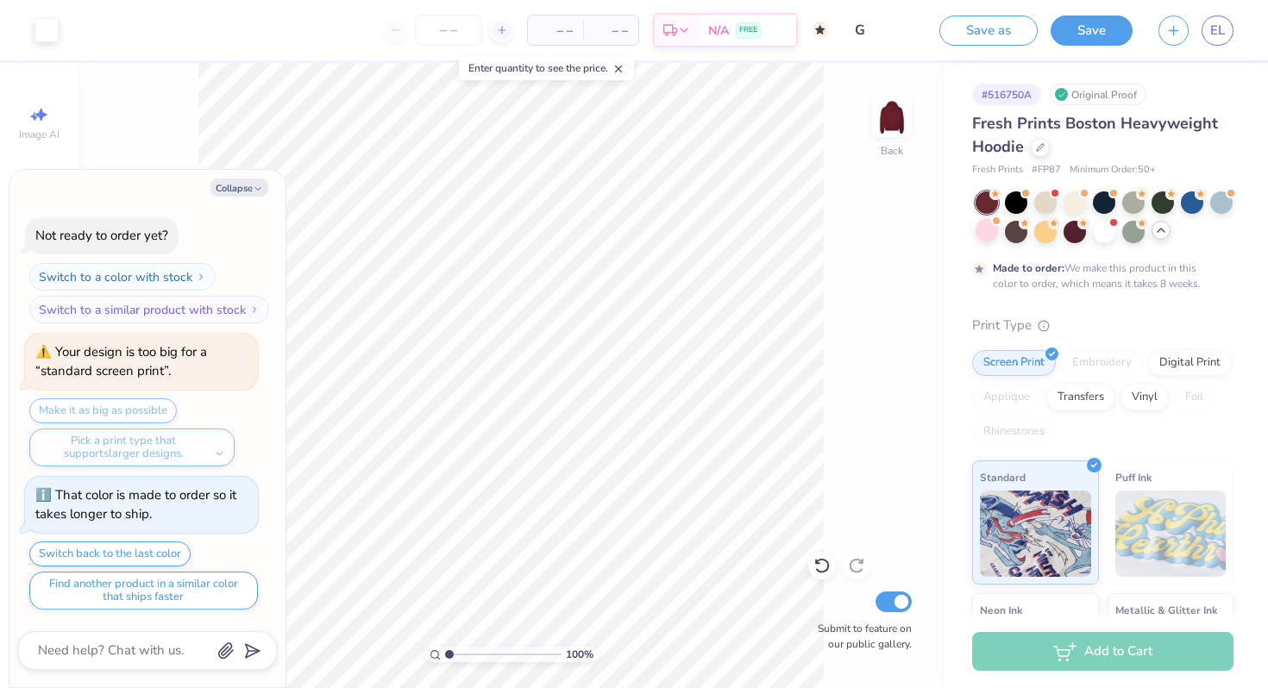
type textarea "x"
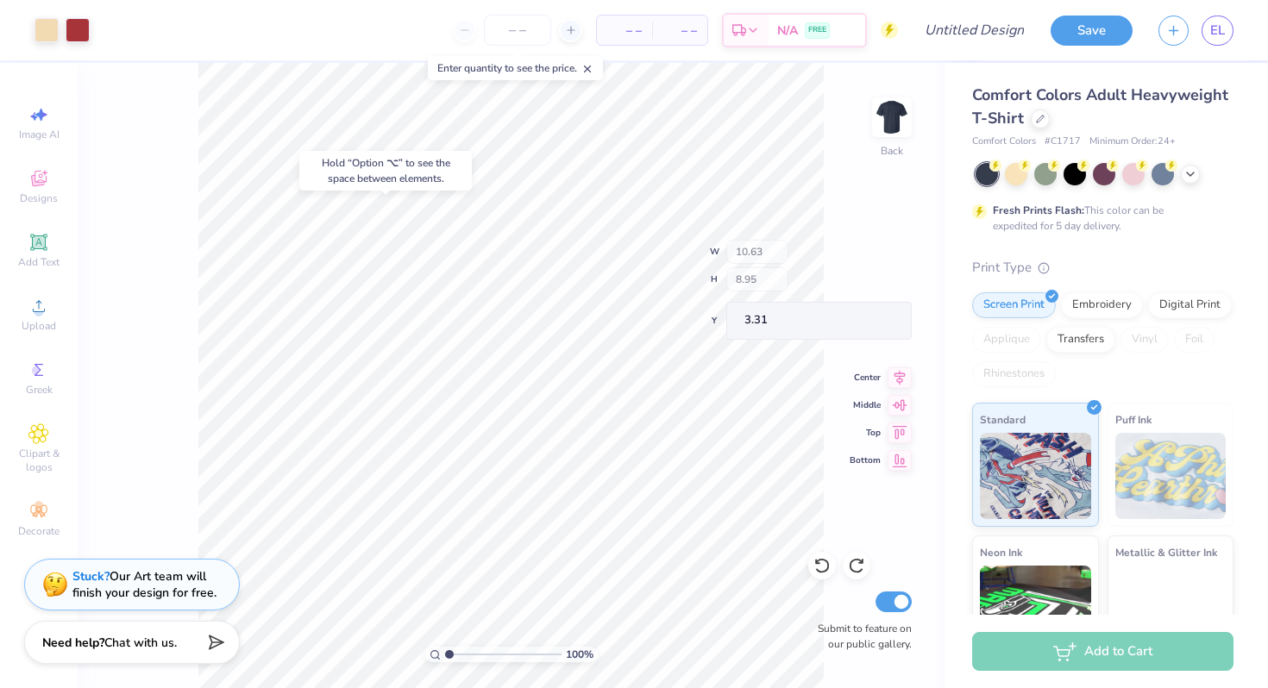
type input "3.31"
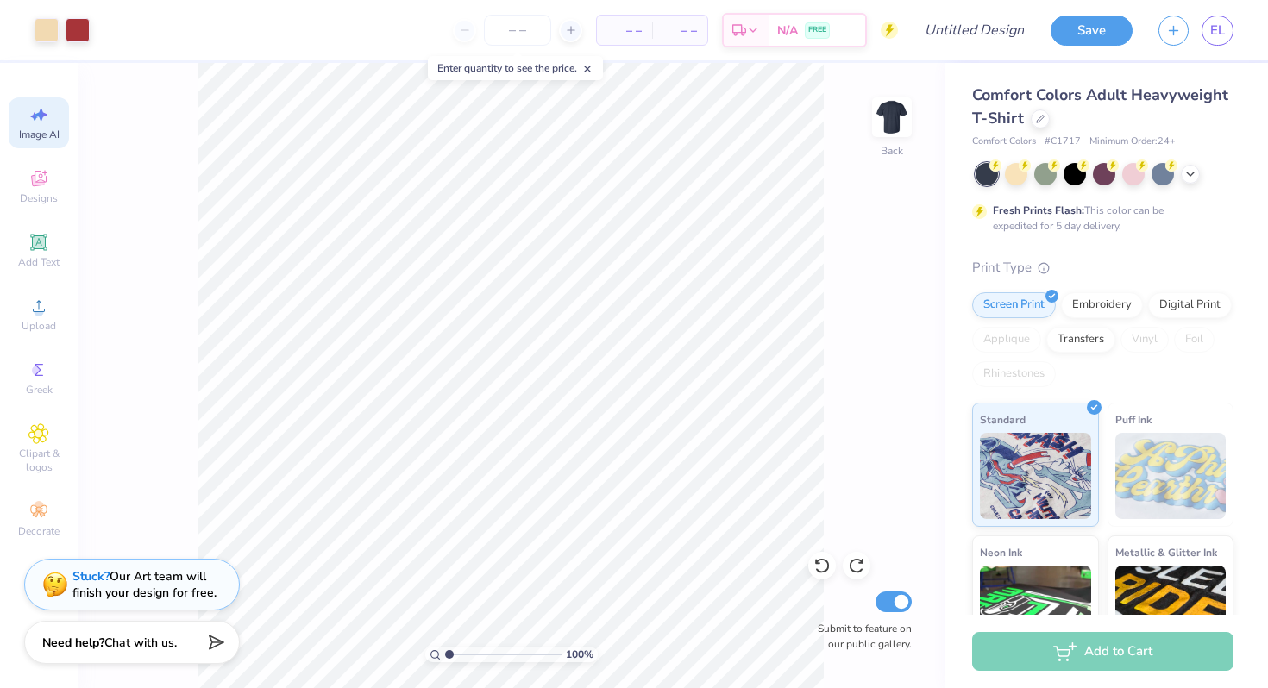
click at [25, 116] on div "Image AI" at bounding box center [39, 122] width 60 height 51
select select "4"
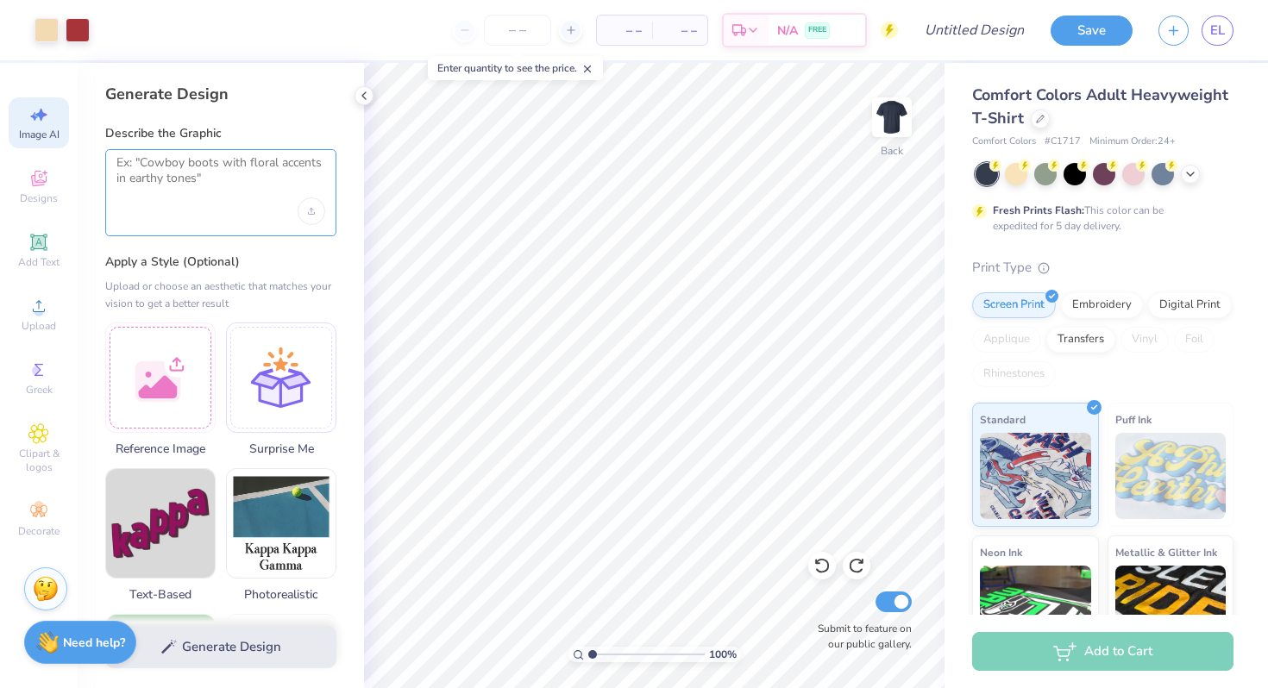
click at [158, 189] on textarea at bounding box center [220, 176] width 209 height 43
click at [167, 358] on div at bounding box center [160, 375] width 110 height 110
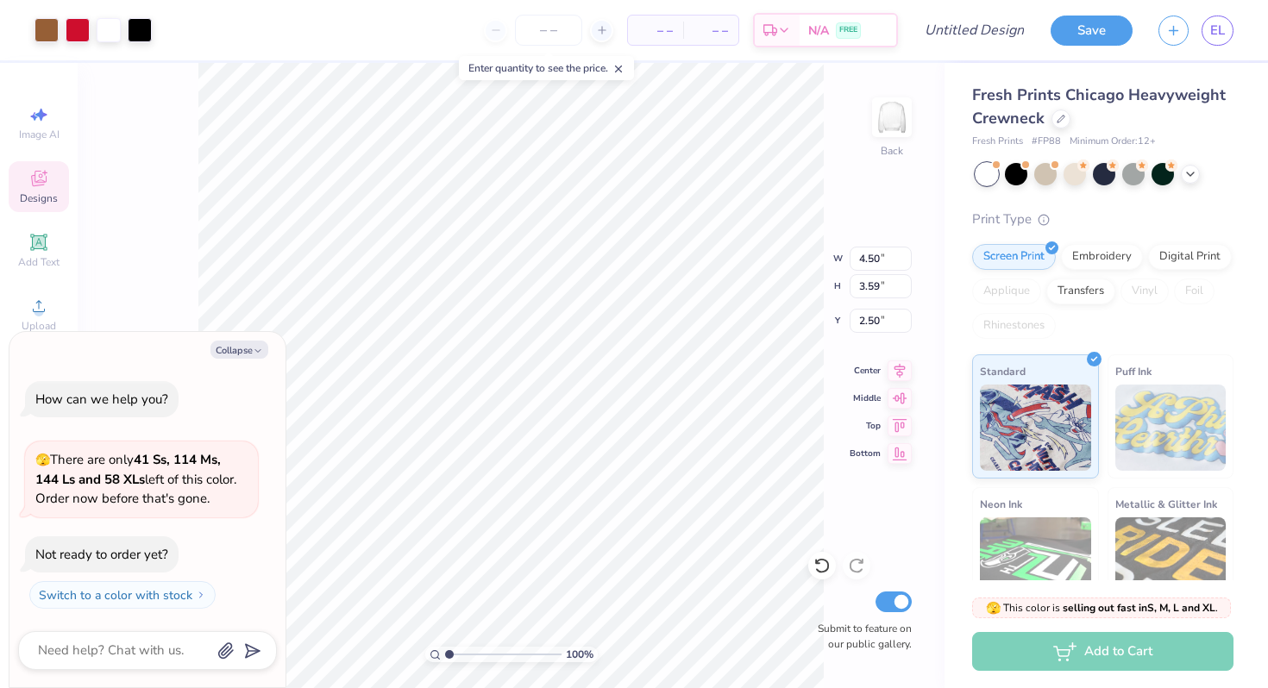
type textarea "x"
type input "1.00"
type input "4.75"
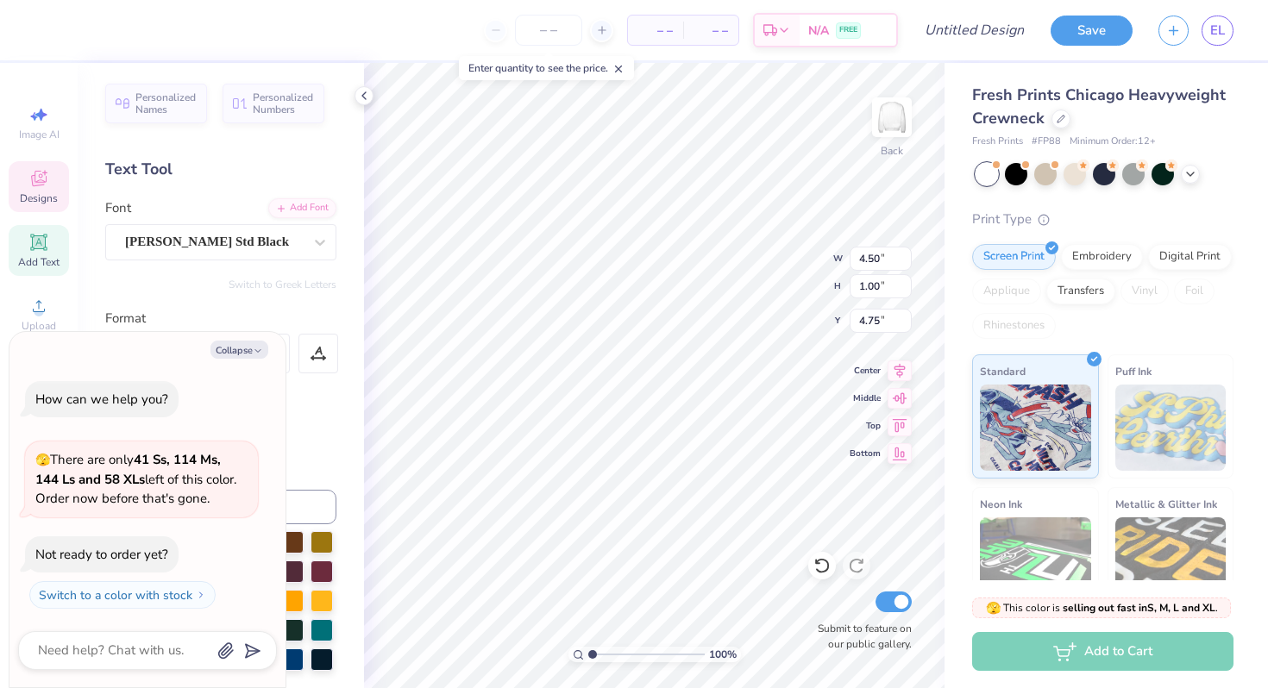
scroll to position [0, 1]
type textarea "x"
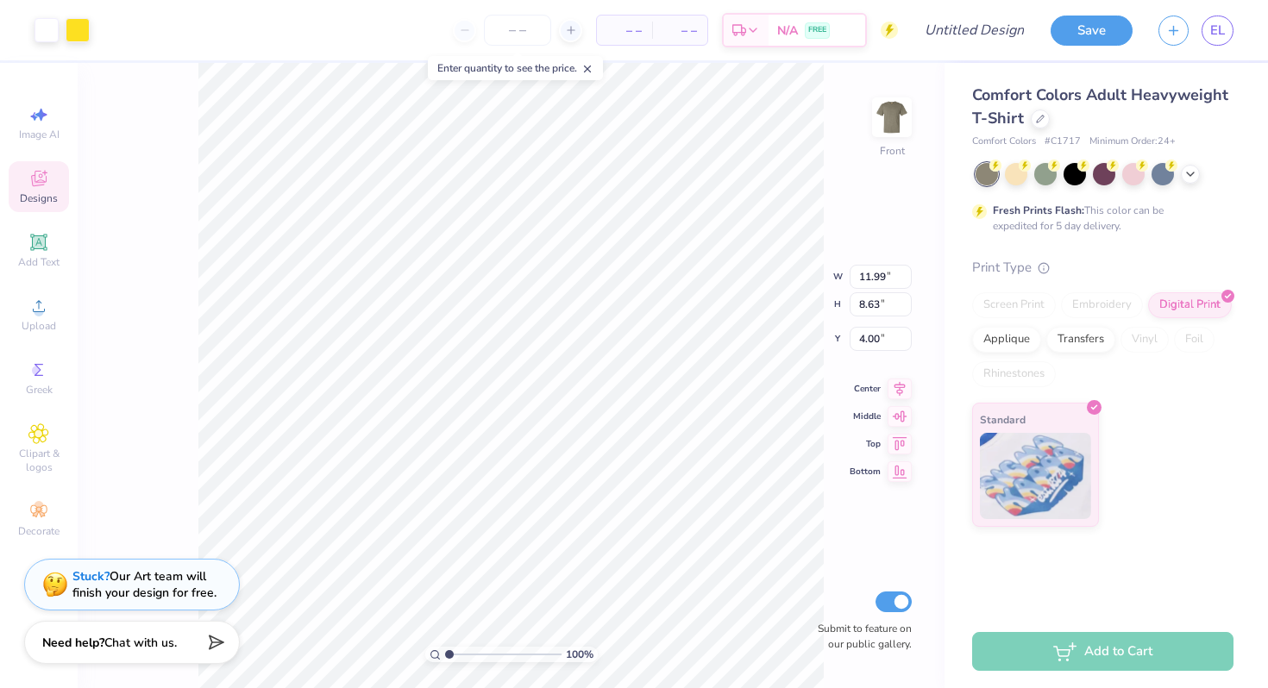
type input "1.04"
type input "0.62"
type input "4.57"
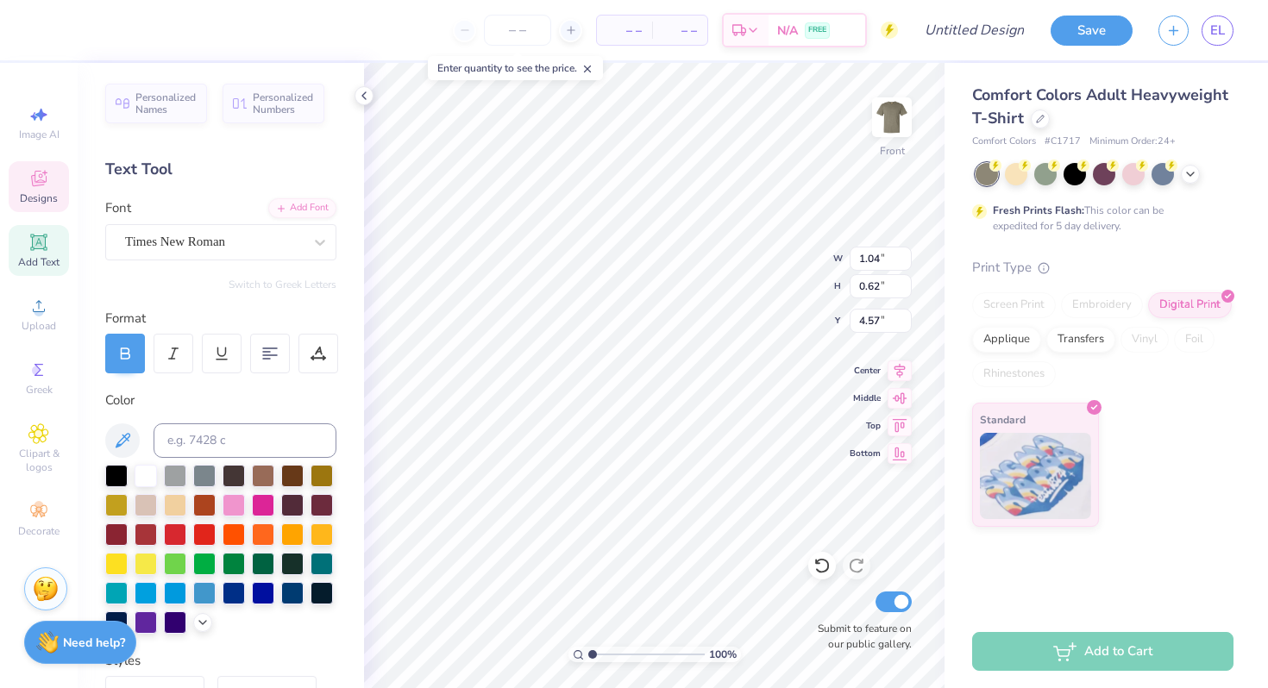
type textarea "g"
type textarea "GAMMA"
type input "2.05"
type input "0.37"
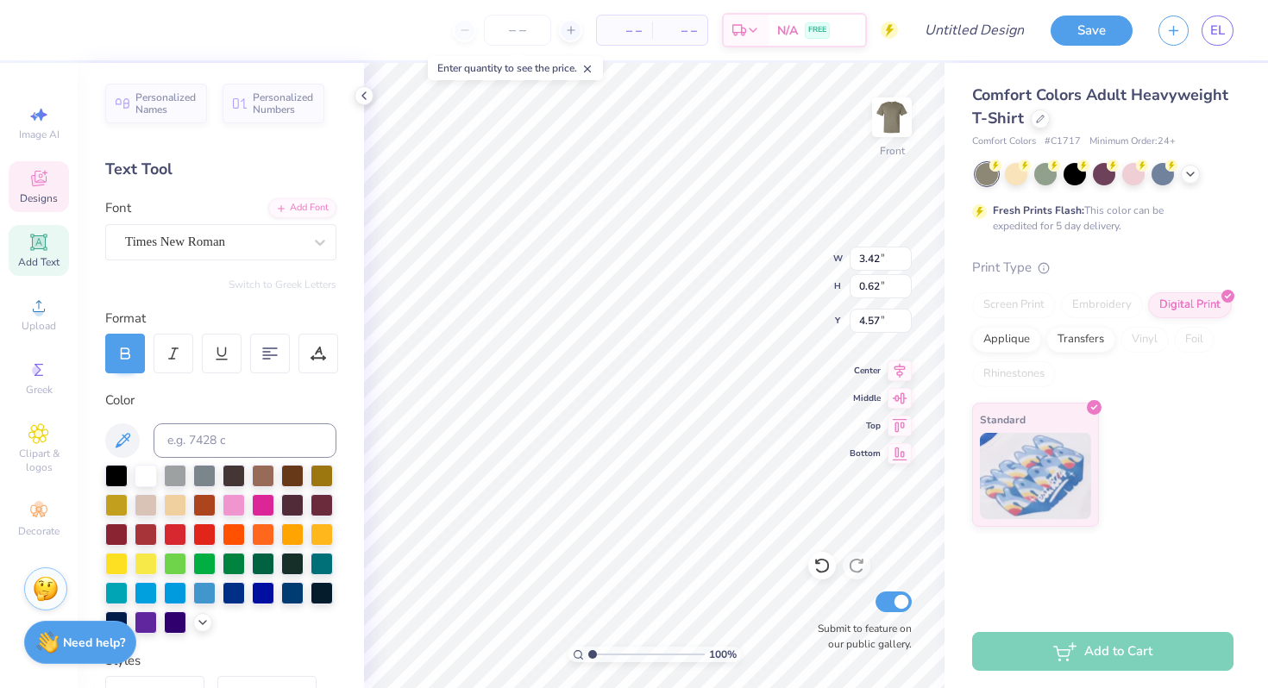
type input "4.88"
type input "4.79"
type textarea "Tri- Gamma Crawfish Boil"
type input "11.94"
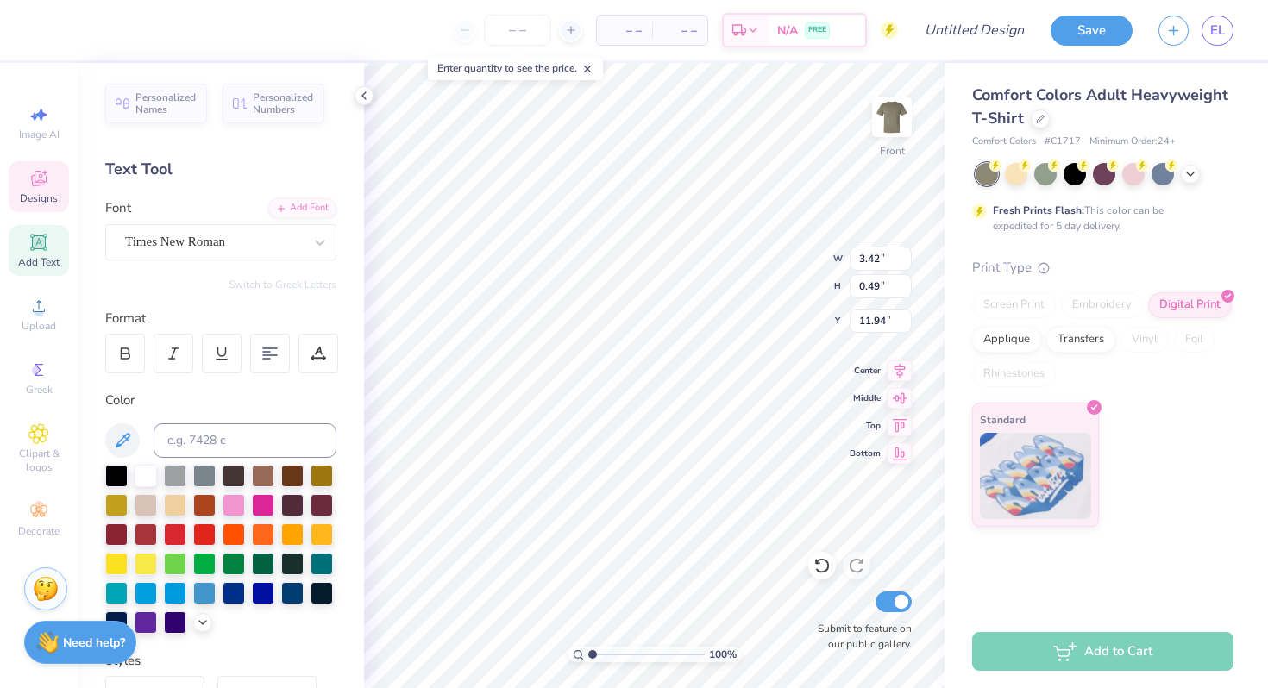
scroll to position [0, 4]
type textarea "April 23rd, 2026"
type input "12.23"
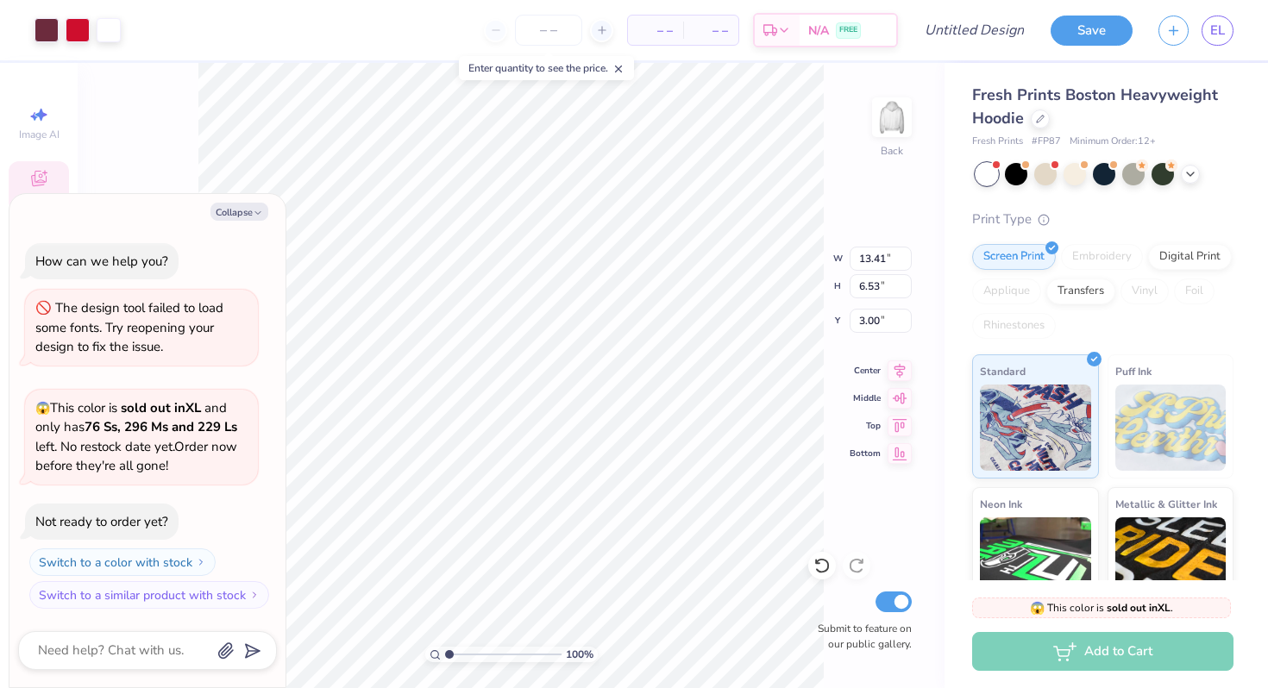
type textarea "x"
type input "10.38"
type input "2.49"
type input "5.02"
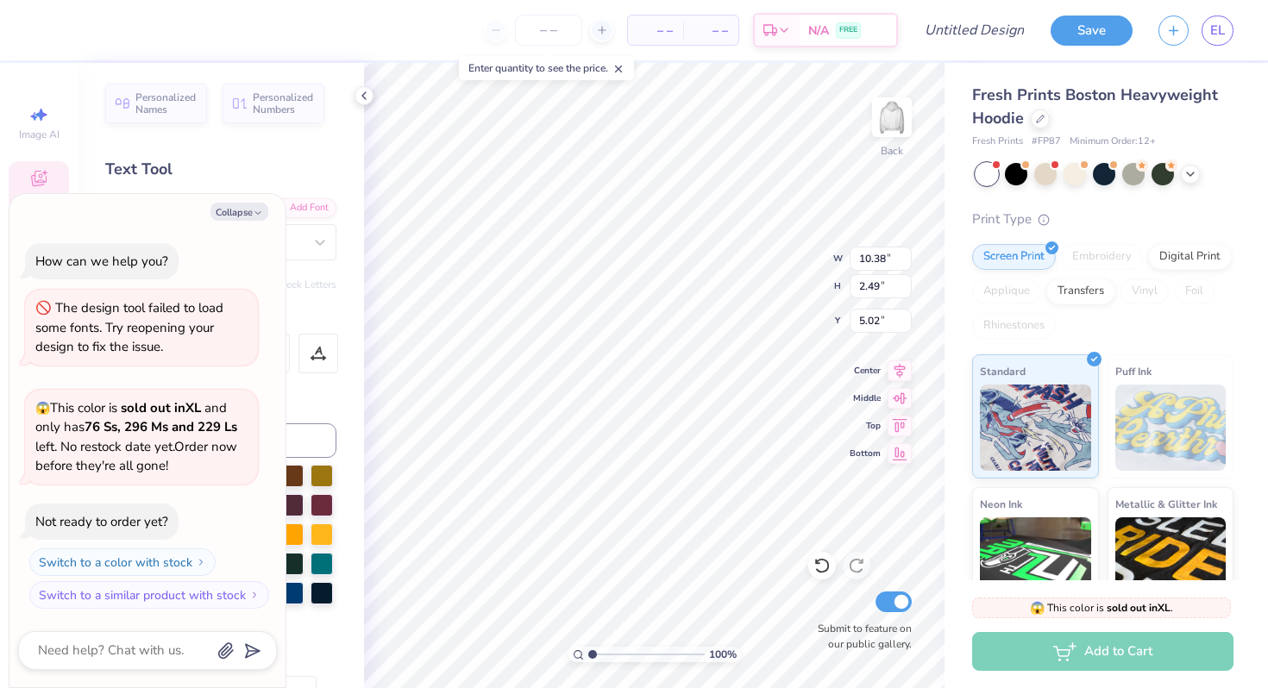
type textarea "x"
type input "4.70"
click at [1213, 42] on link "EL" at bounding box center [1218, 31] width 32 height 30
type textarea "x"
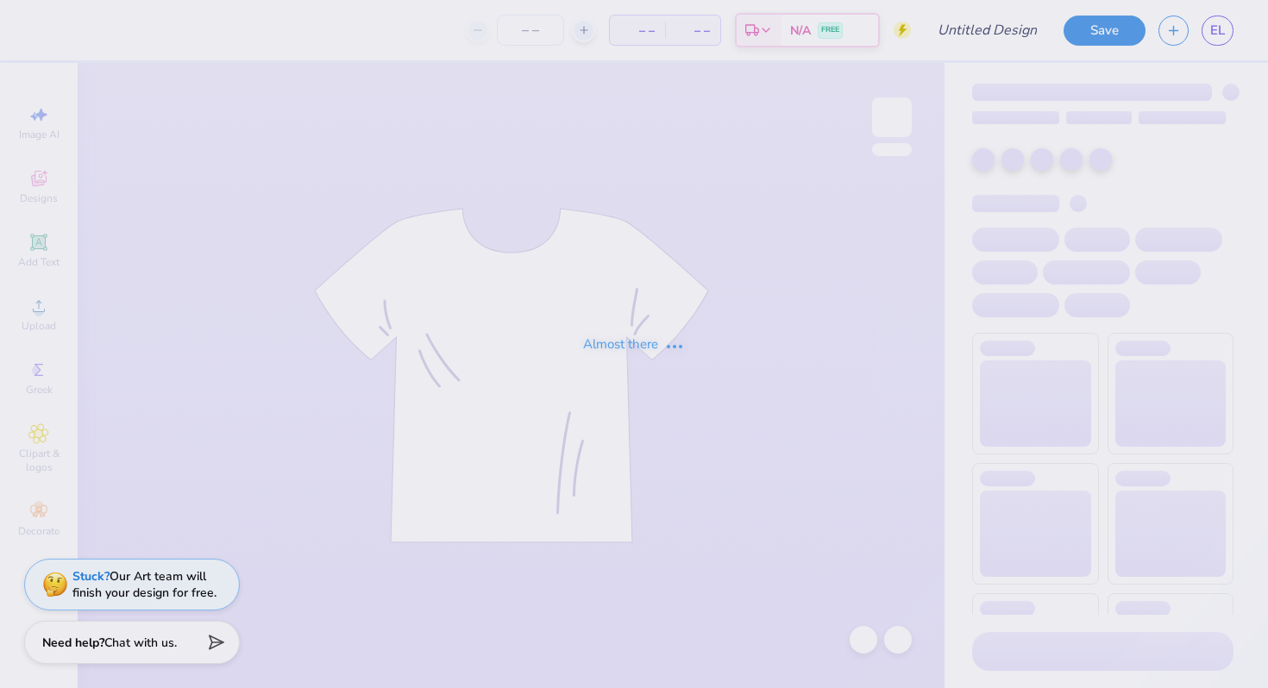
type input "h"
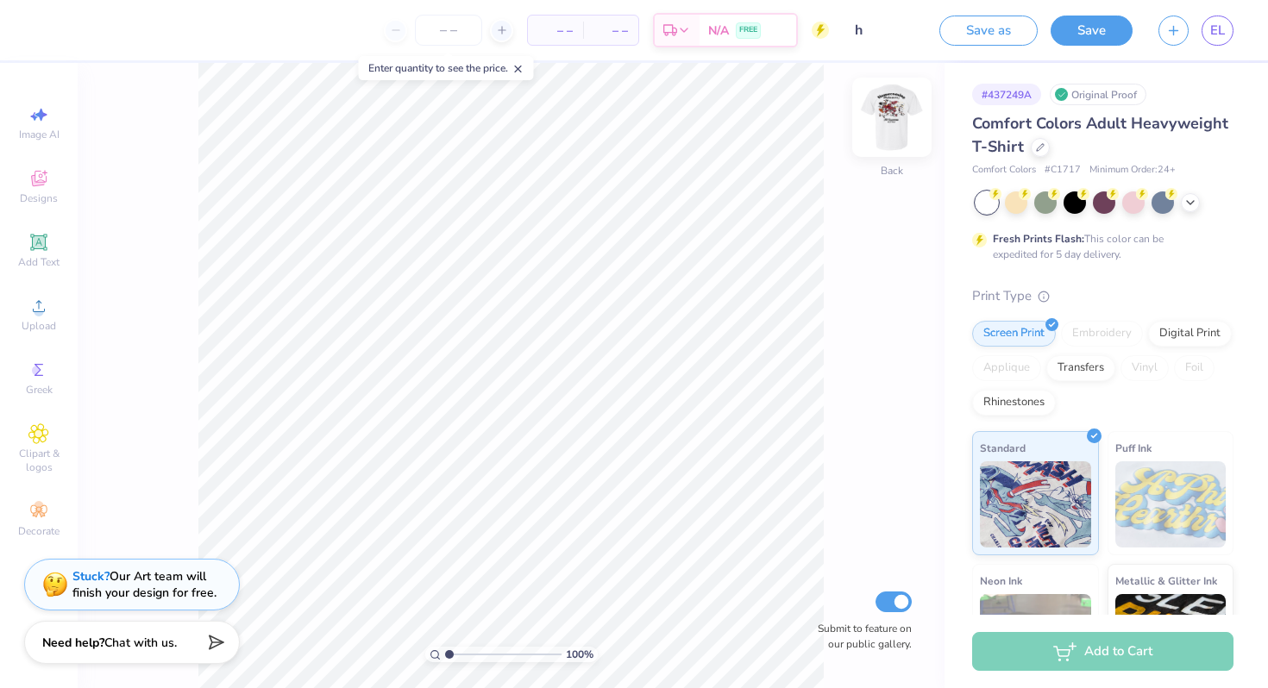
click at [895, 111] on img at bounding box center [891, 117] width 69 height 69
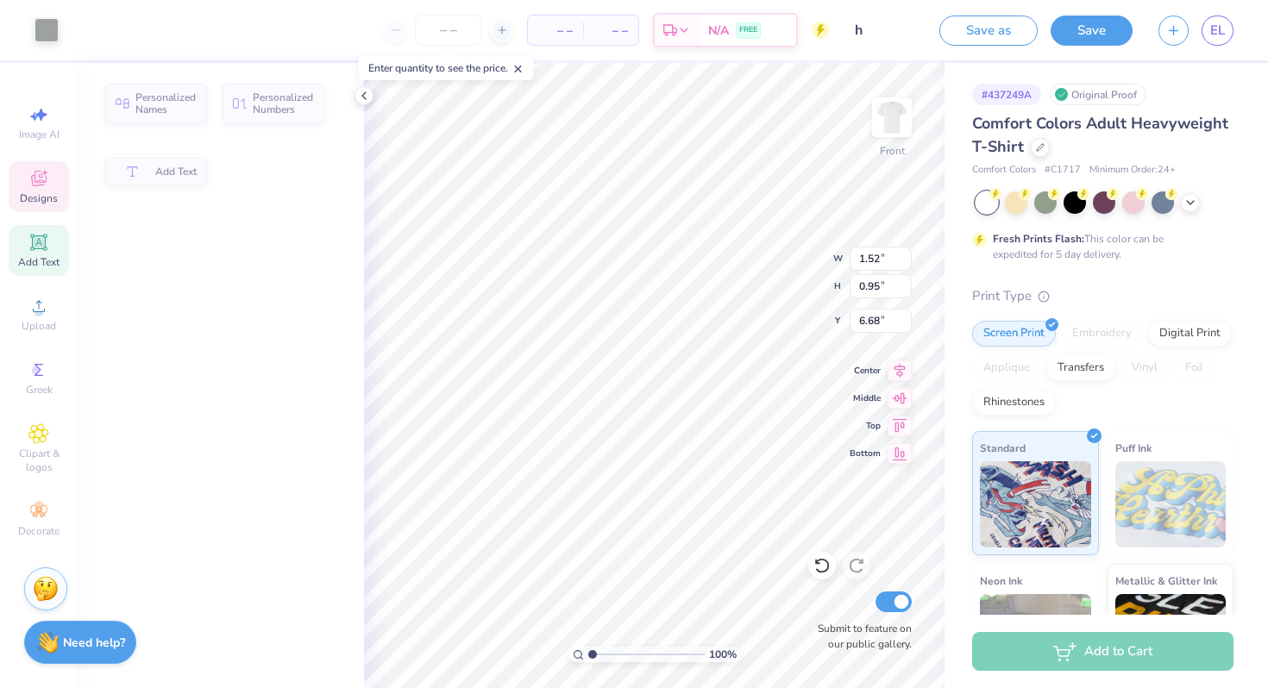
type input "1.52"
type input "0.95"
type input "6.68"
